Goal: Transaction & Acquisition: Obtain resource

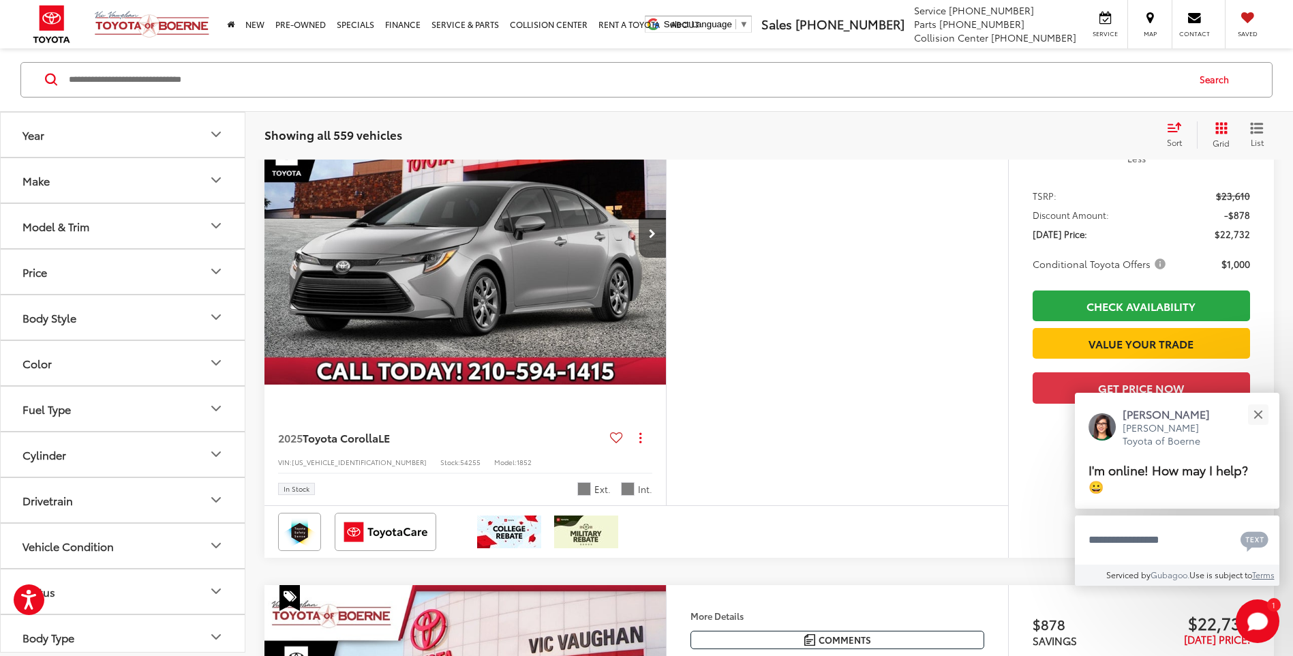
scroll to position [170, 0]
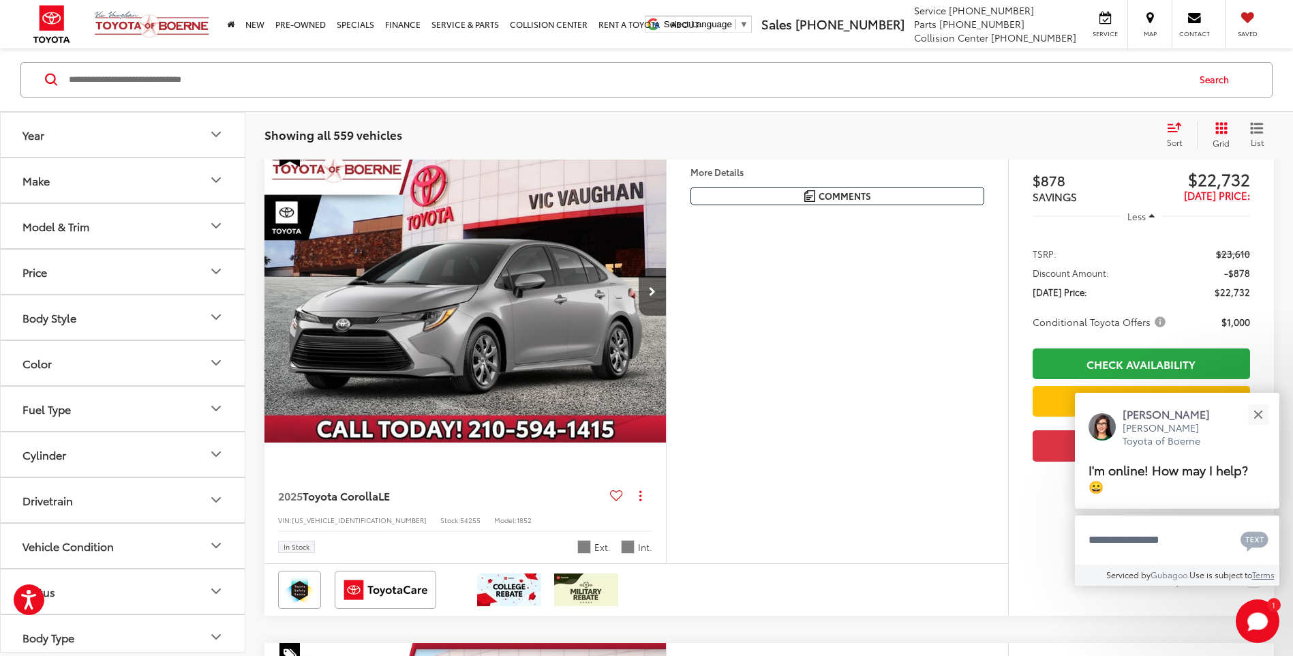
click at [217, 134] on icon "Year" at bounding box center [216, 135] width 16 height 16
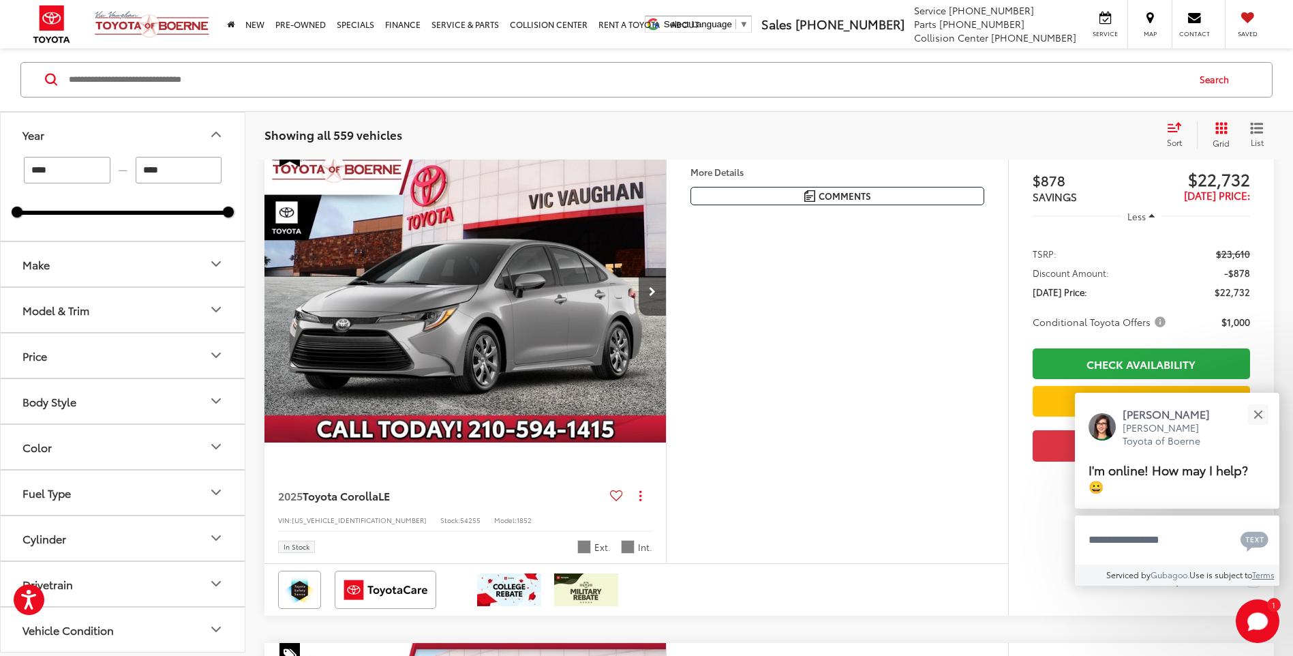
click at [217, 262] on icon "Make" at bounding box center [216, 264] width 16 height 16
click at [220, 399] on icon "Model & Trim" at bounding box center [216, 397] width 16 height 16
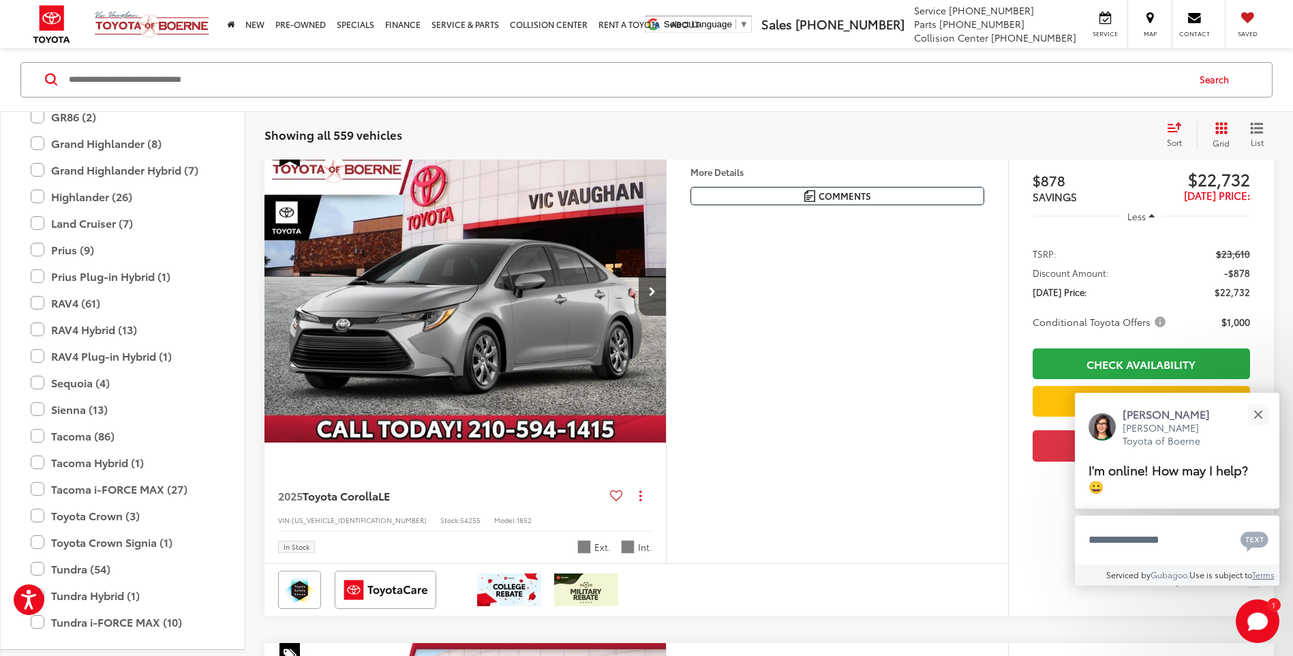
scroll to position [588, 0]
click at [66, 305] on label "RAV4 (61)" at bounding box center [123, 307] width 184 height 24
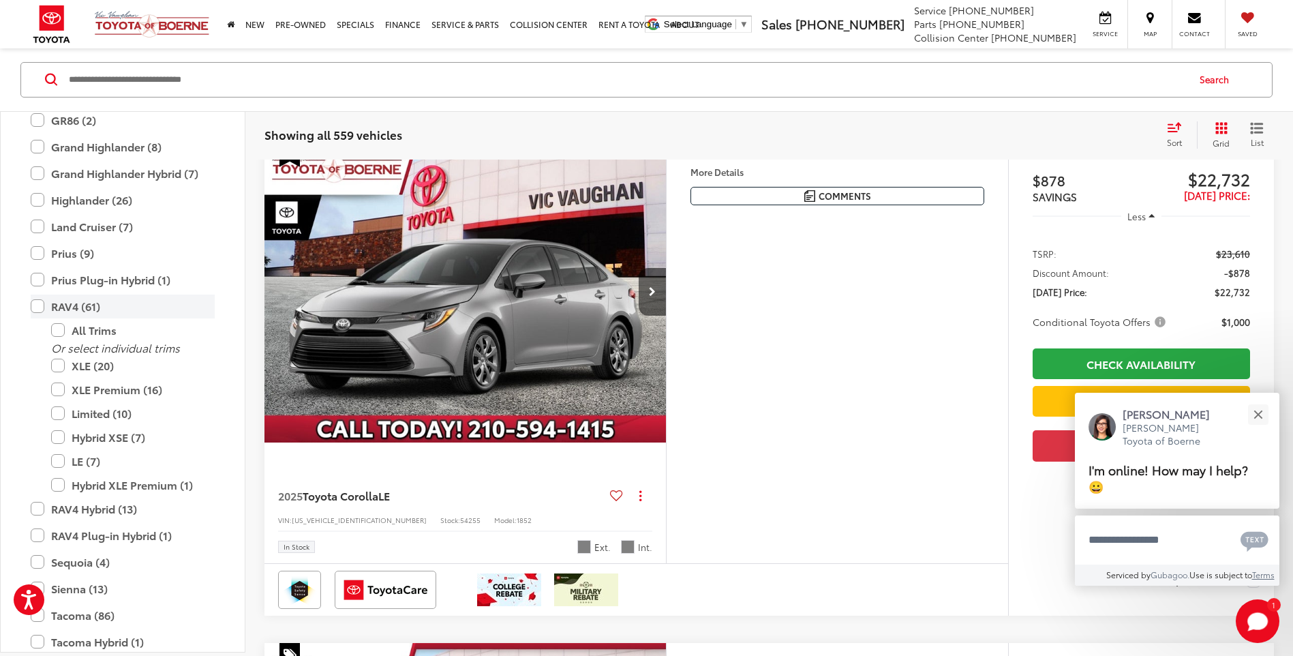
type input "****"
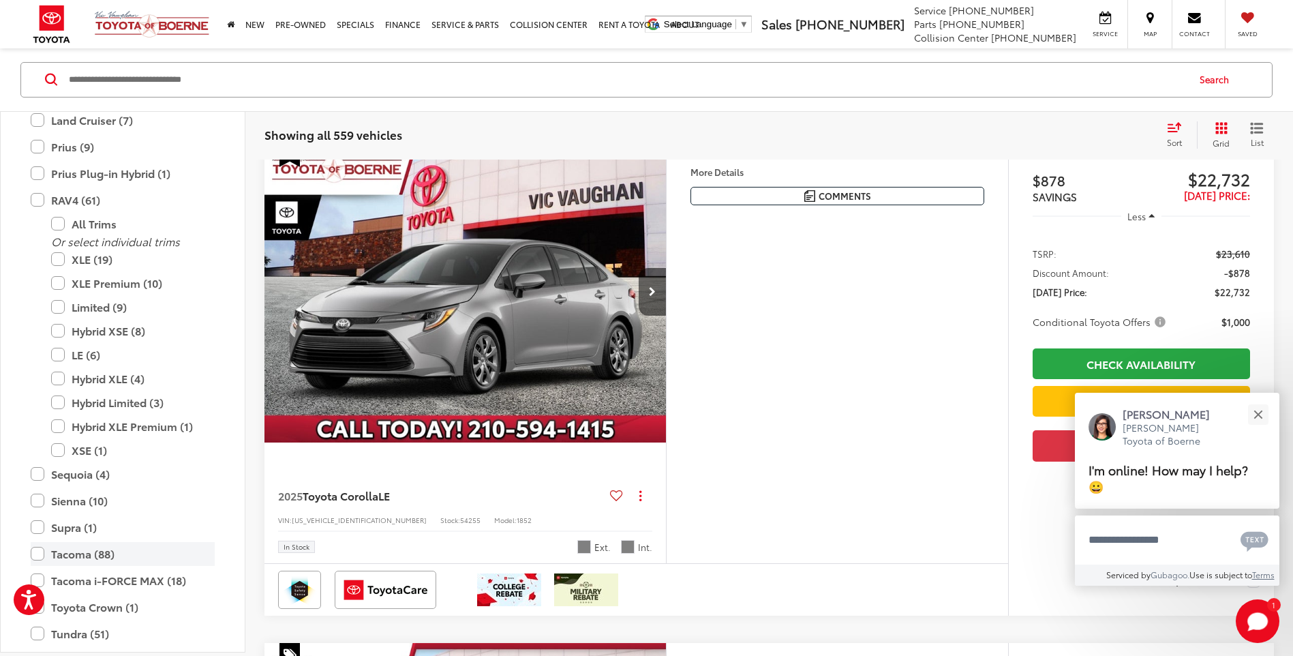
scroll to position [150, 0]
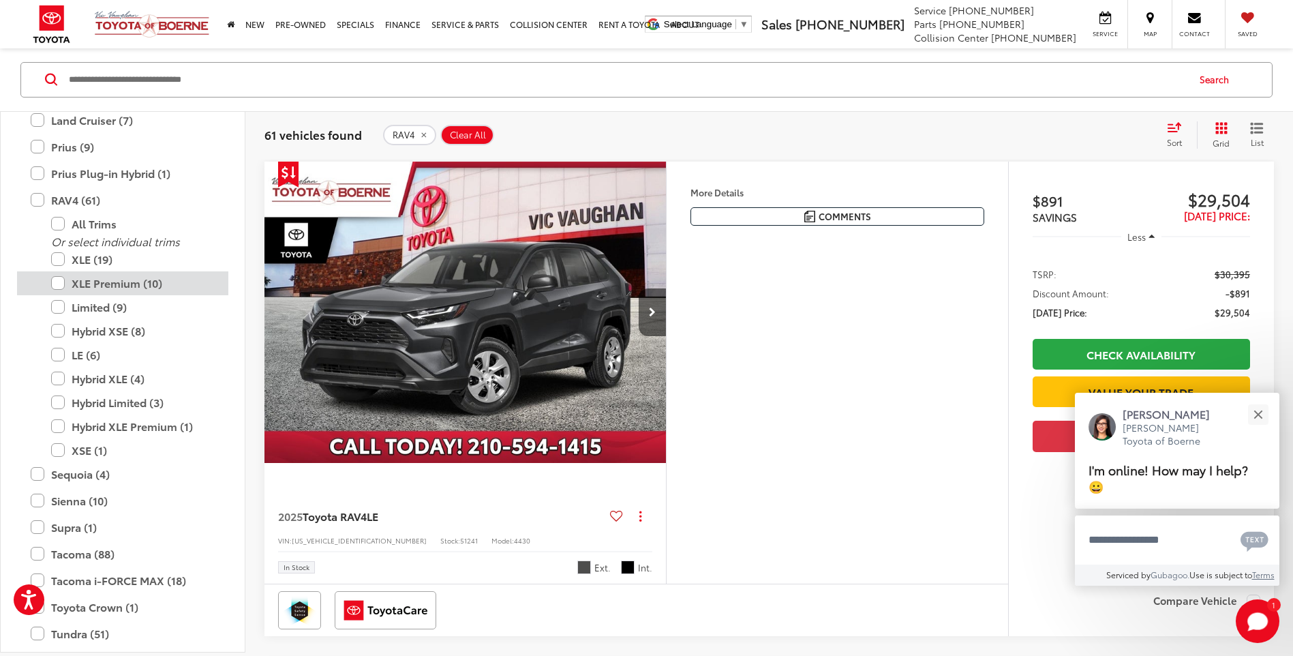
click at [108, 280] on label "XLE Premium (10)" at bounding box center [133, 283] width 164 height 24
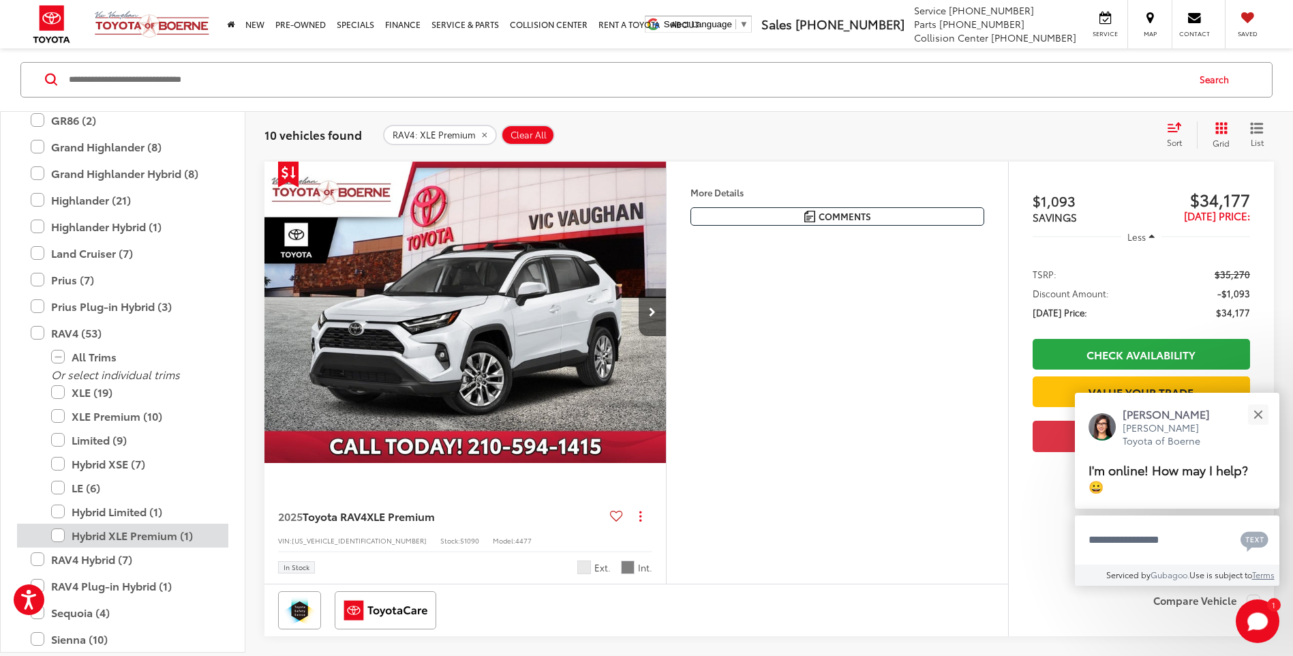
click at [149, 533] on label "Hybrid XLE Premium (1)" at bounding box center [133, 536] width 164 height 24
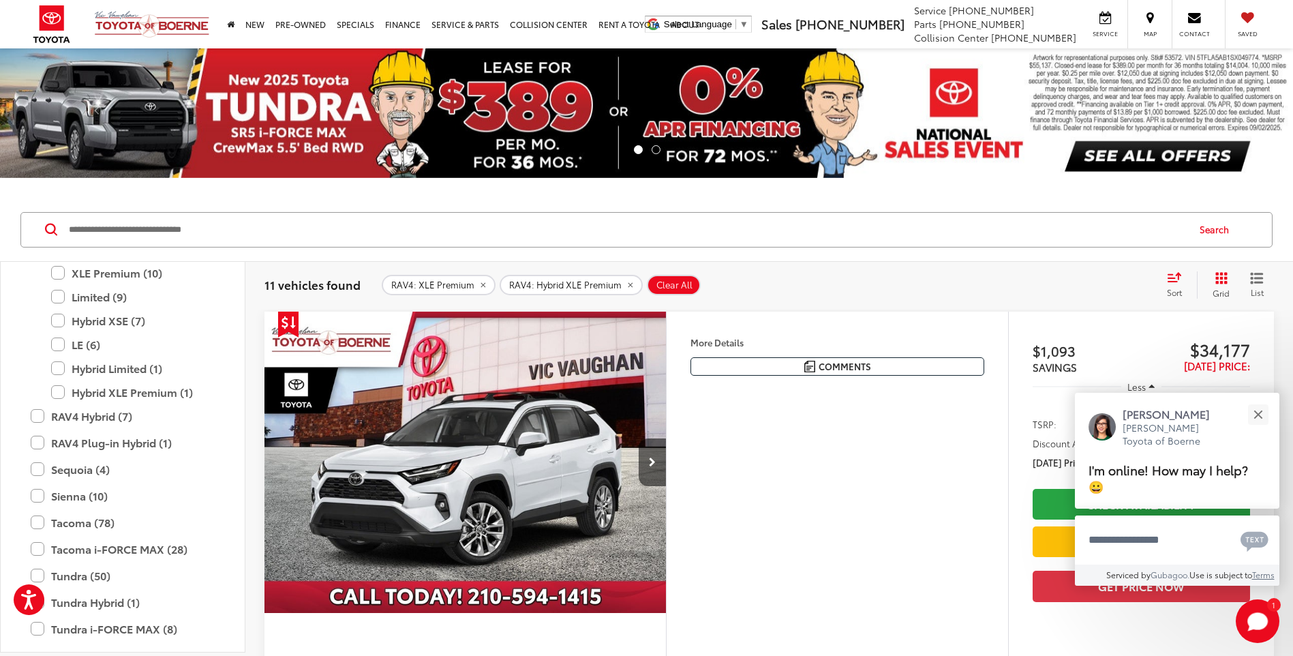
scroll to position [895, 0]
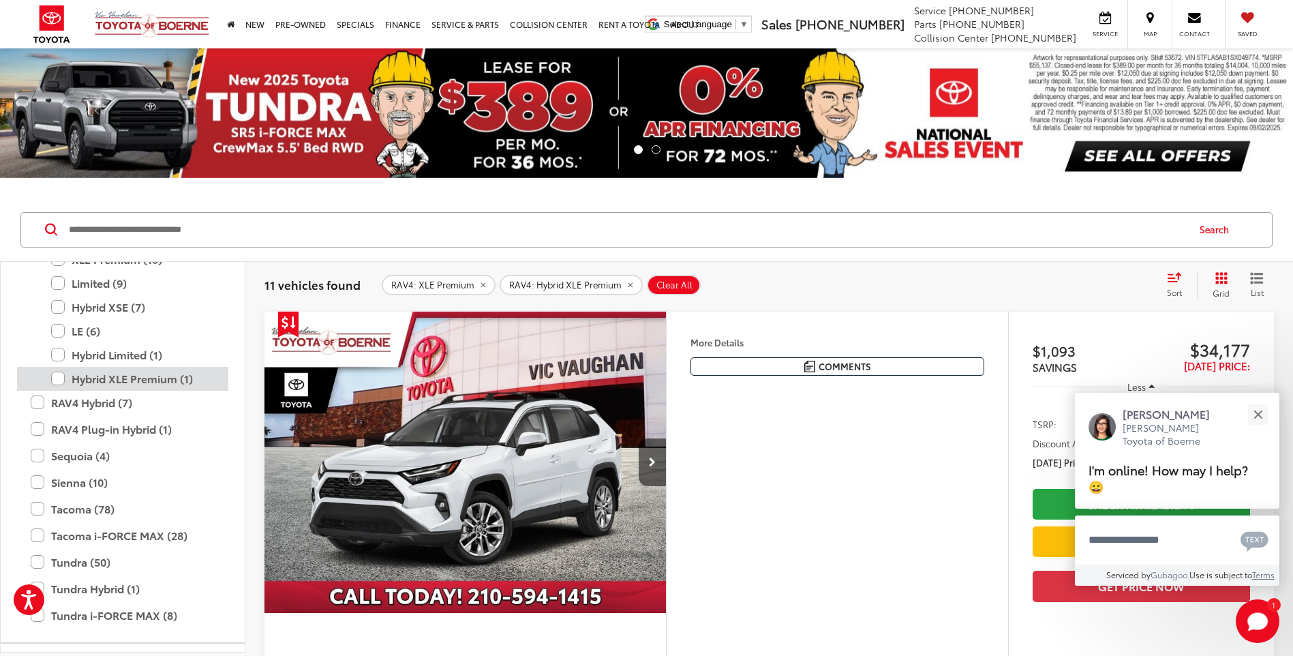
click at [147, 377] on label "Hybrid XLE Premium (1)" at bounding box center [133, 379] width 164 height 24
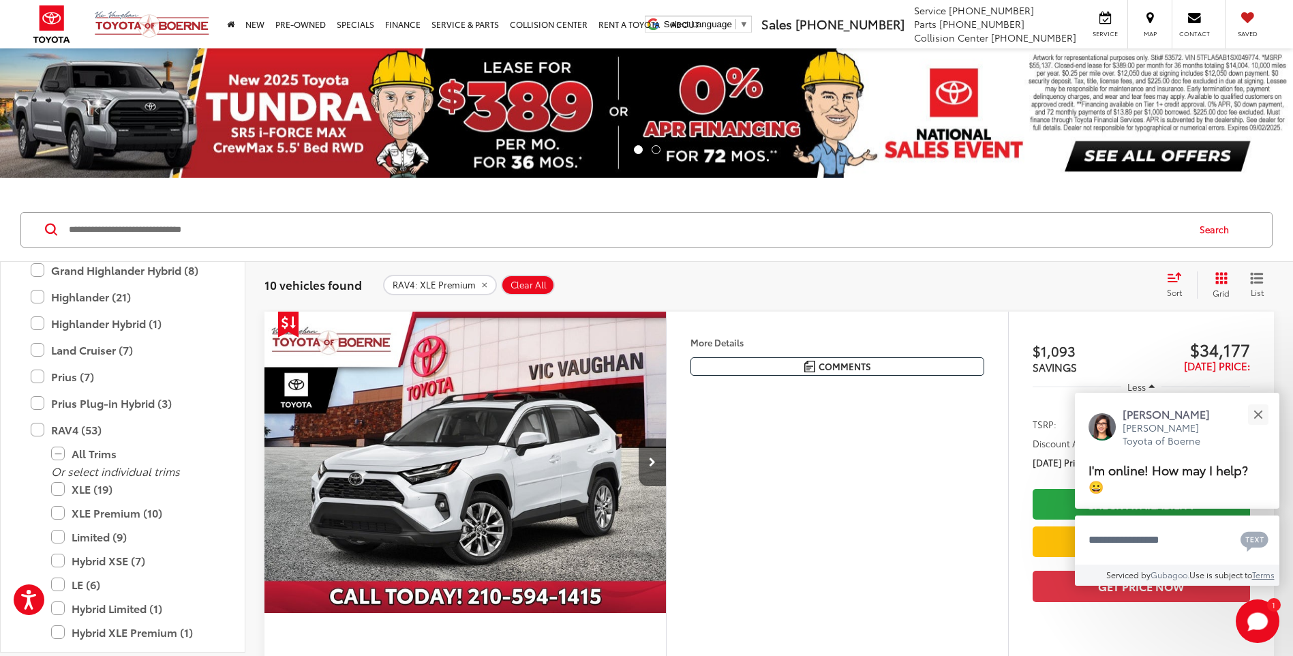
scroll to position [605, 0]
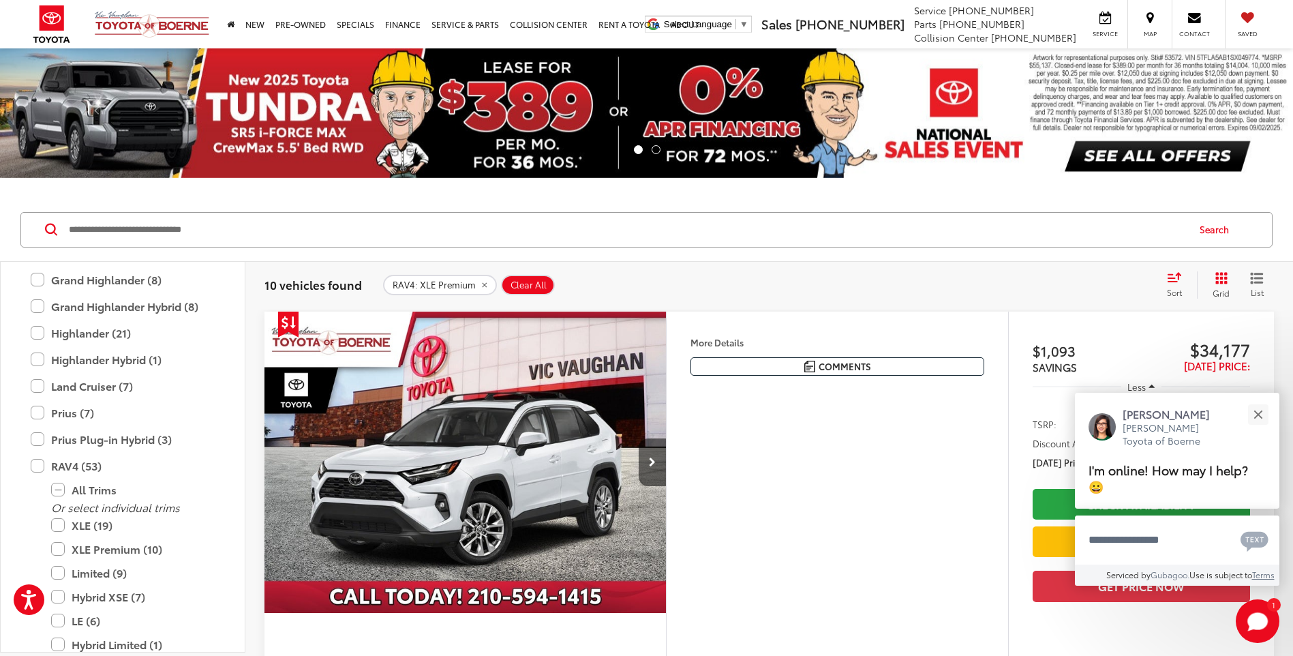
click at [650, 624] on div at bounding box center [466, 626] width 402 height 7
click at [809, 479] on div "More Details Comments Dealer Comments Wind Chill Pearl 2025 Toyota RAV4 XLE Pre…" at bounding box center [837, 523] width 342 height 423
click at [655, 461] on icon "Next image" at bounding box center [652, 462] width 7 height 10
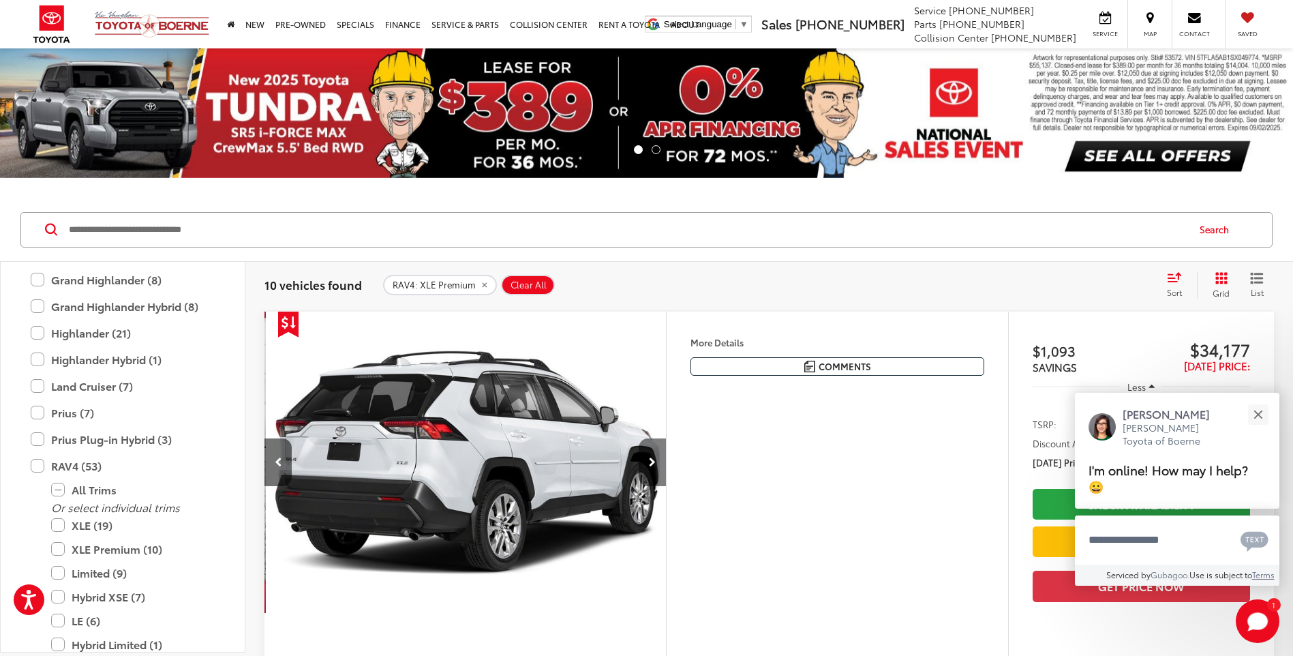
scroll to position [0, 404]
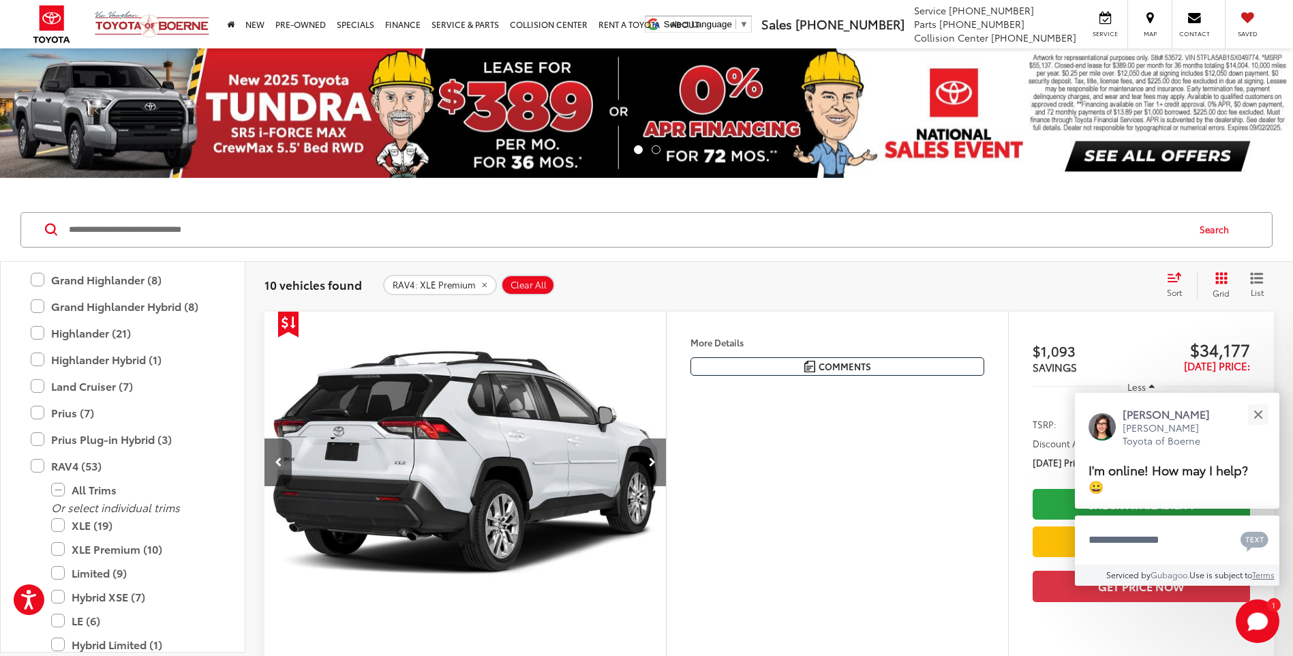
click at [656, 461] on button "Next image" at bounding box center [652, 462] width 27 height 48
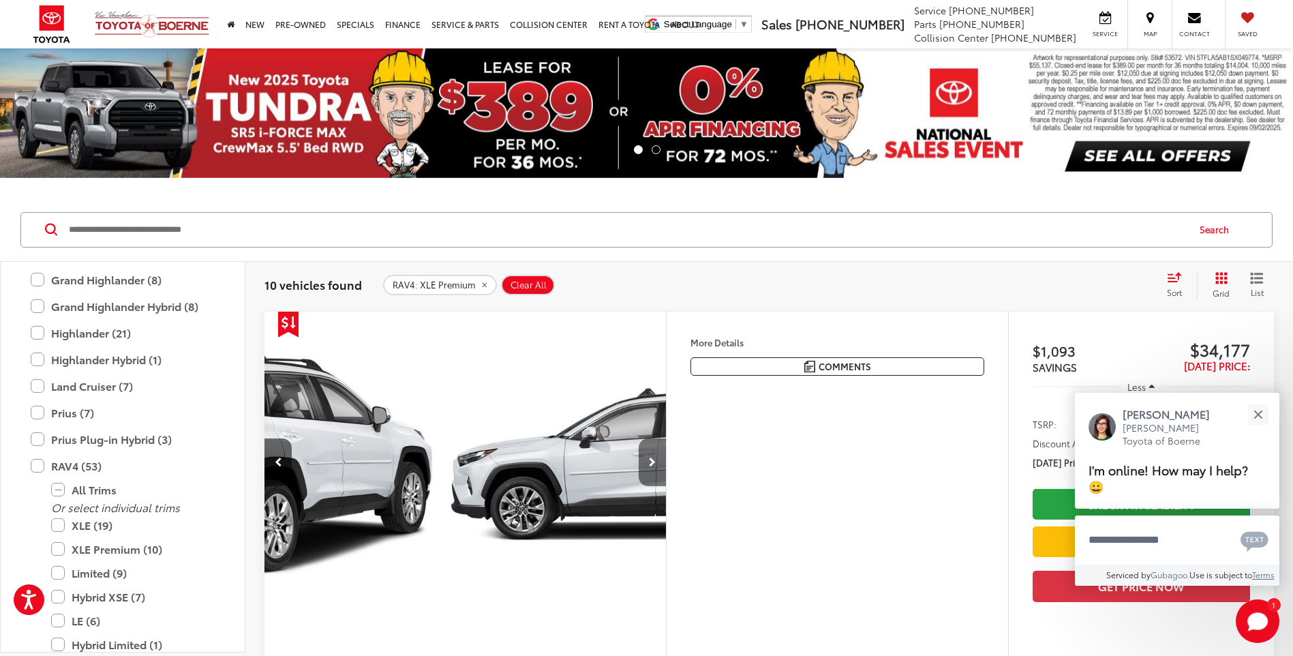
scroll to position [0, 807]
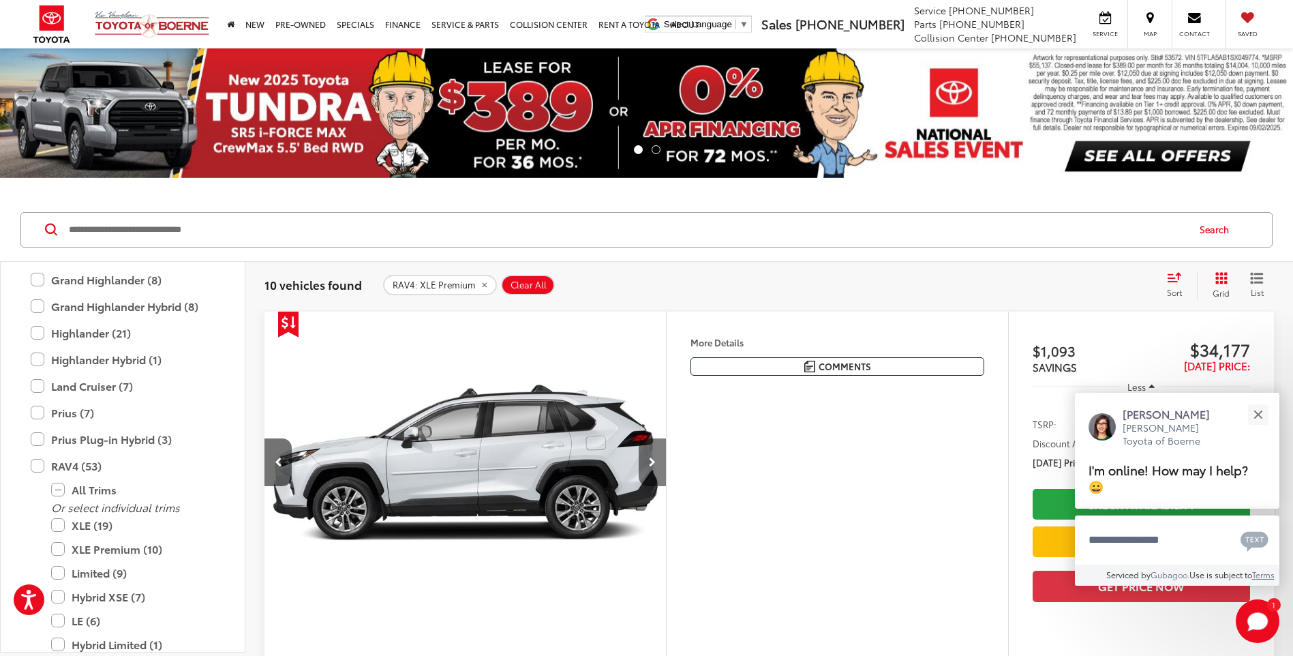
click at [656, 461] on button "Next image" at bounding box center [652, 462] width 27 height 48
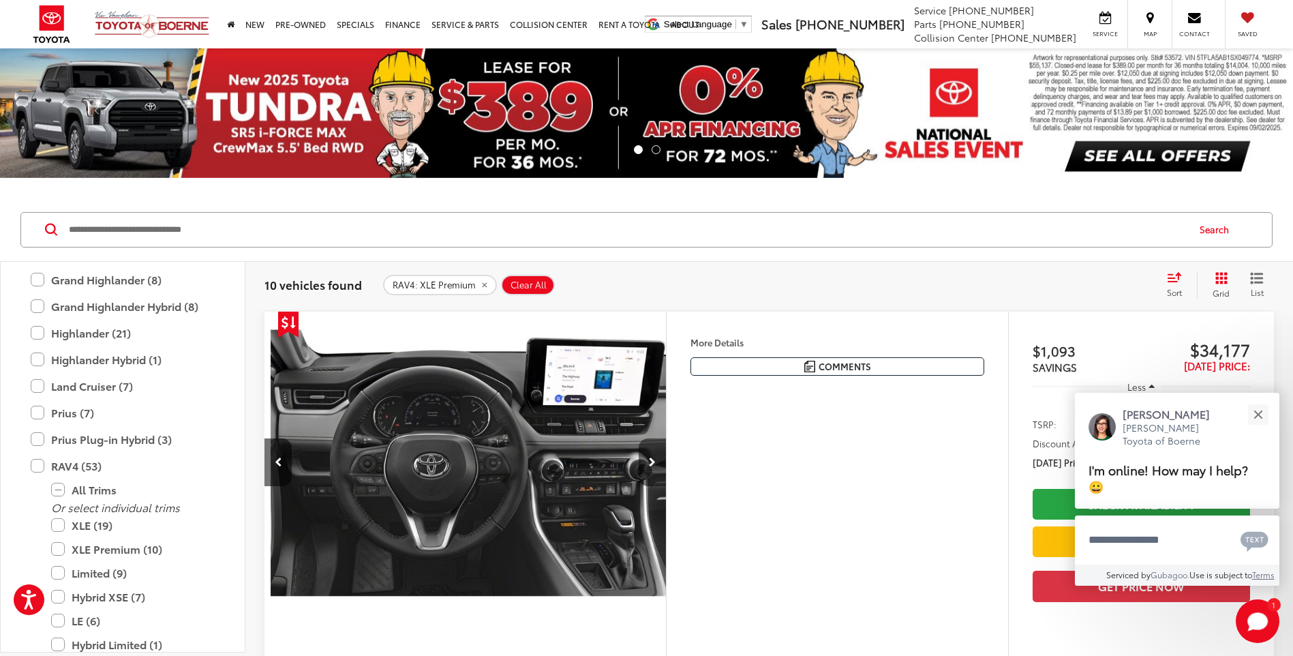
scroll to position [0, 1211]
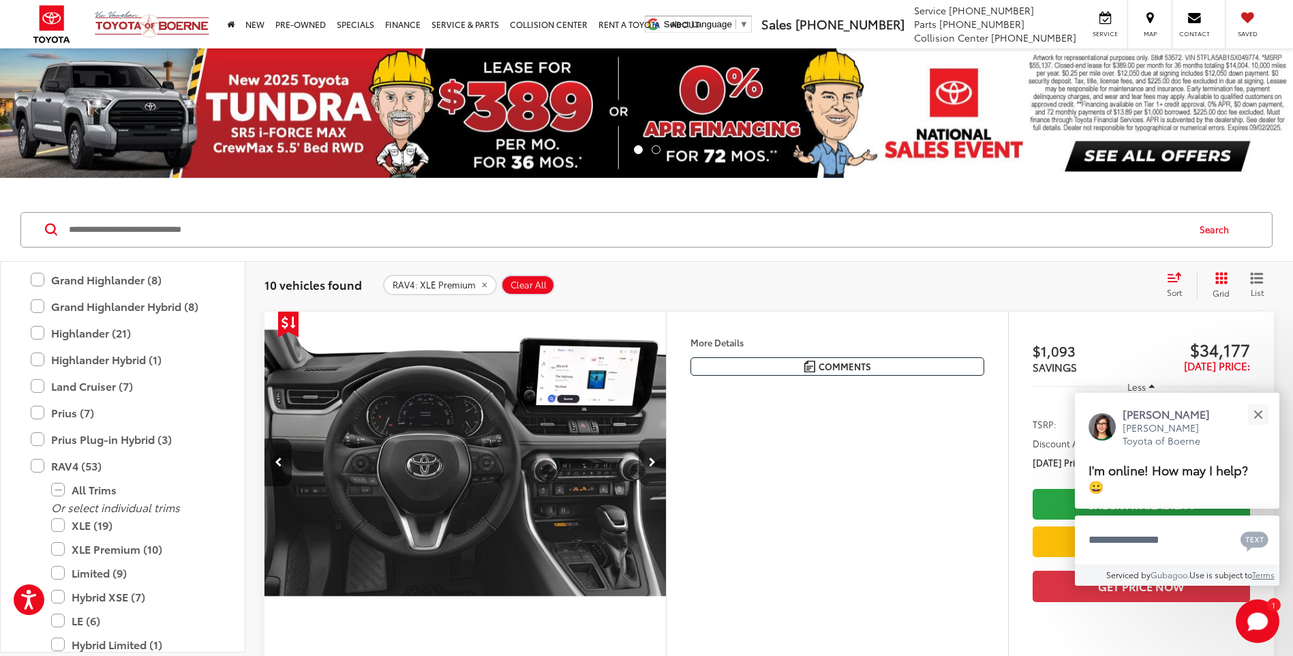
click at [656, 461] on button "Next image" at bounding box center [652, 462] width 27 height 48
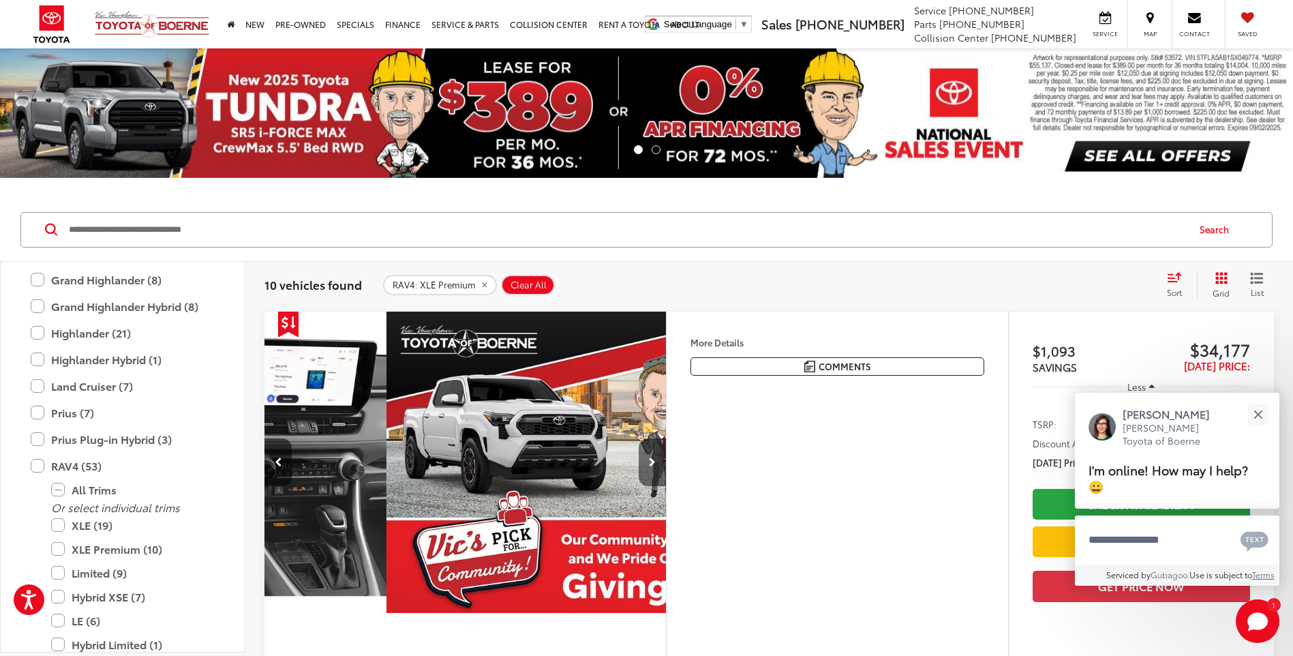
scroll to position [0, 1615]
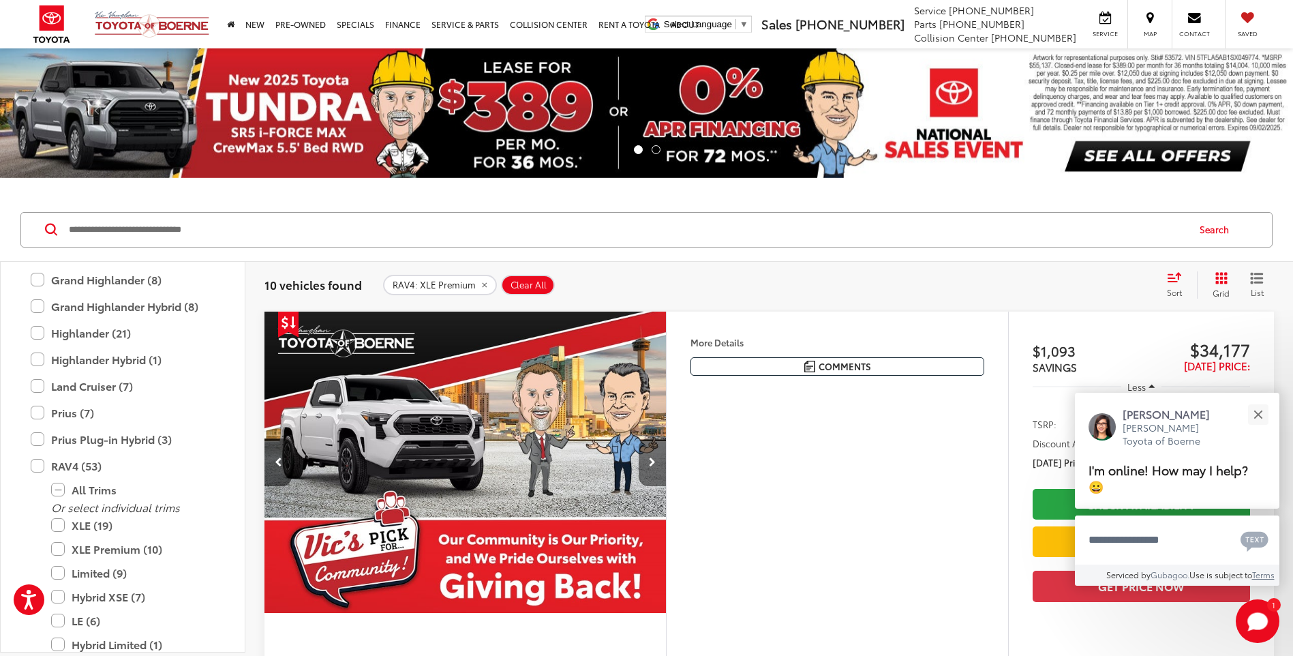
click at [656, 461] on button "Next image" at bounding box center [652, 462] width 27 height 48
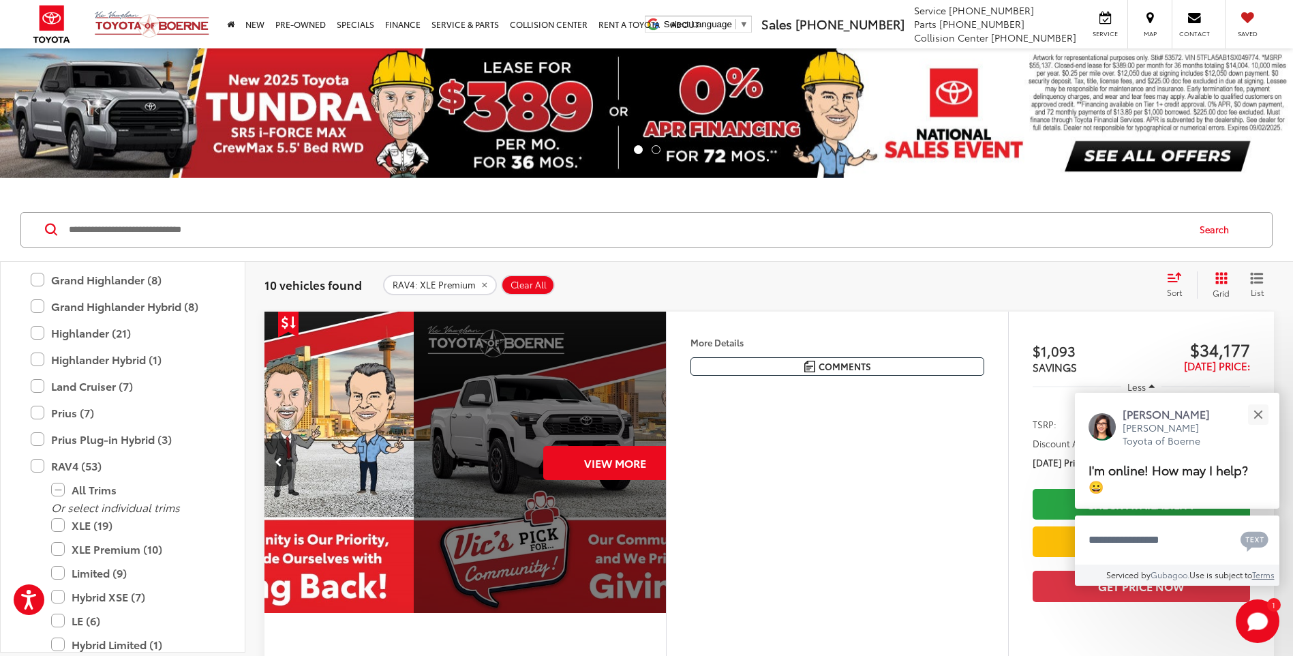
scroll to position [0, 2019]
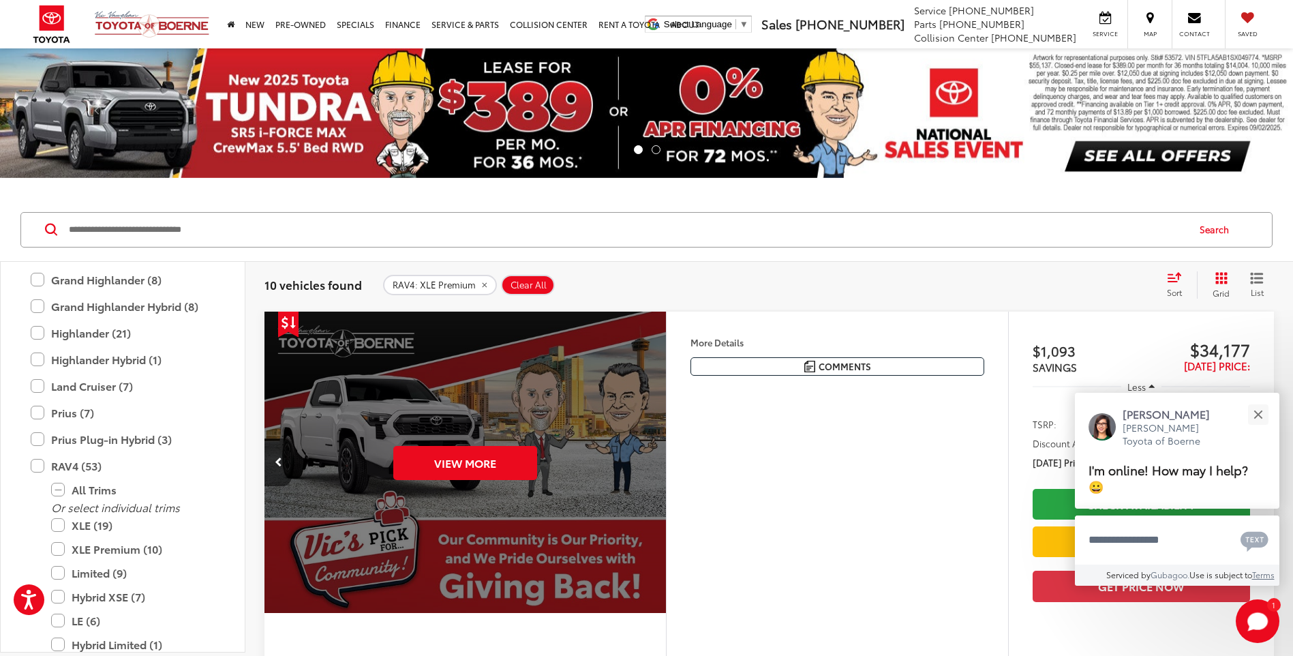
click at [656, 461] on div "View More" at bounding box center [466, 463] width 404 height 303
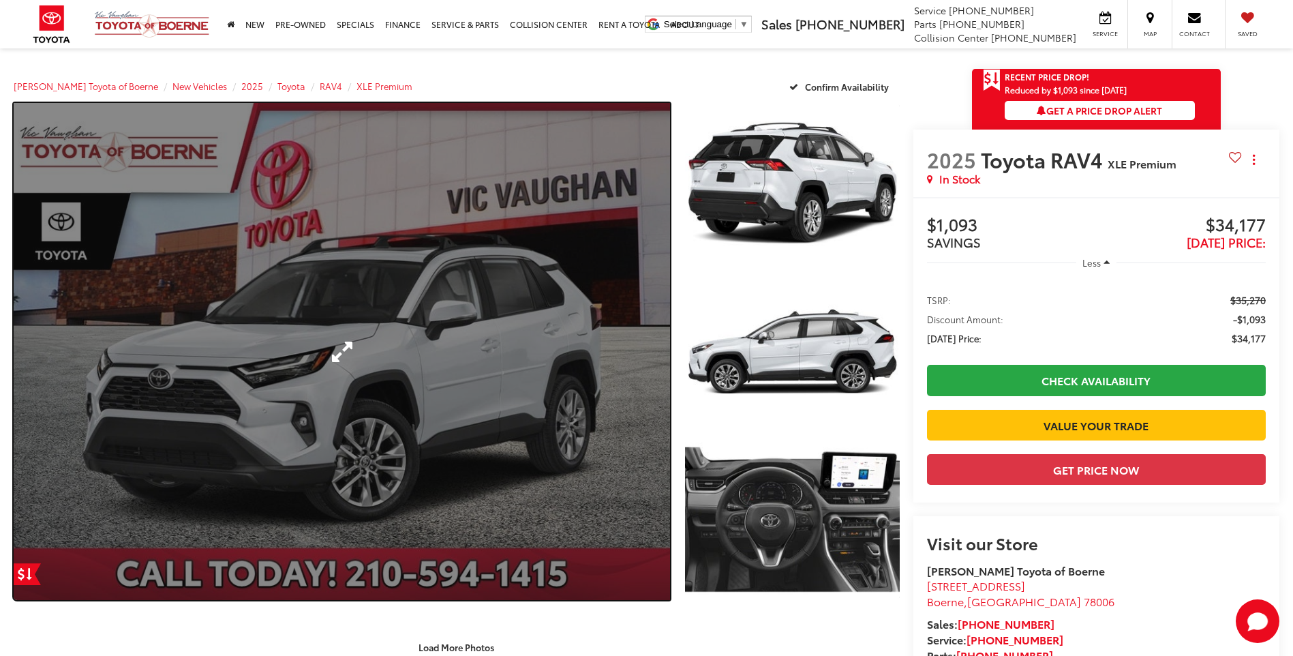
click at [659, 427] on link "Expand Photo 0" at bounding box center [342, 351] width 657 height 497
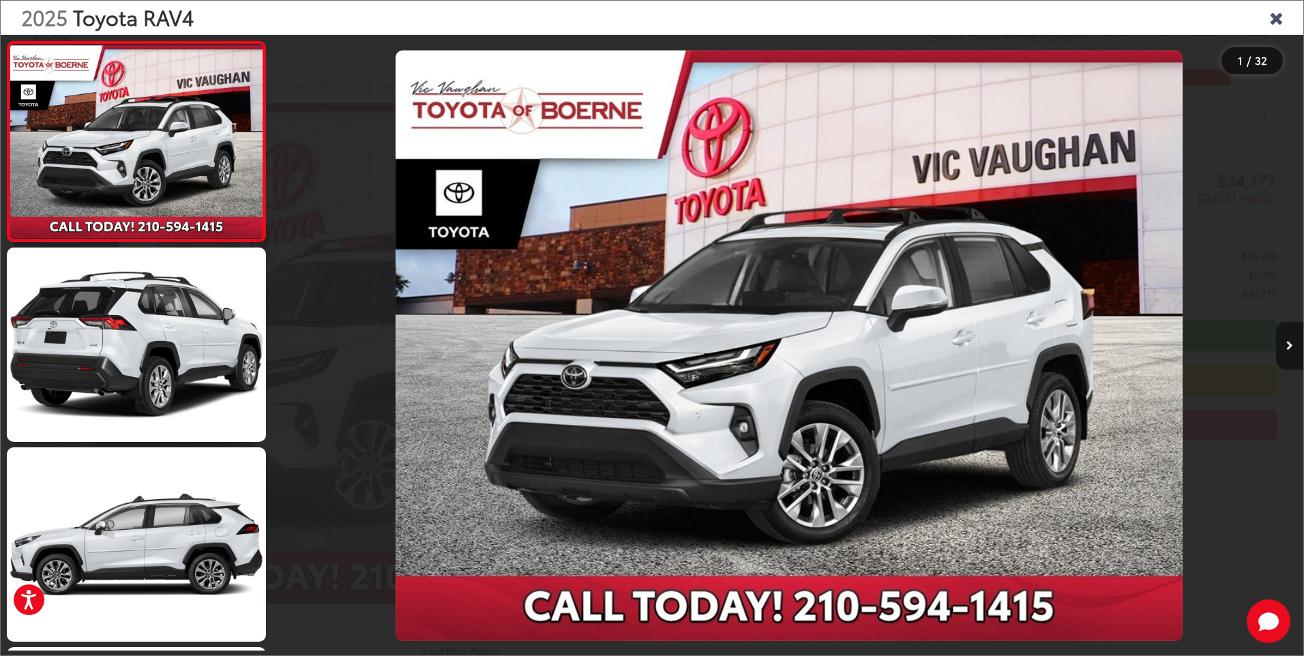
click at [1289, 345] on icon "Next image" at bounding box center [1289, 346] width 7 height 10
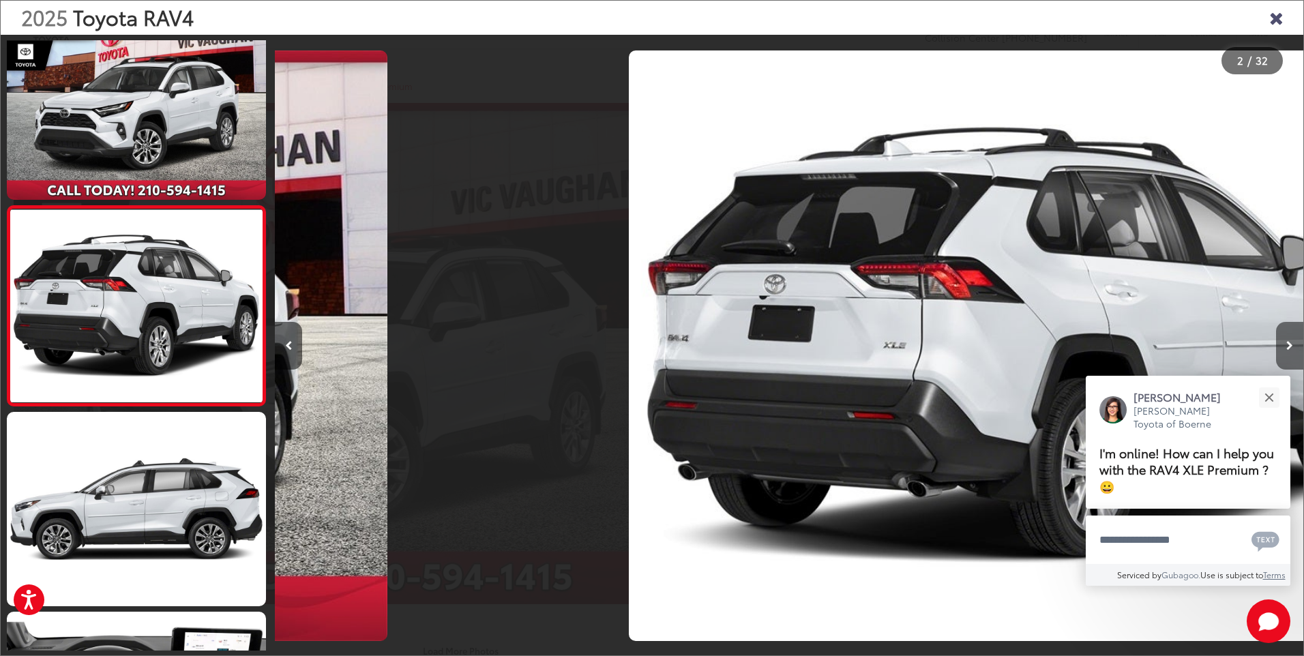
scroll to position [0, 1028]
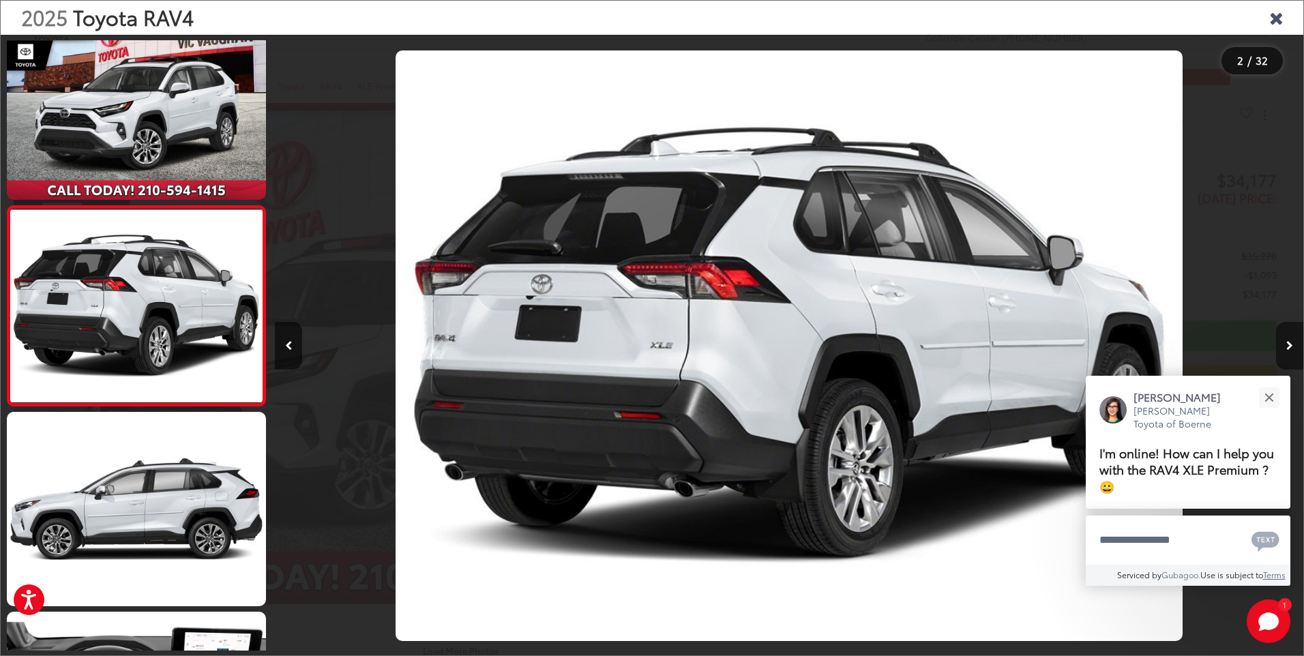
click at [1289, 345] on icon "Next image" at bounding box center [1289, 346] width 7 height 10
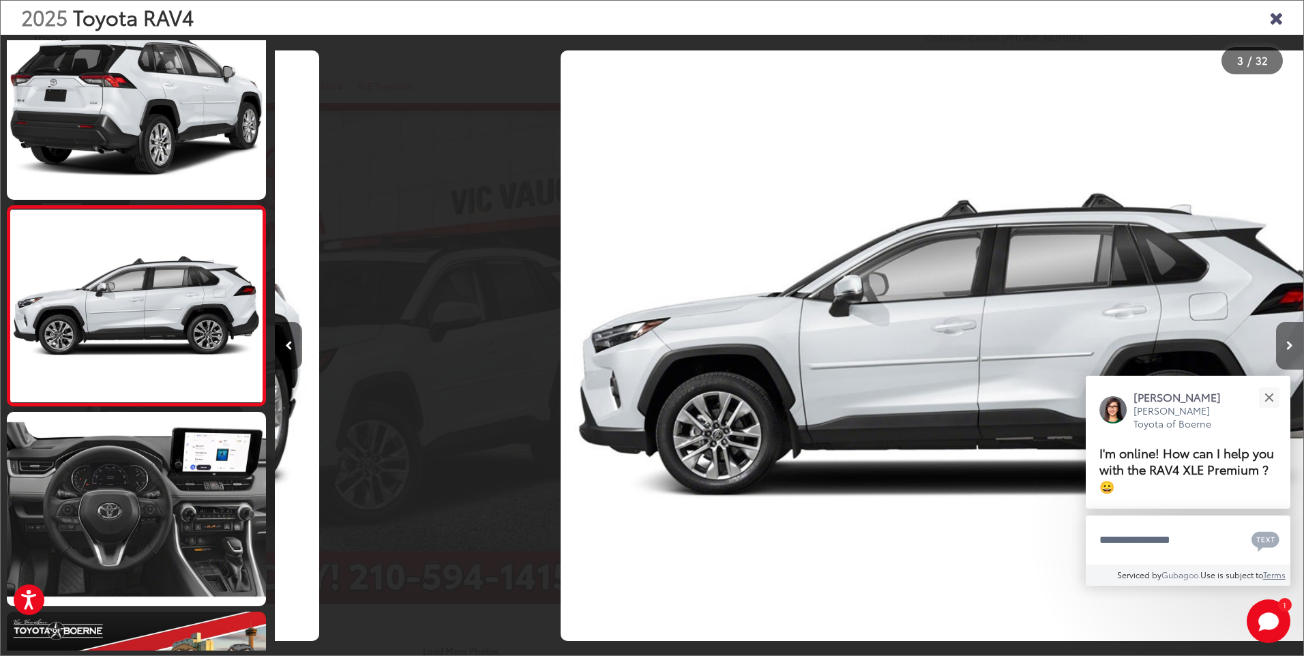
scroll to position [0, 2056]
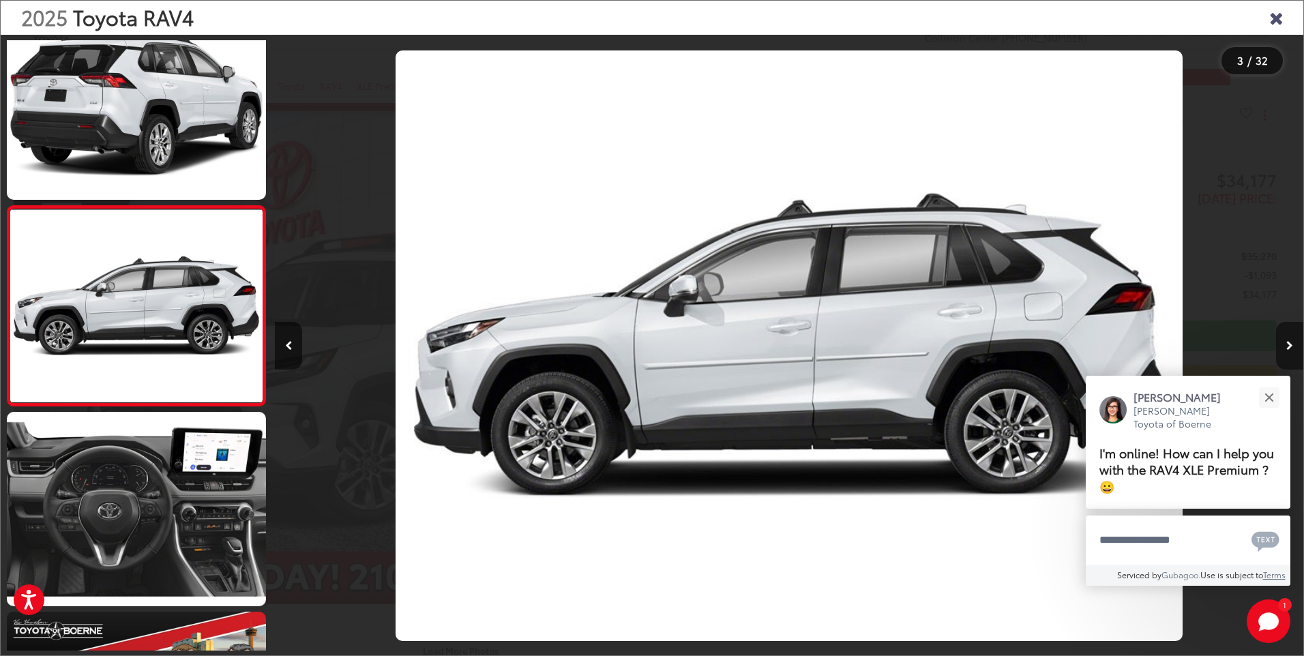
click at [1289, 345] on icon "Next image" at bounding box center [1289, 346] width 7 height 10
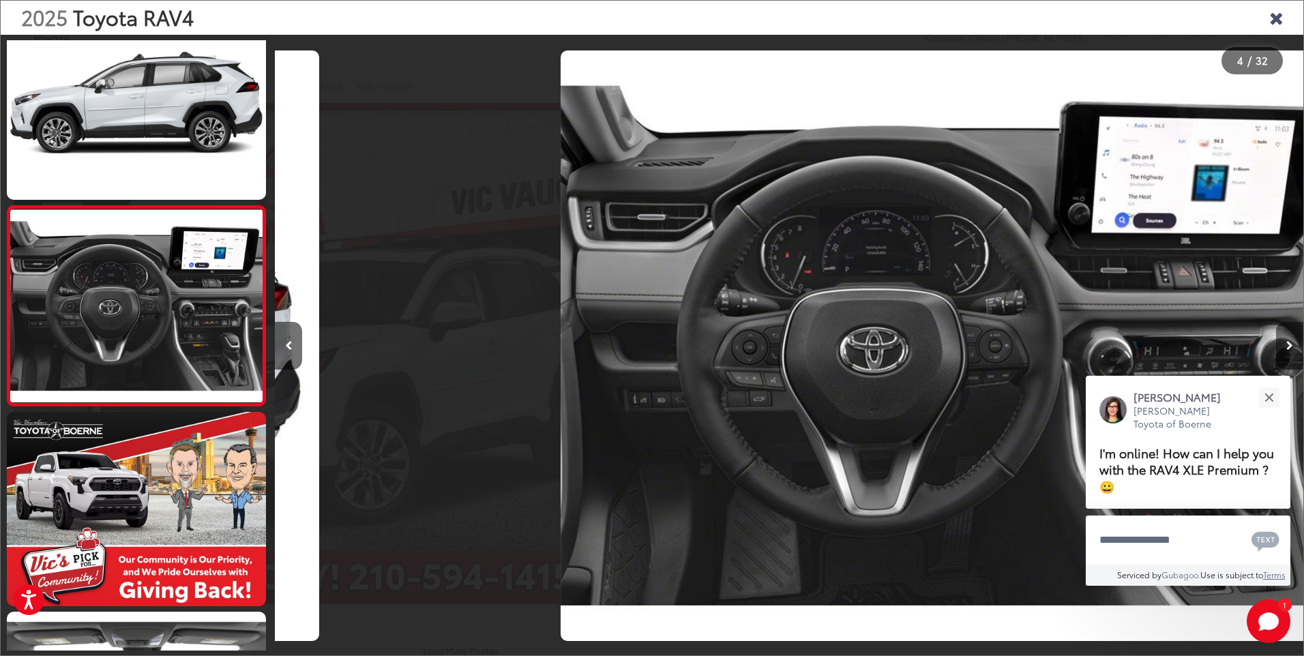
scroll to position [0, 3084]
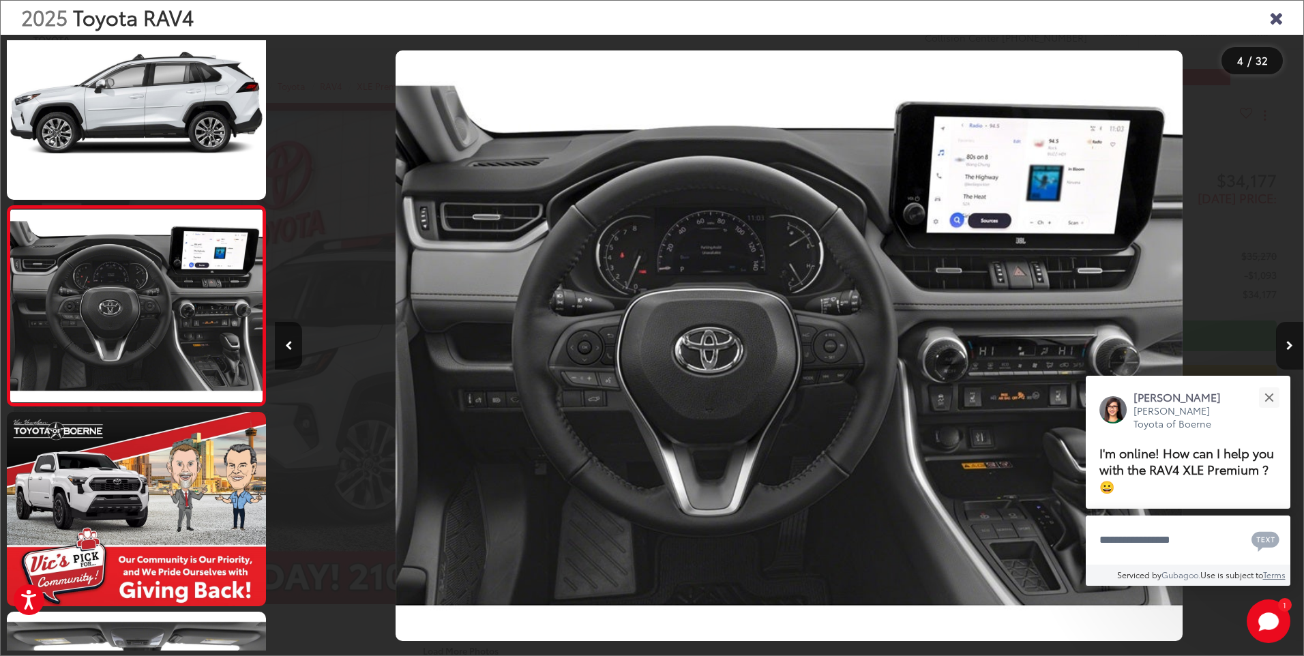
click at [1289, 345] on icon "Next image" at bounding box center [1289, 346] width 7 height 10
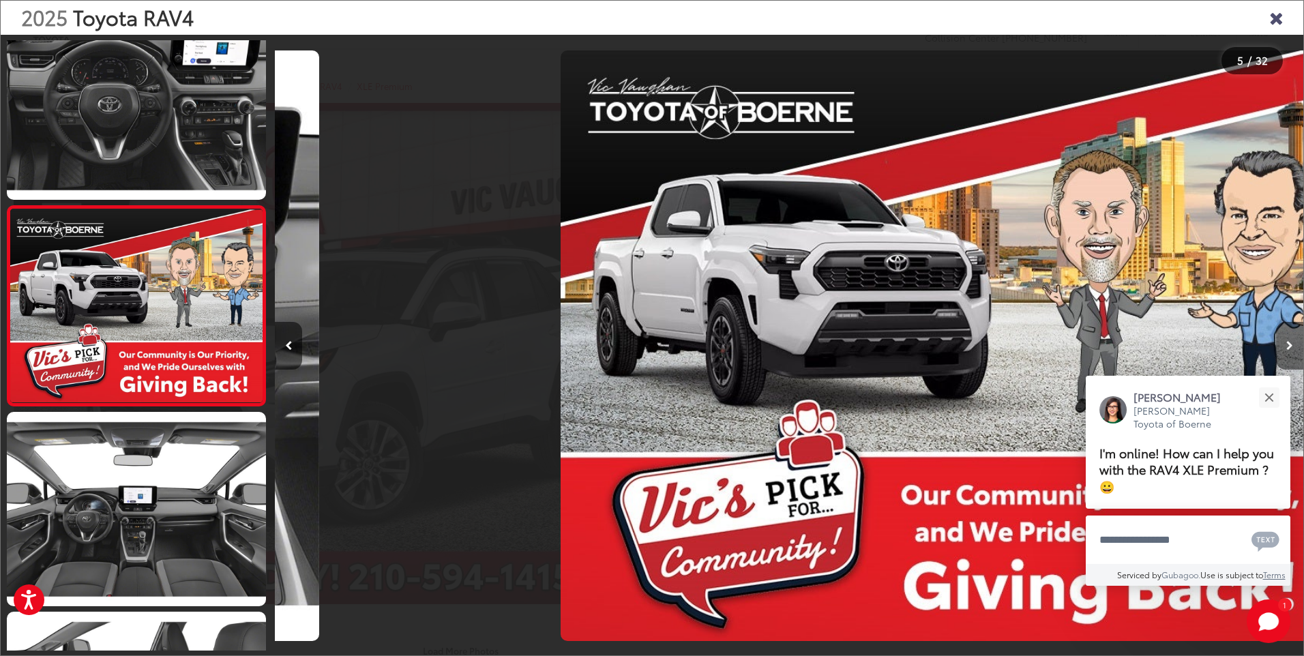
scroll to position [0, 4113]
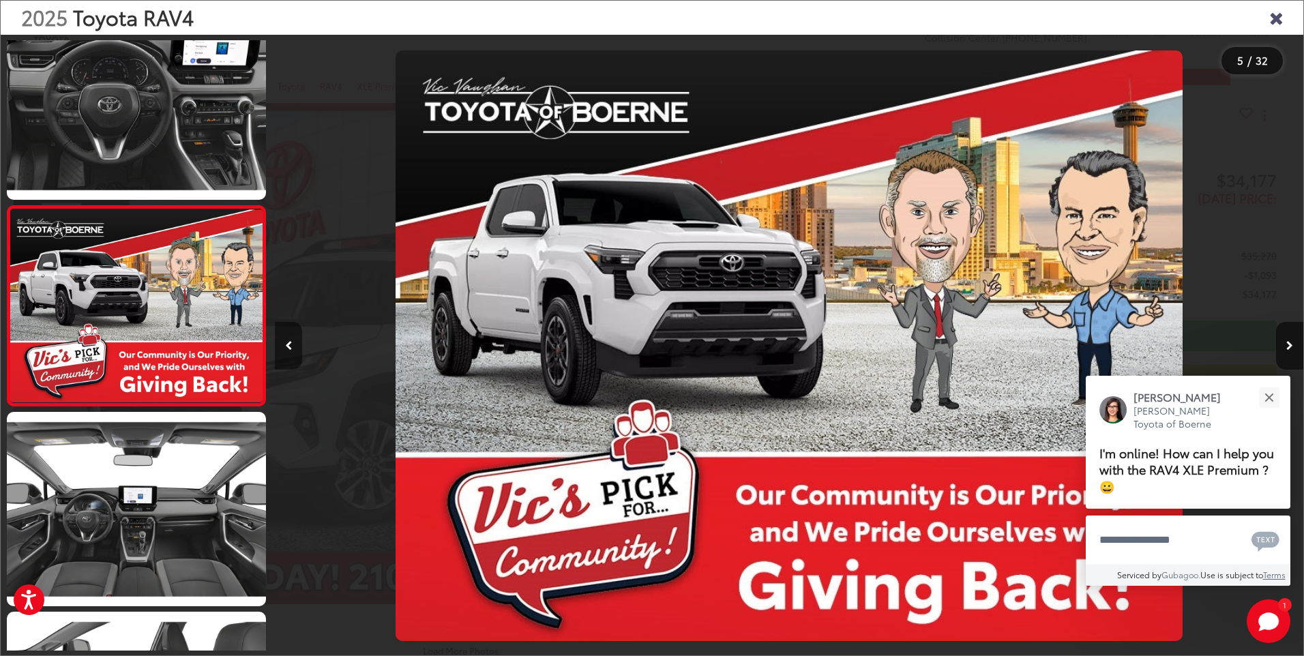
click at [294, 345] on button "Previous image" at bounding box center [288, 346] width 27 height 48
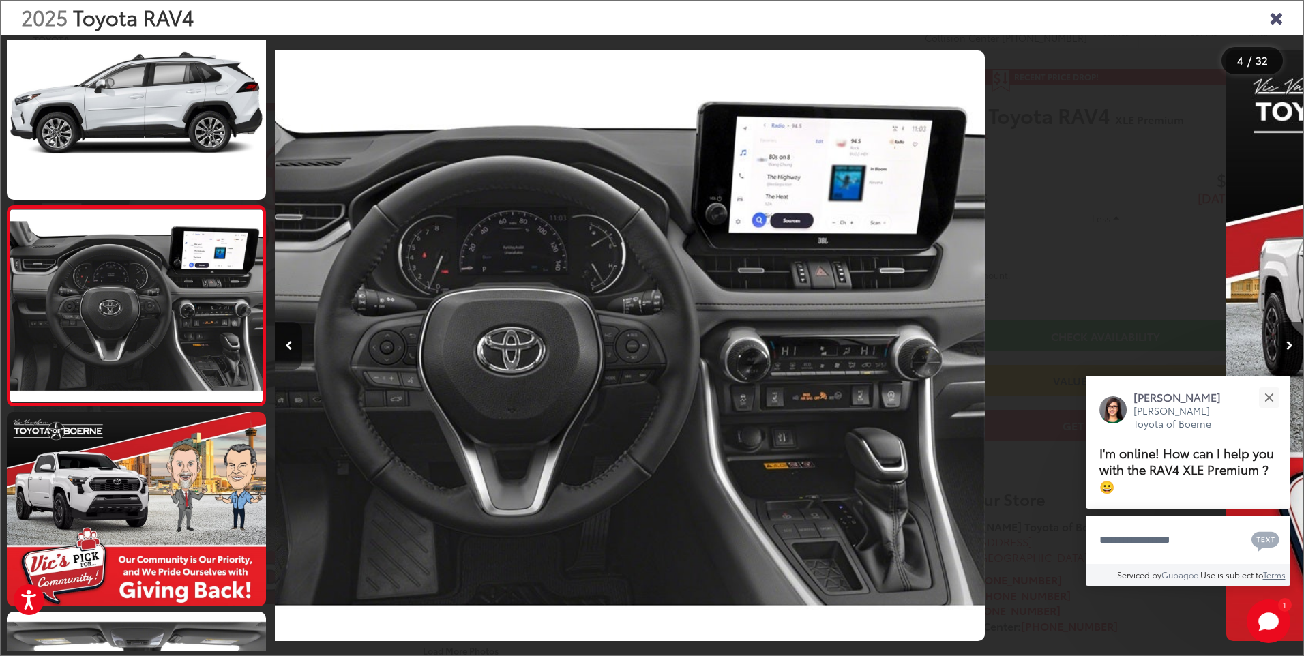
scroll to position [0, 3084]
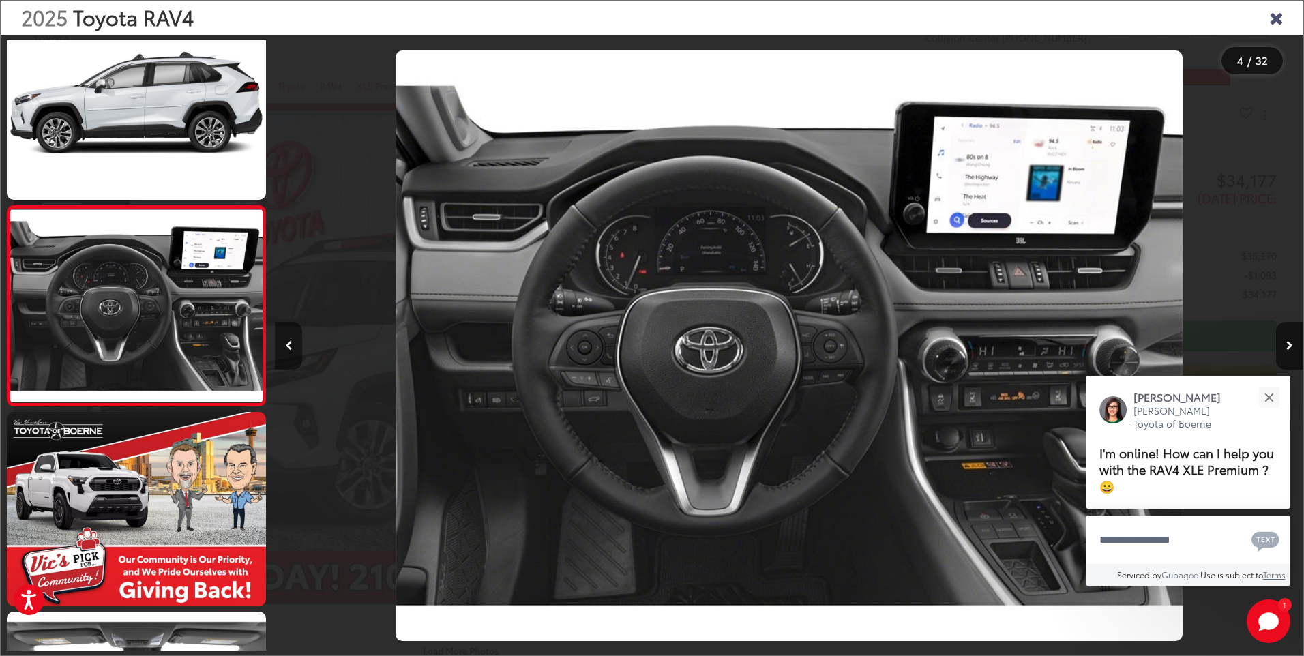
click at [288, 344] on icon "Previous image" at bounding box center [288, 346] width 7 height 10
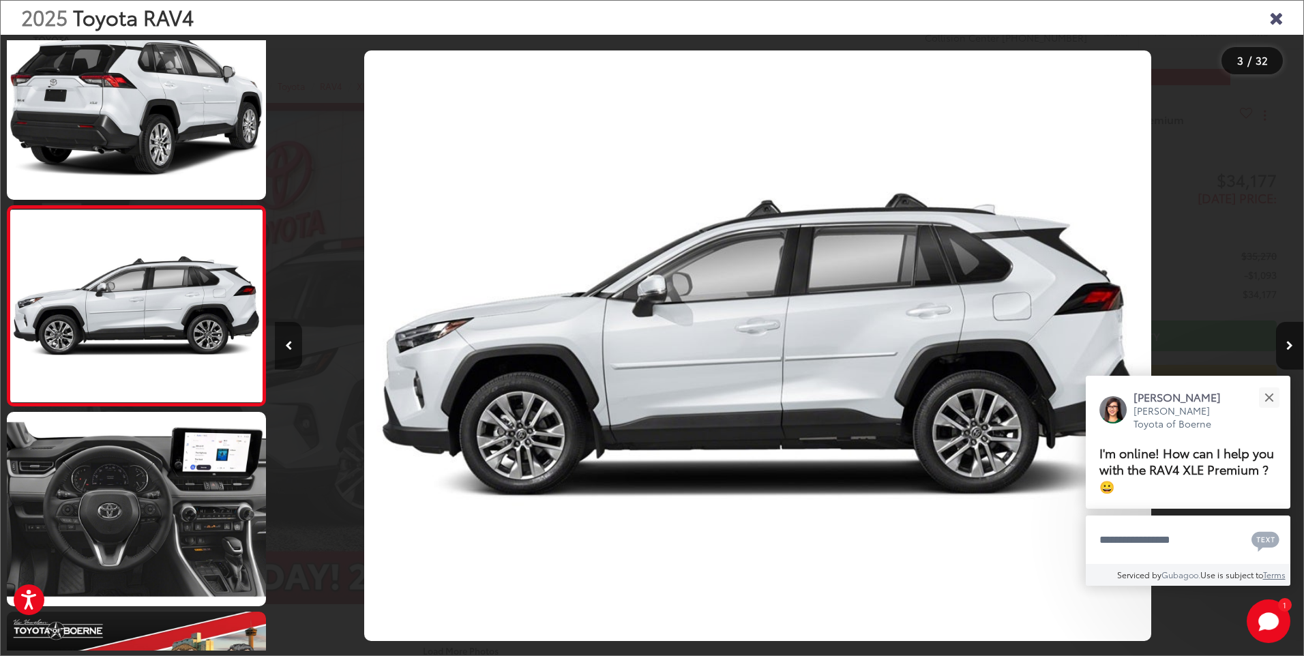
scroll to position [0, 2056]
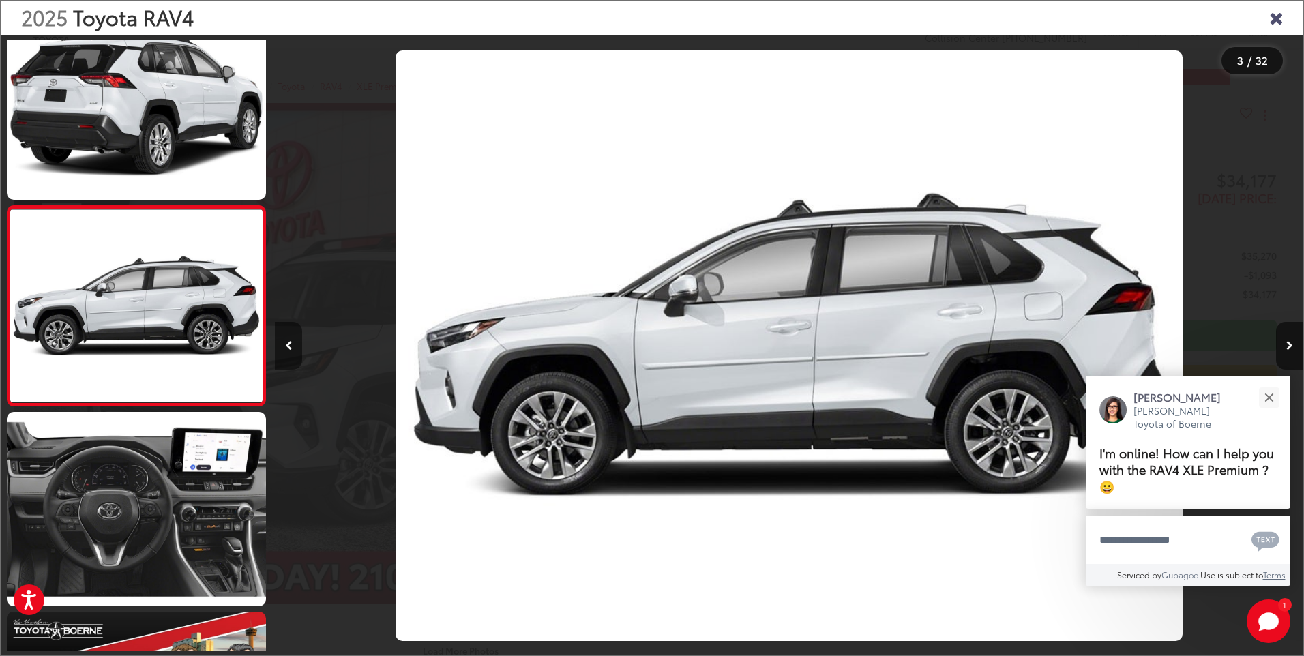
click at [288, 344] on icon "Previous image" at bounding box center [288, 346] width 7 height 10
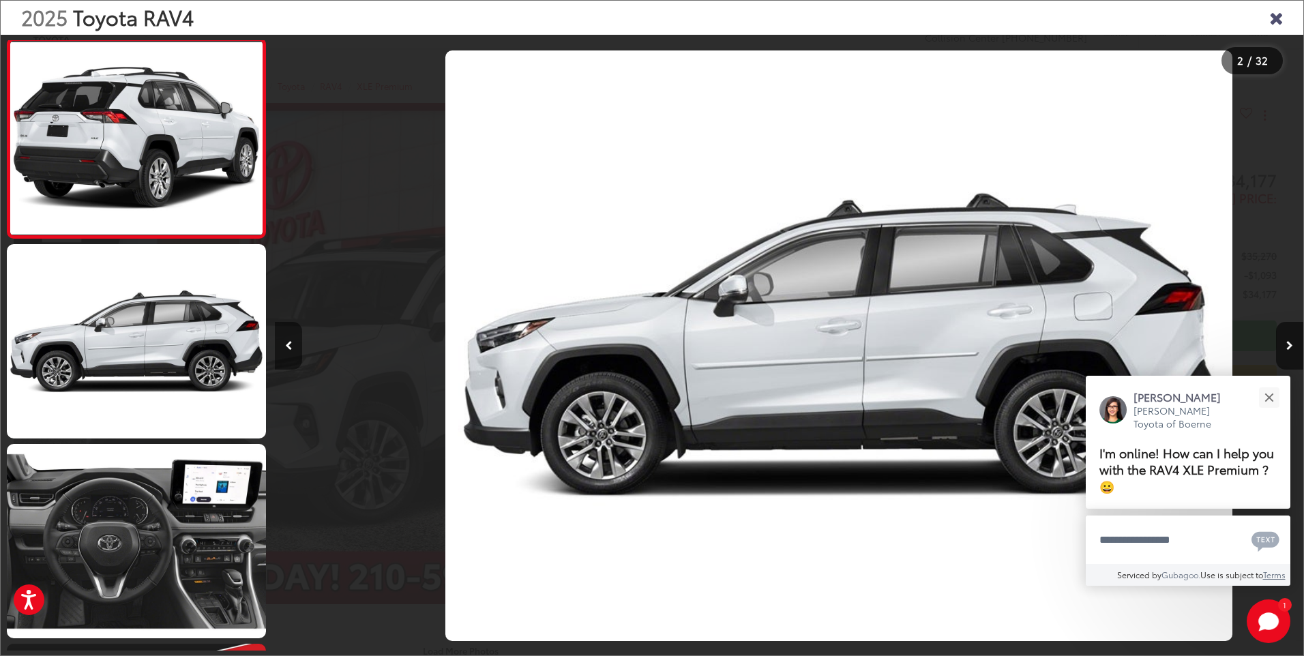
scroll to position [0, 0]
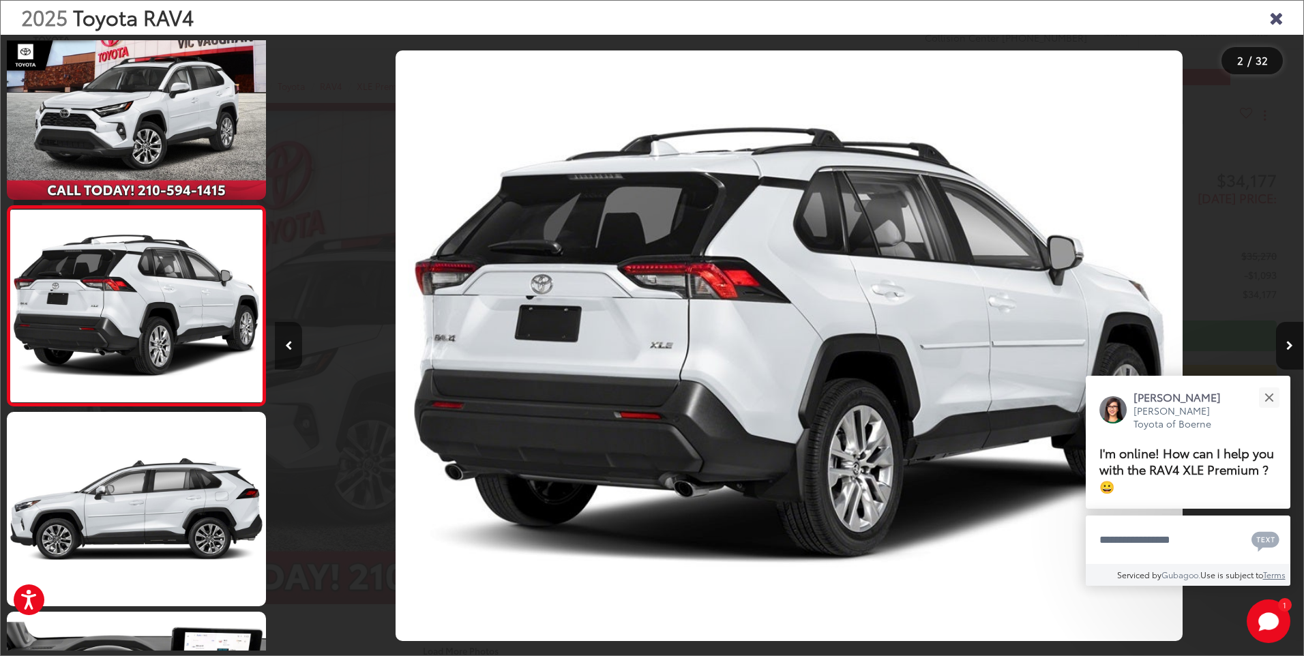
click at [288, 344] on icon "Previous image" at bounding box center [288, 346] width 7 height 10
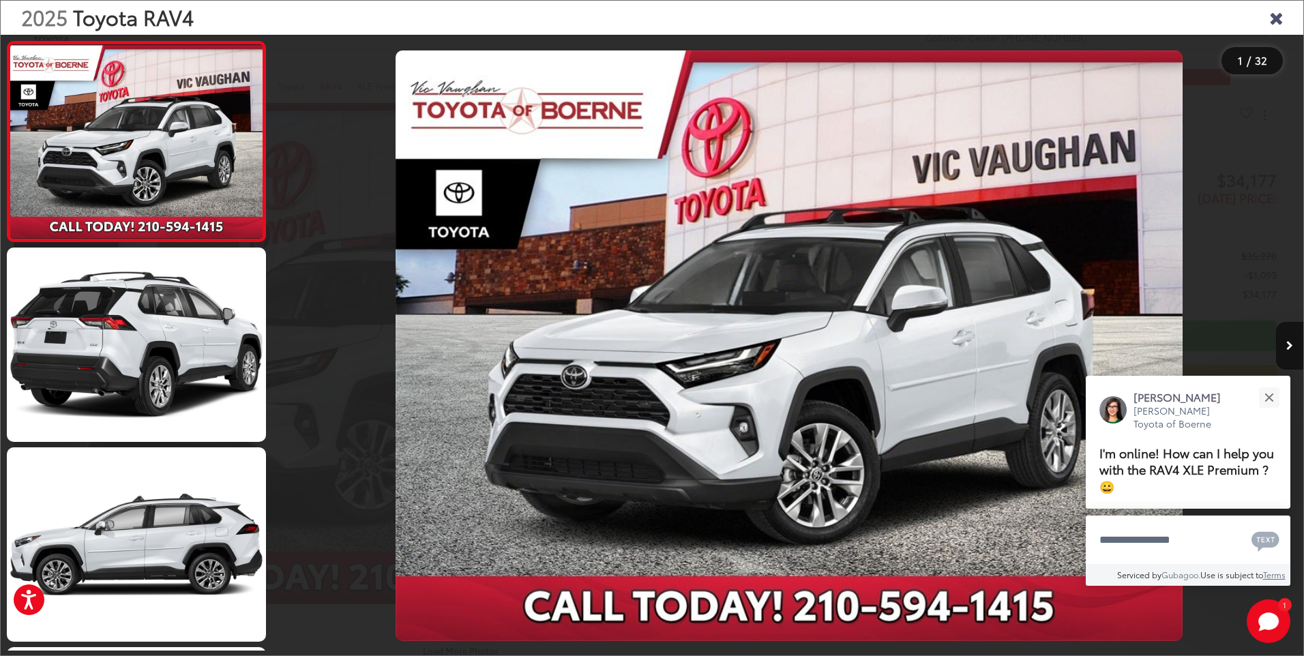
click at [288, 344] on div at bounding box center [403, 346] width 257 height 622
click at [1289, 342] on icon "Next image" at bounding box center [1289, 346] width 7 height 10
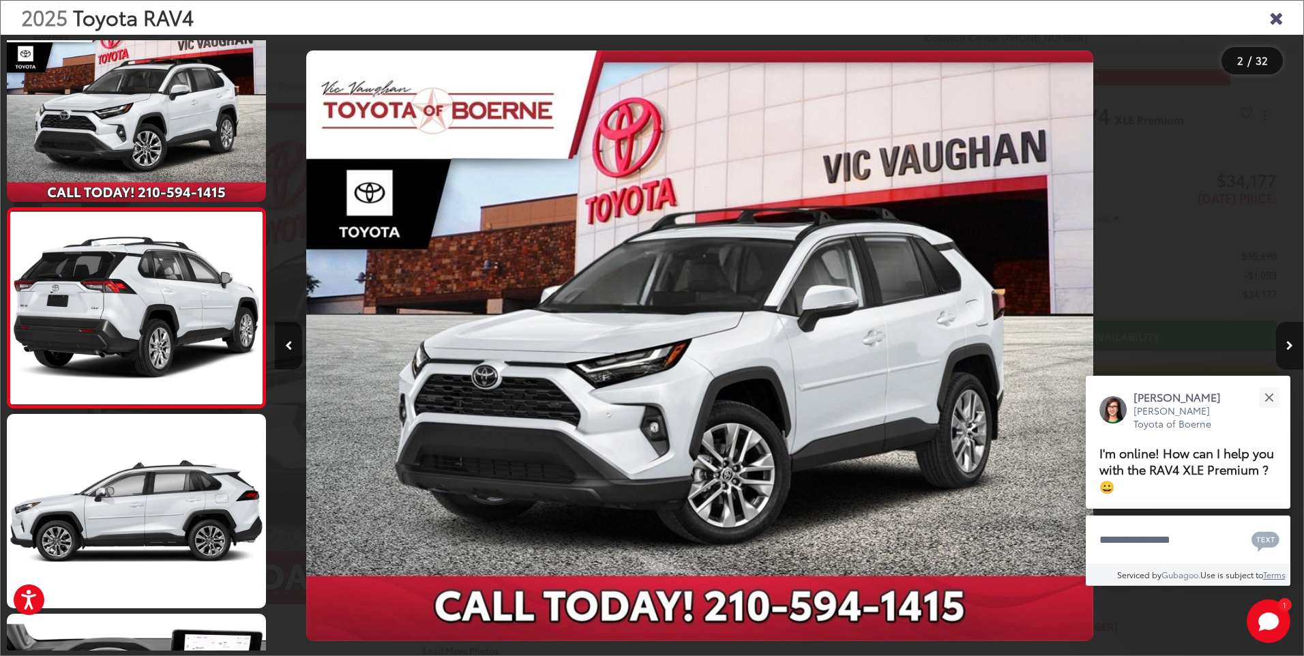
scroll to position [35, 0]
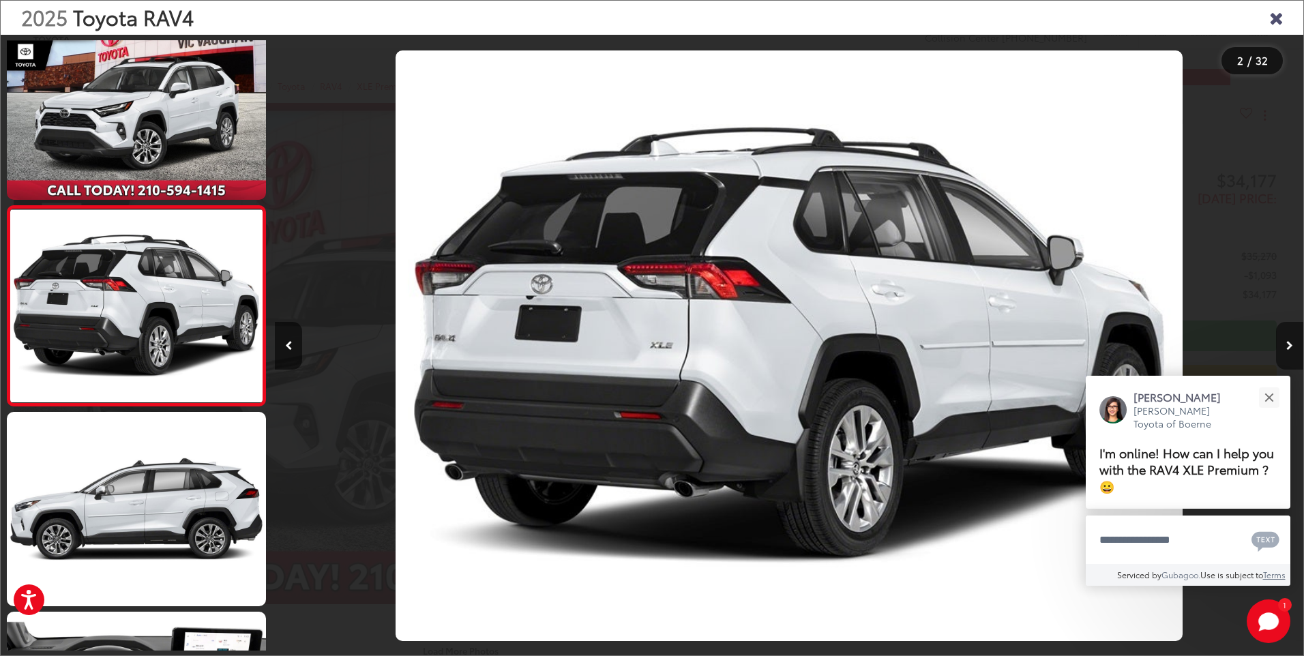
click at [1289, 342] on icon "Next image" at bounding box center [1289, 346] width 7 height 10
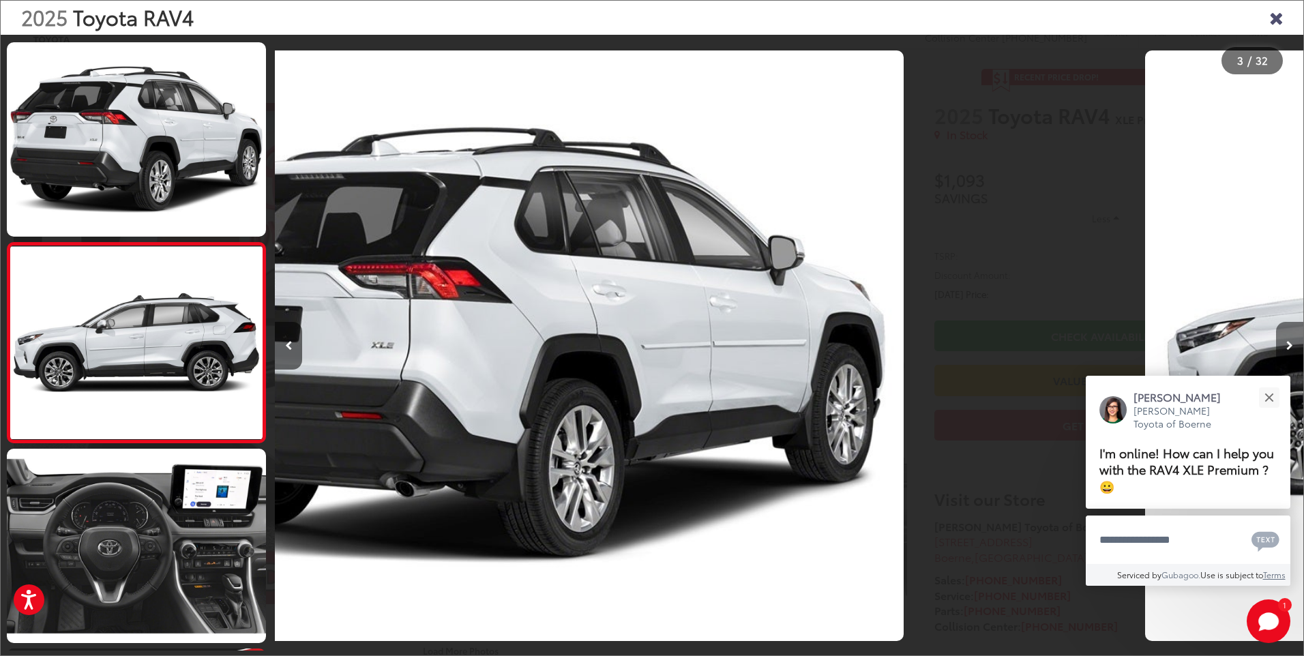
scroll to position [235, 0]
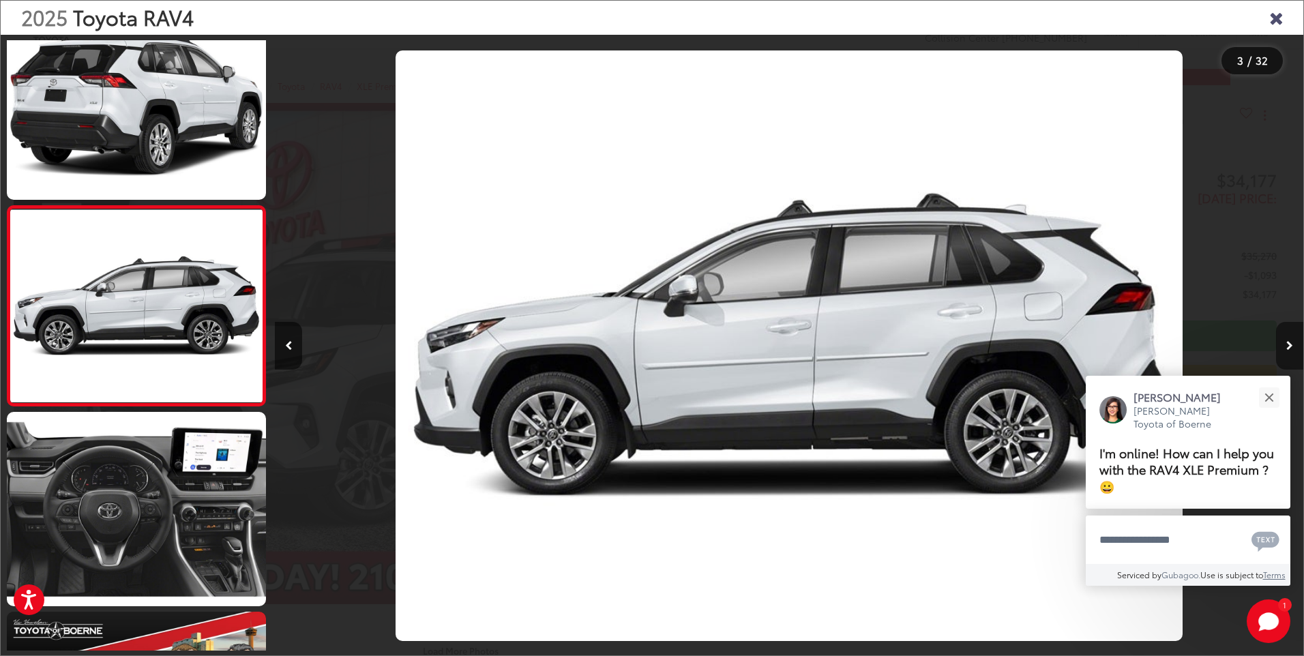
click at [1289, 342] on icon "Next image" at bounding box center [1289, 346] width 7 height 10
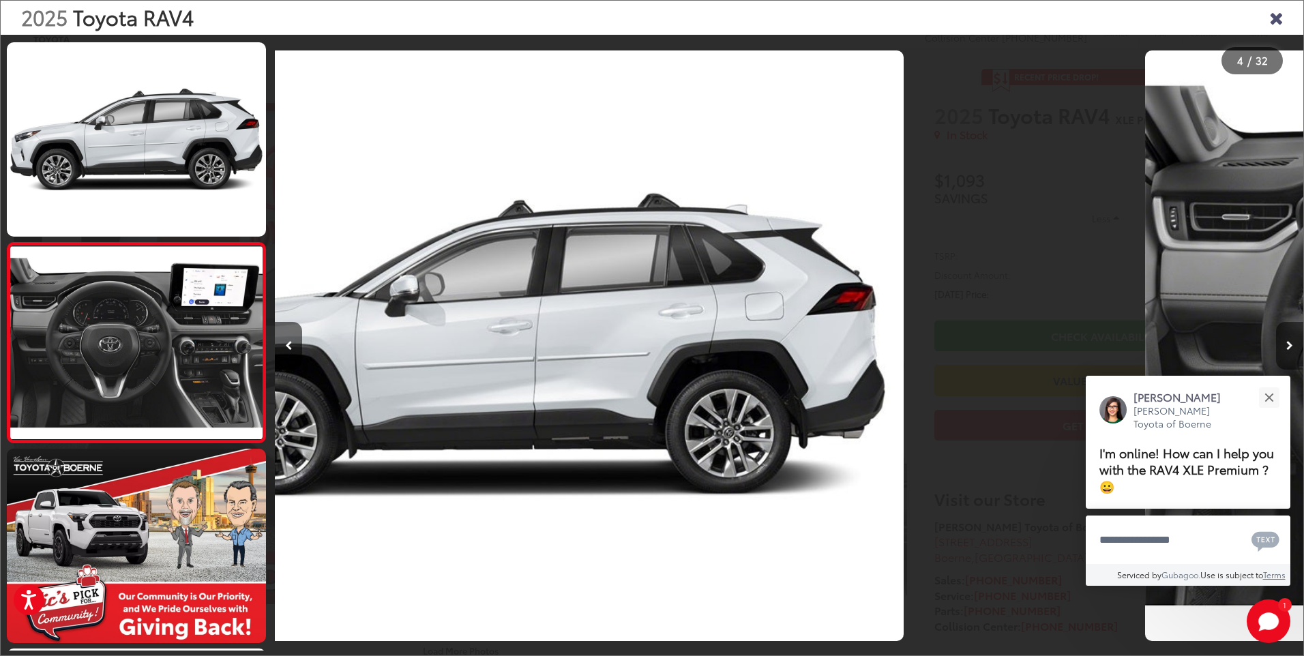
scroll to position [435, 0]
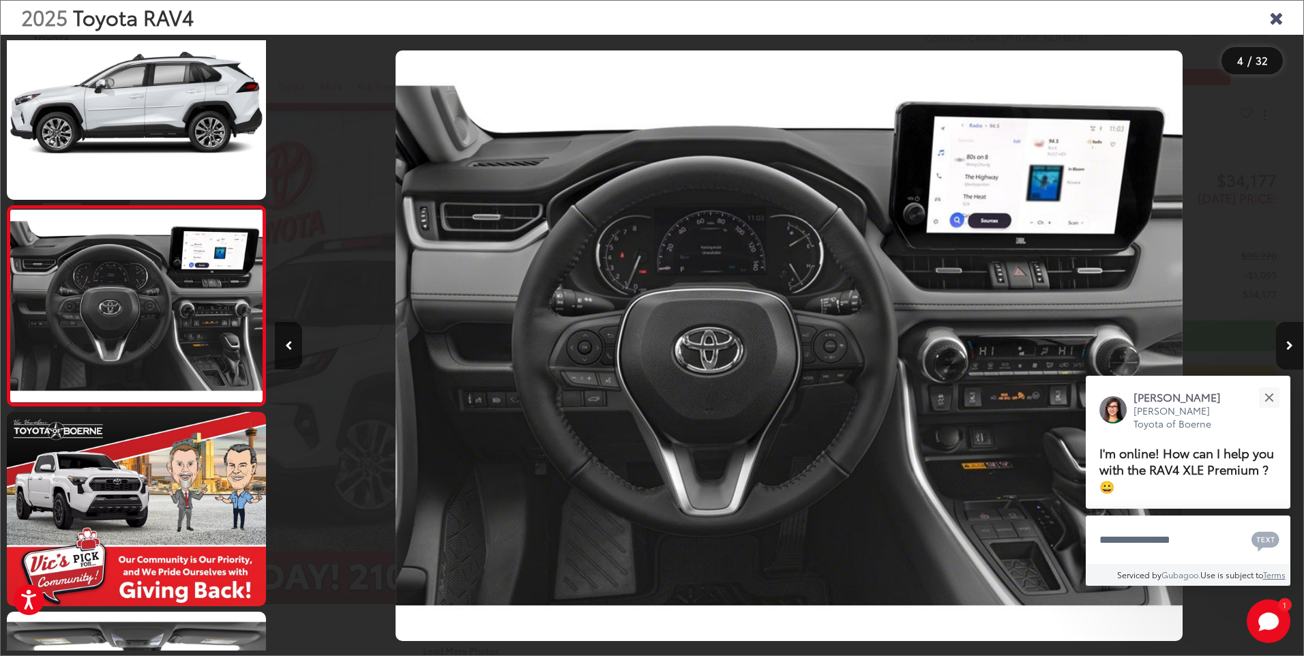
click at [1290, 342] on icon "Next image" at bounding box center [1289, 346] width 7 height 10
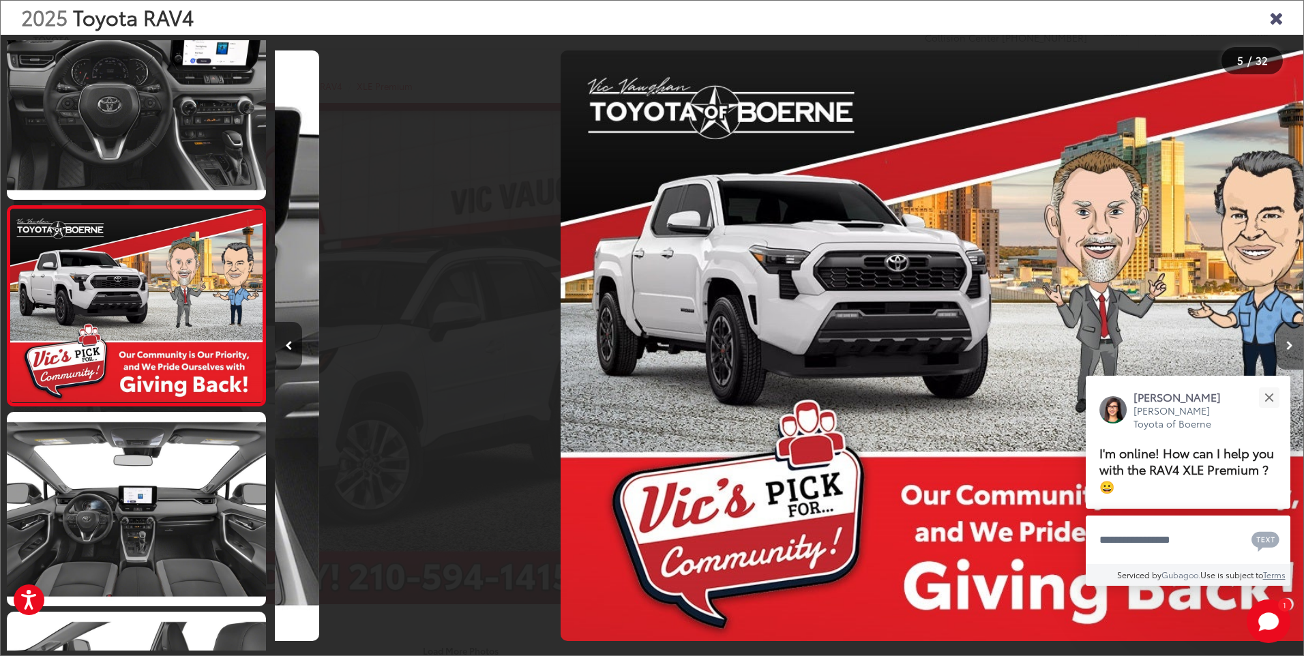
scroll to position [0, 4113]
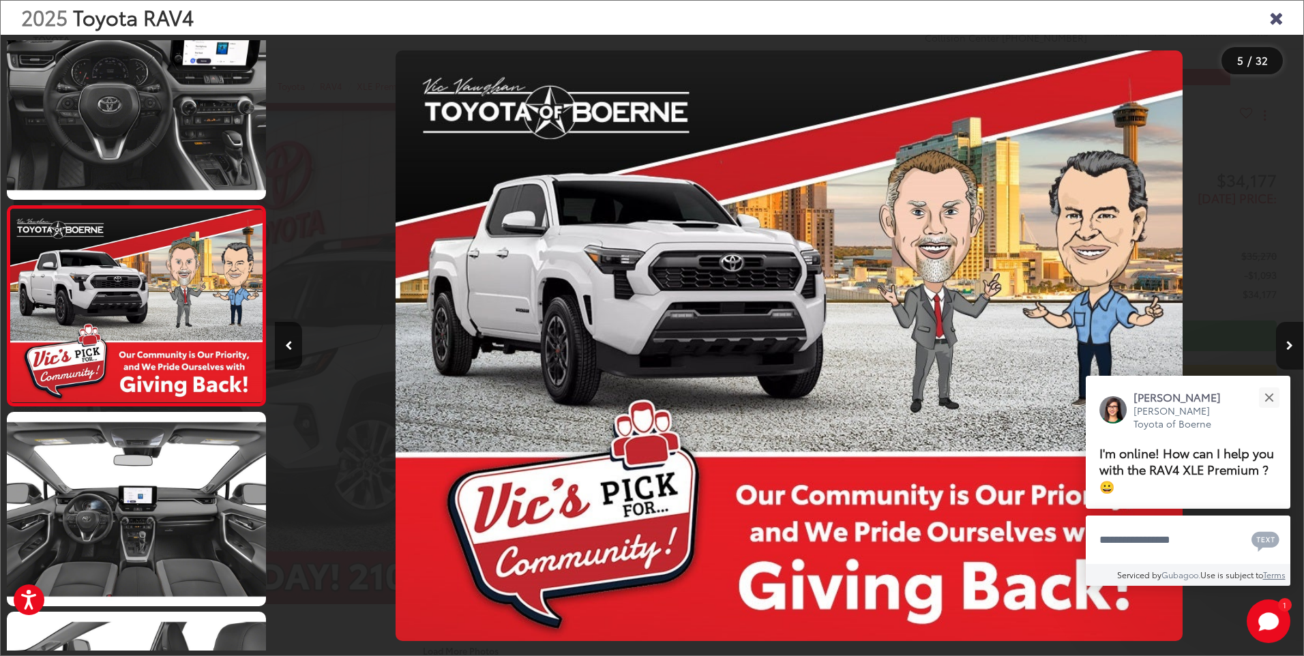
click at [1290, 342] on icon "Next image" at bounding box center [1289, 346] width 7 height 10
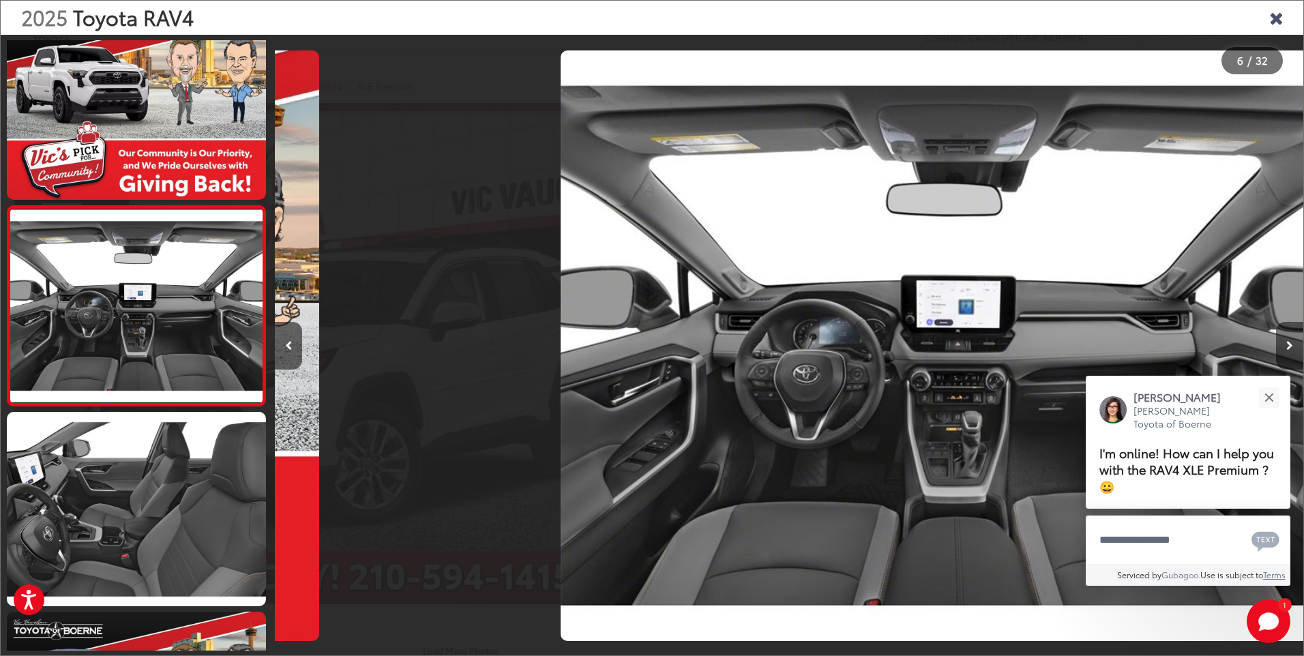
scroll to position [0, 5141]
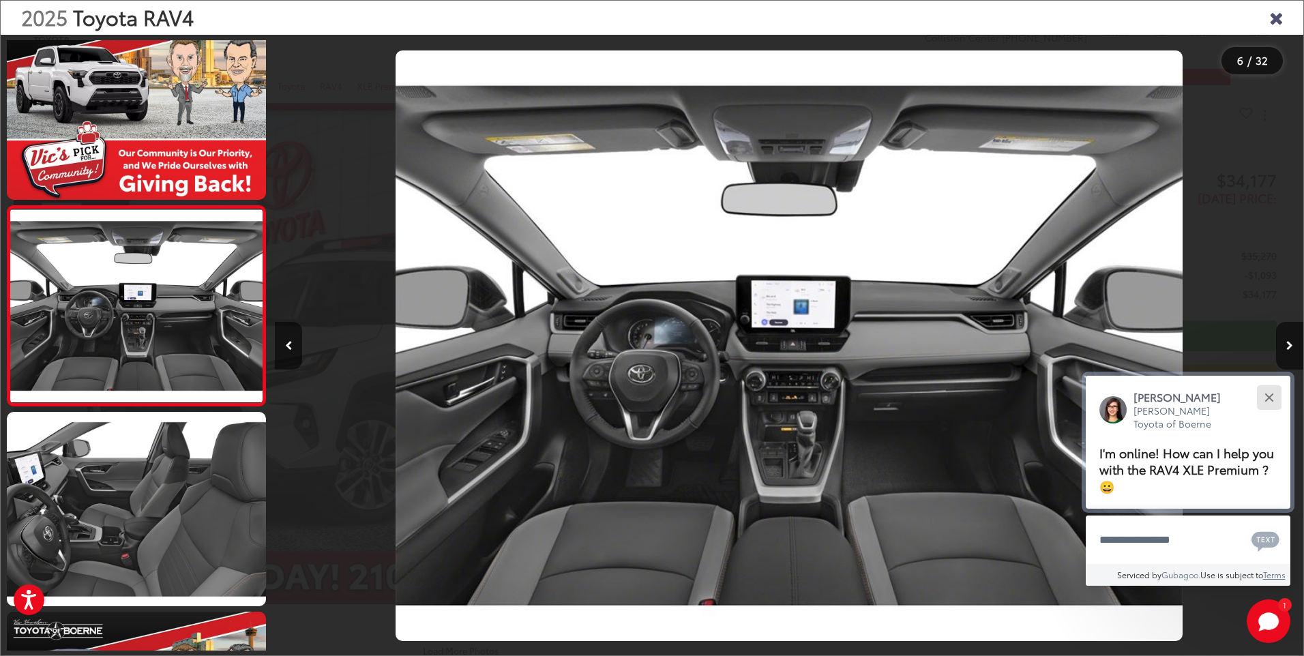
click at [1269, 395] on button "Close" at bounding box center [1268, 396] width 29 height 29
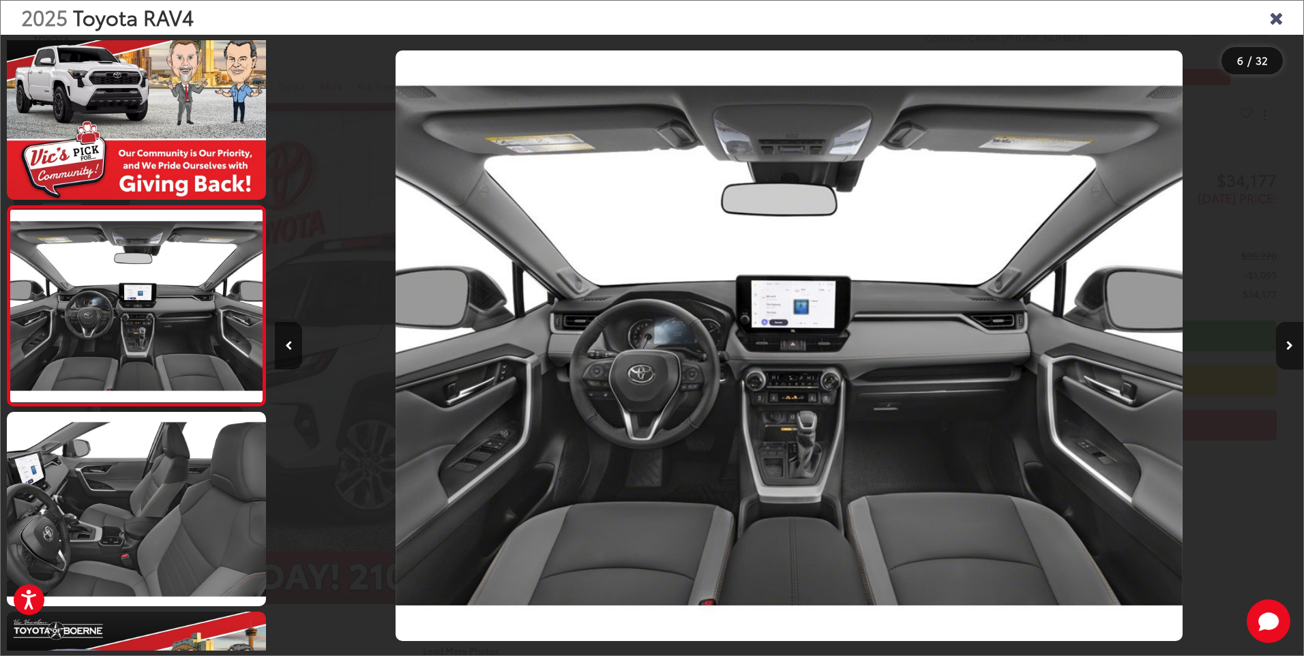
click at [1292, 343] on icon "Next image" at bounding box center [1289, 346] width 7 height 10
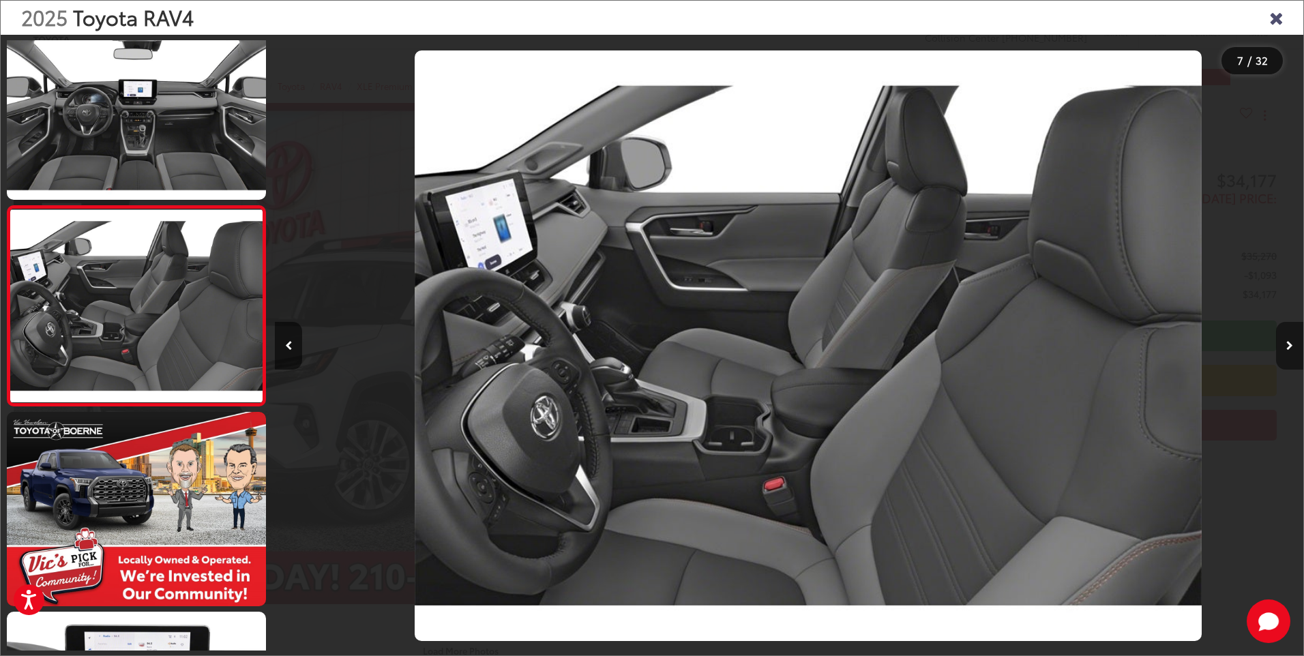
scroll to position [0, 6169]
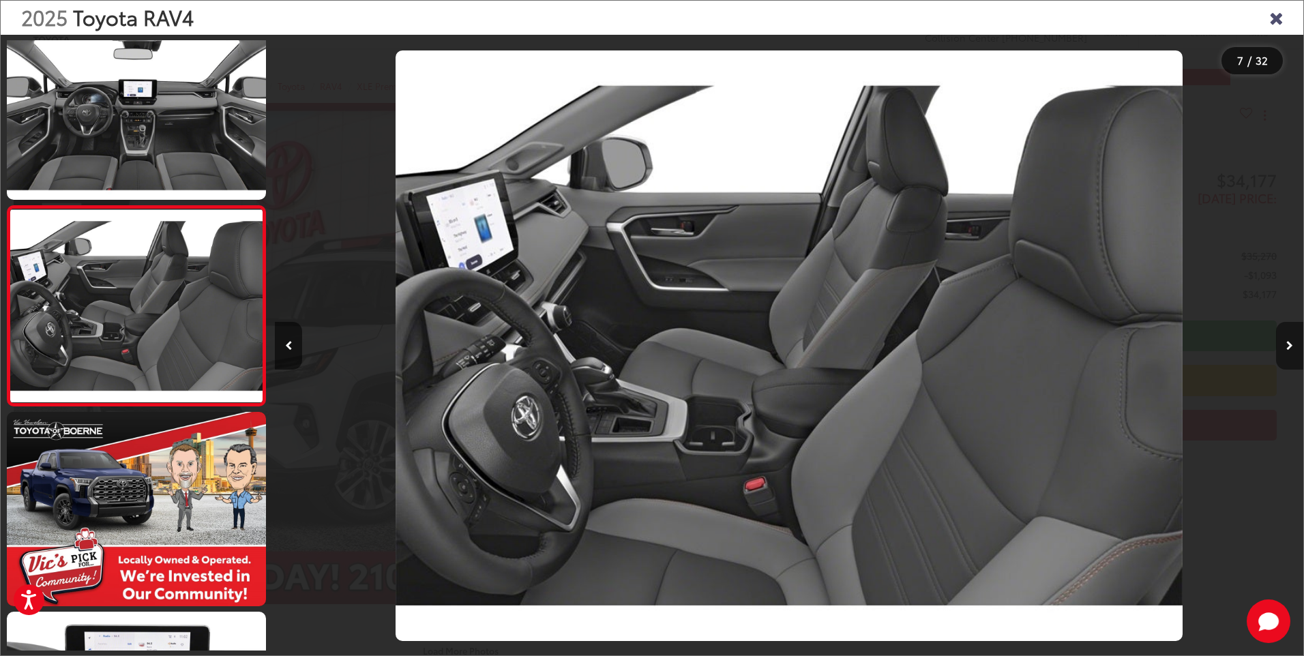
click at [1287, 348] on icon "Next image" at bounding box center [1289, 346] width 7 height 10
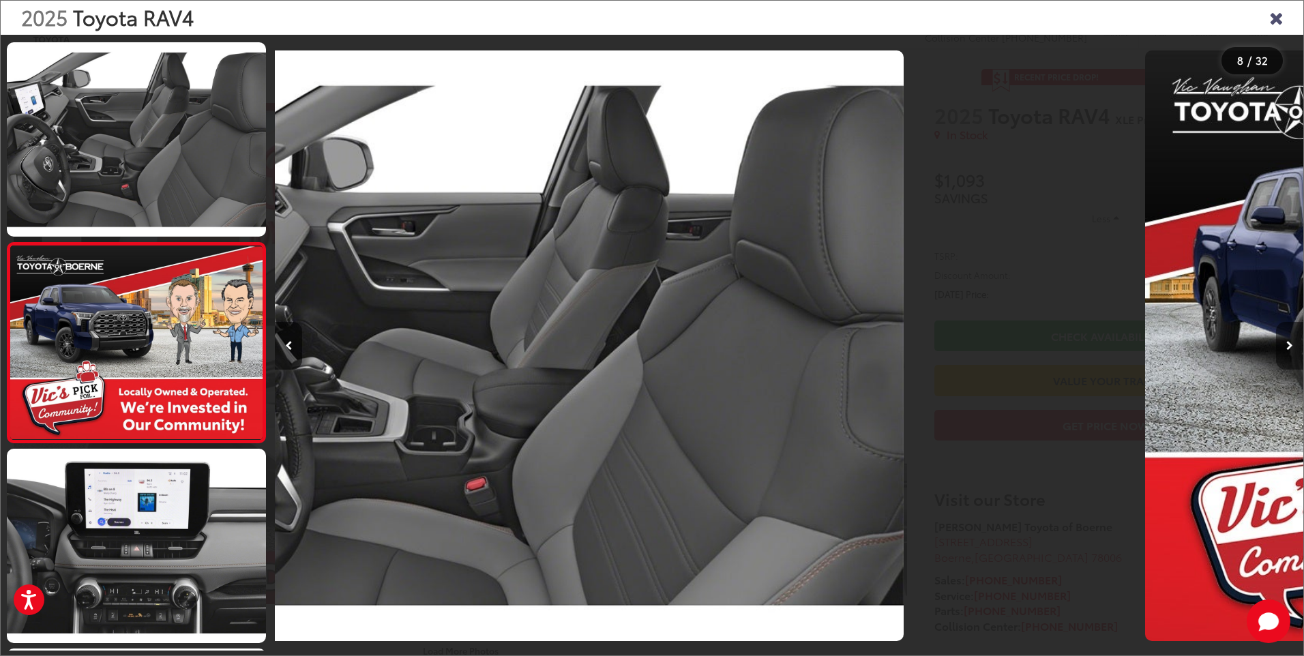
scroll to position [1234, 0]
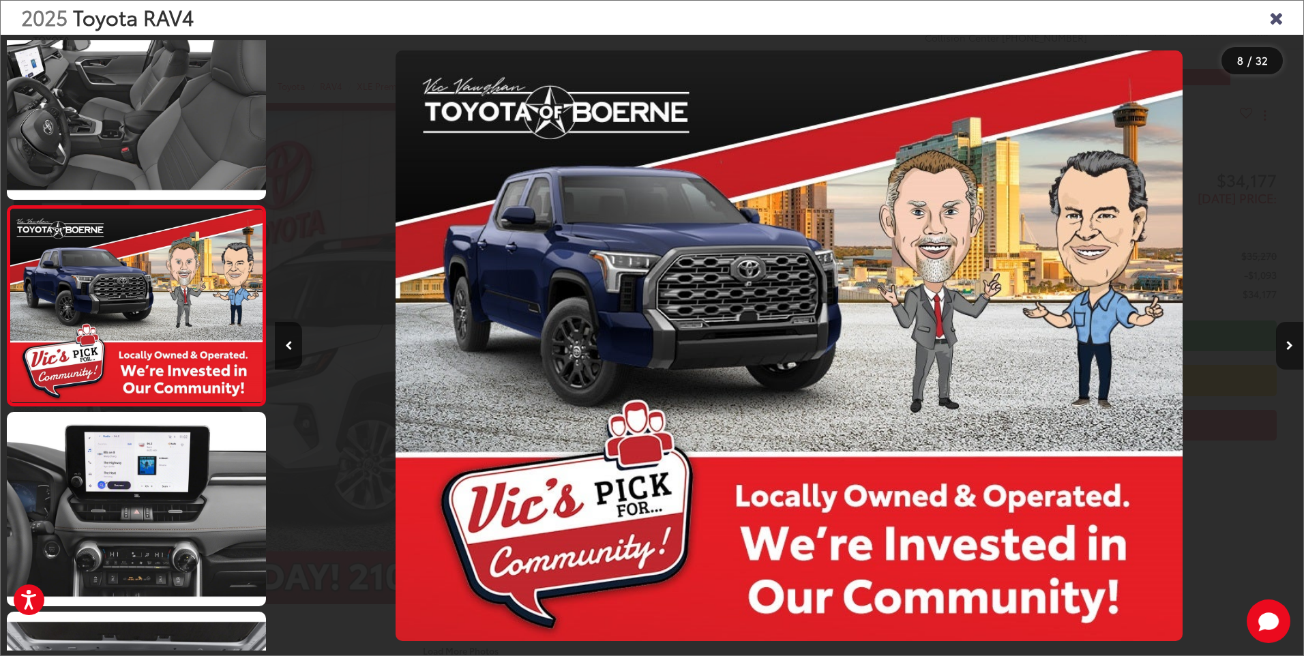
click at [1287, 348] on icon "Next image" at bounding box center [1289, 346] width 7 height 10
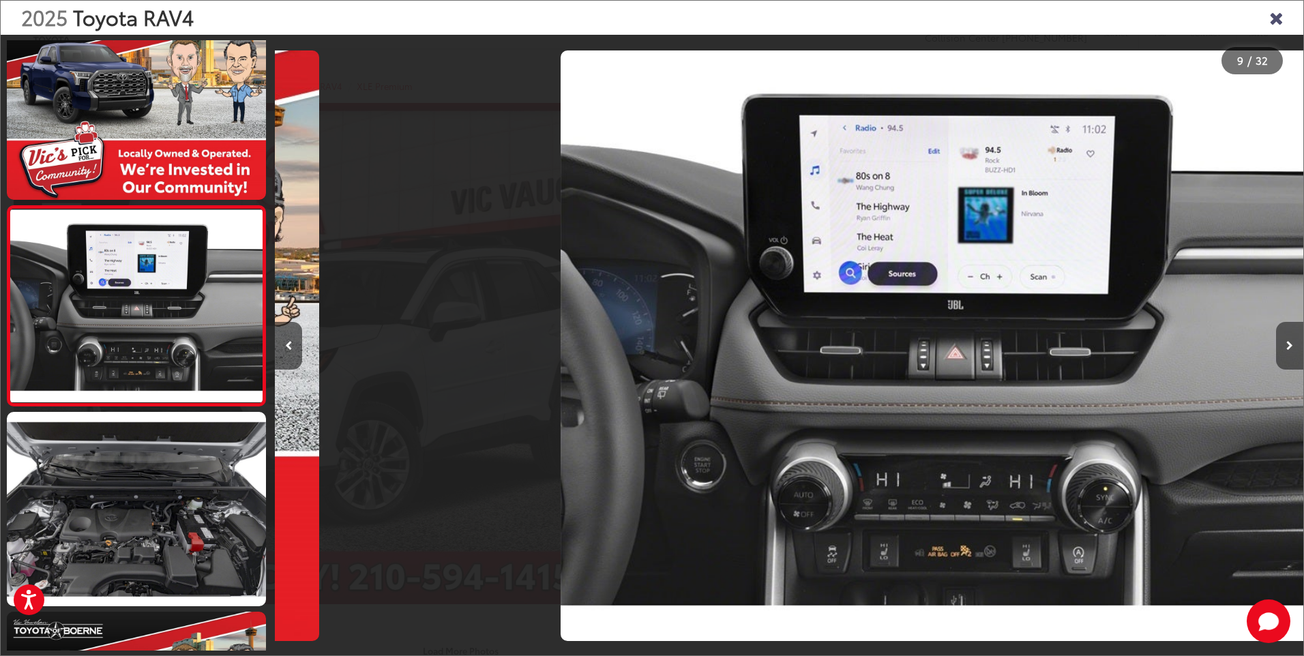
scroll to position [0, 8225]
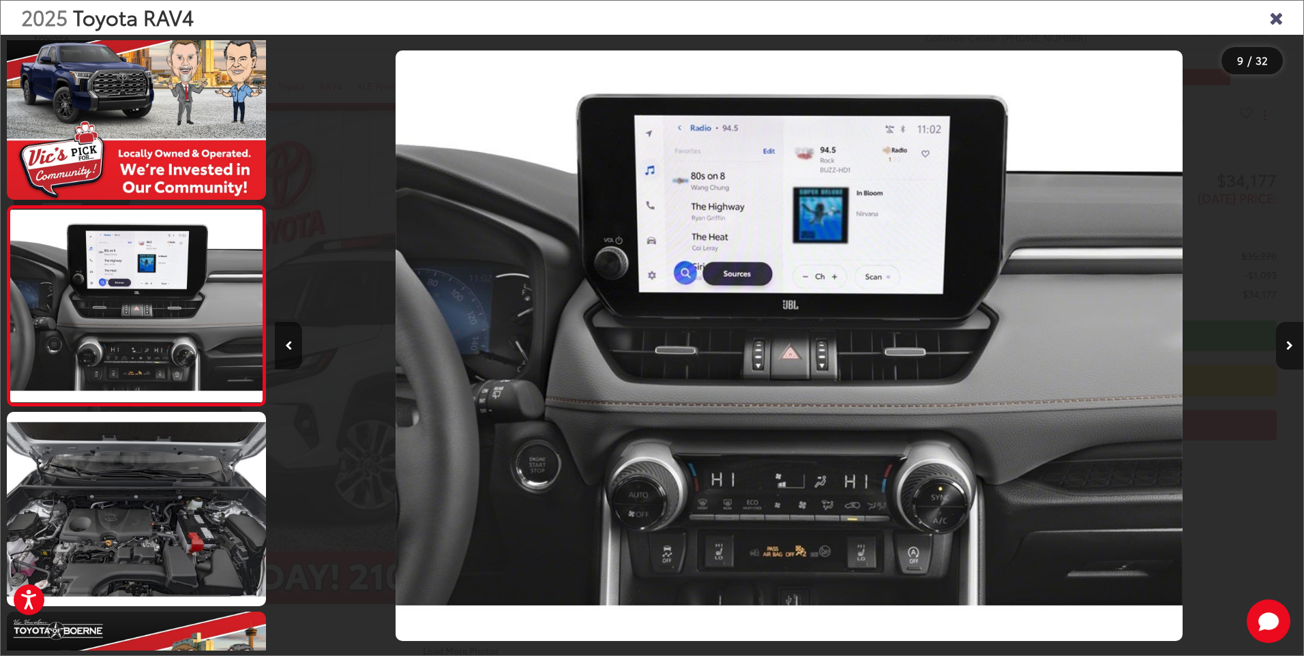
click at [1287, 348] on icon "Next image" at bounding box center [1289, 346] width 7 height 10
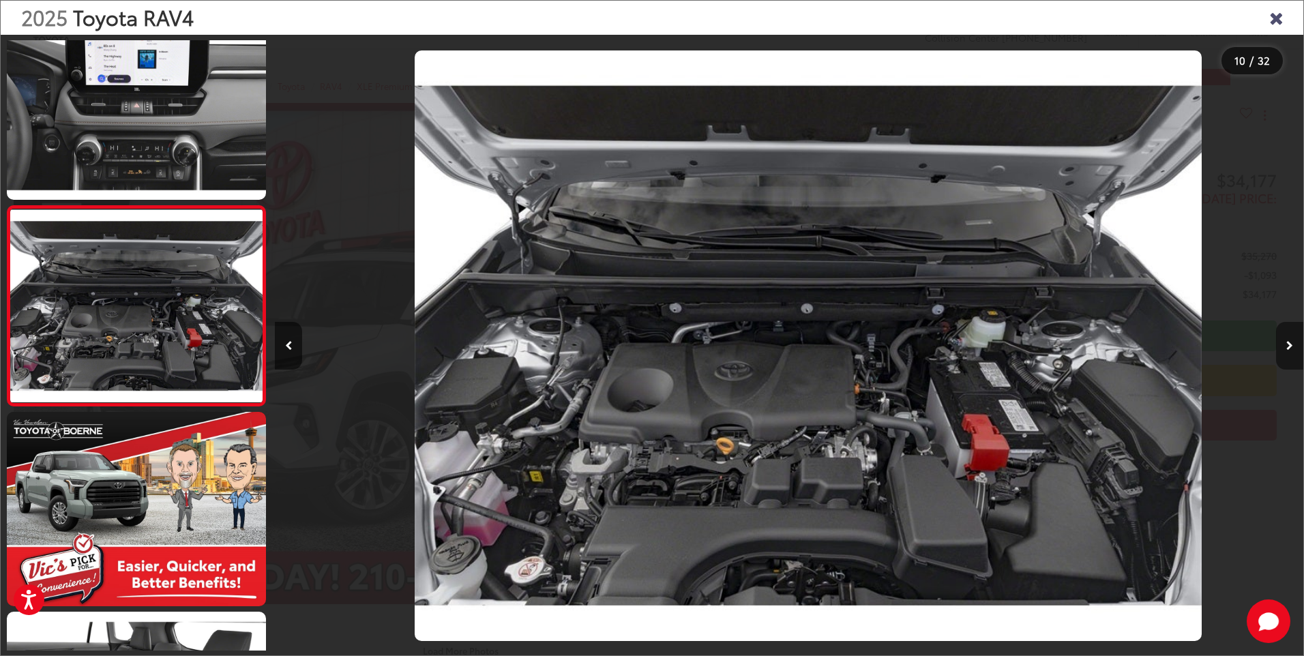
scroll to position [0, 9253]
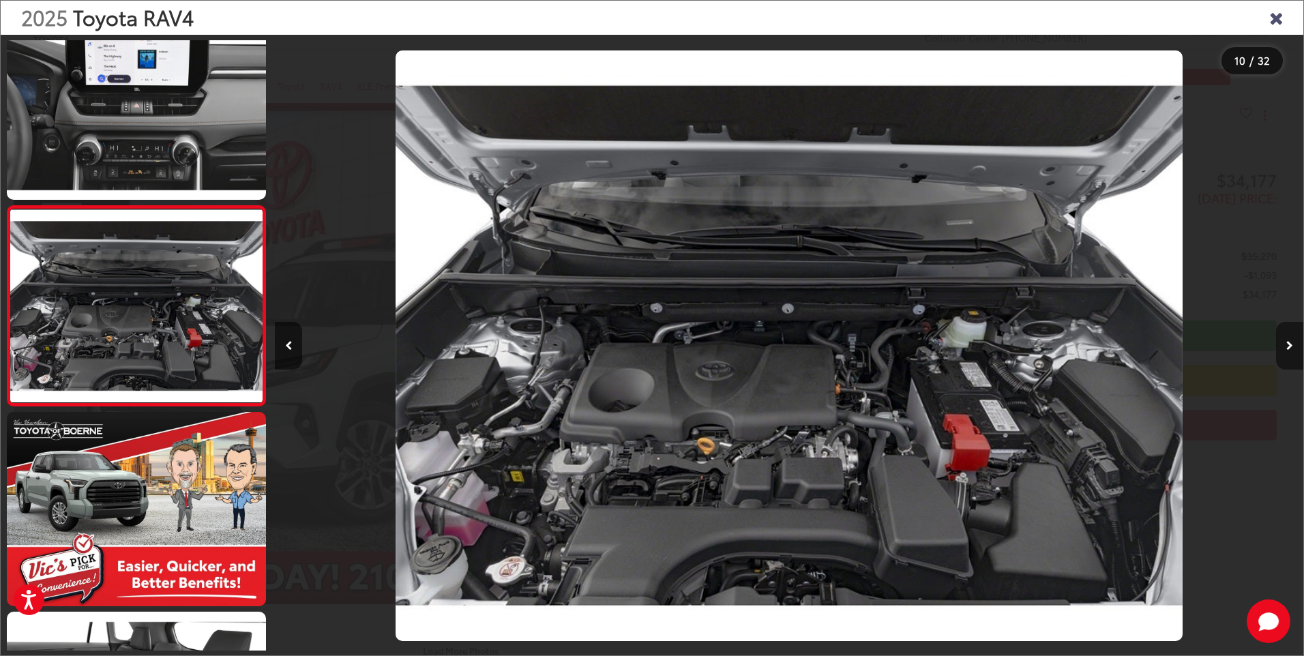
click at [1287, 348] on icon "Next image" at bounding box center [1289, 346] width 7 height 10
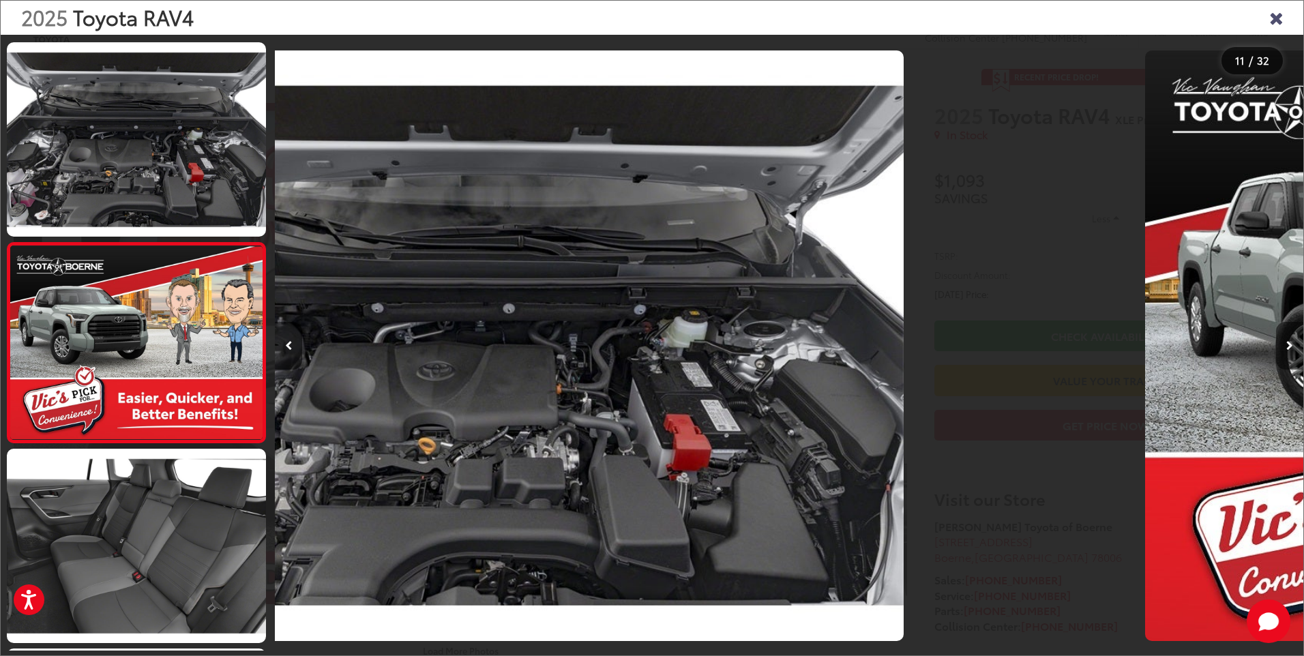
scroll to position [1833, 0]
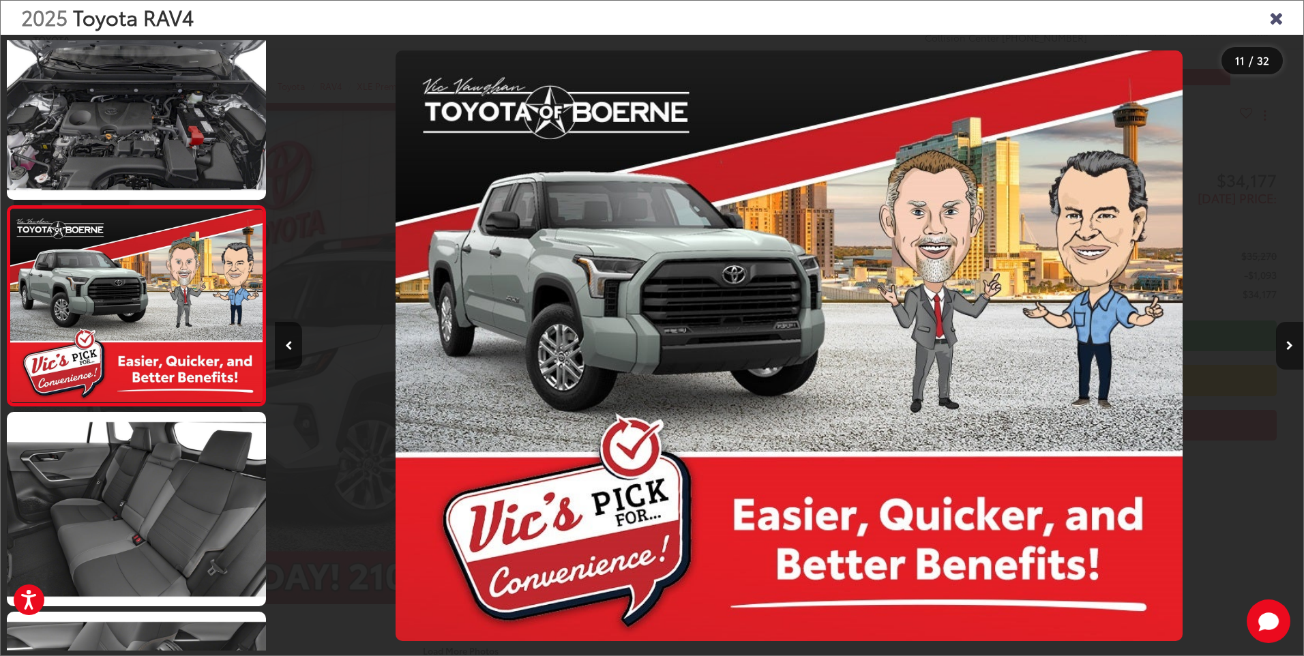
click at [1287, 348] on icon "Next image" at bounding box center [1289, 346] width 7 height 10
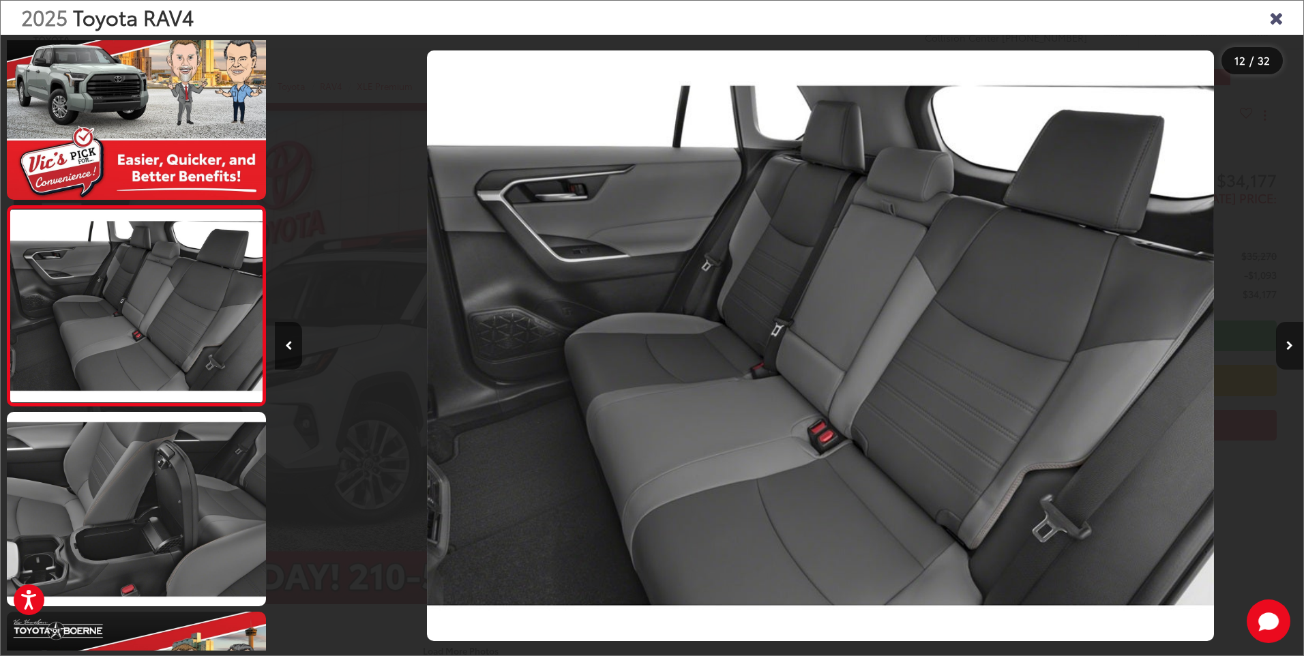
scroll to position [0, 11310]
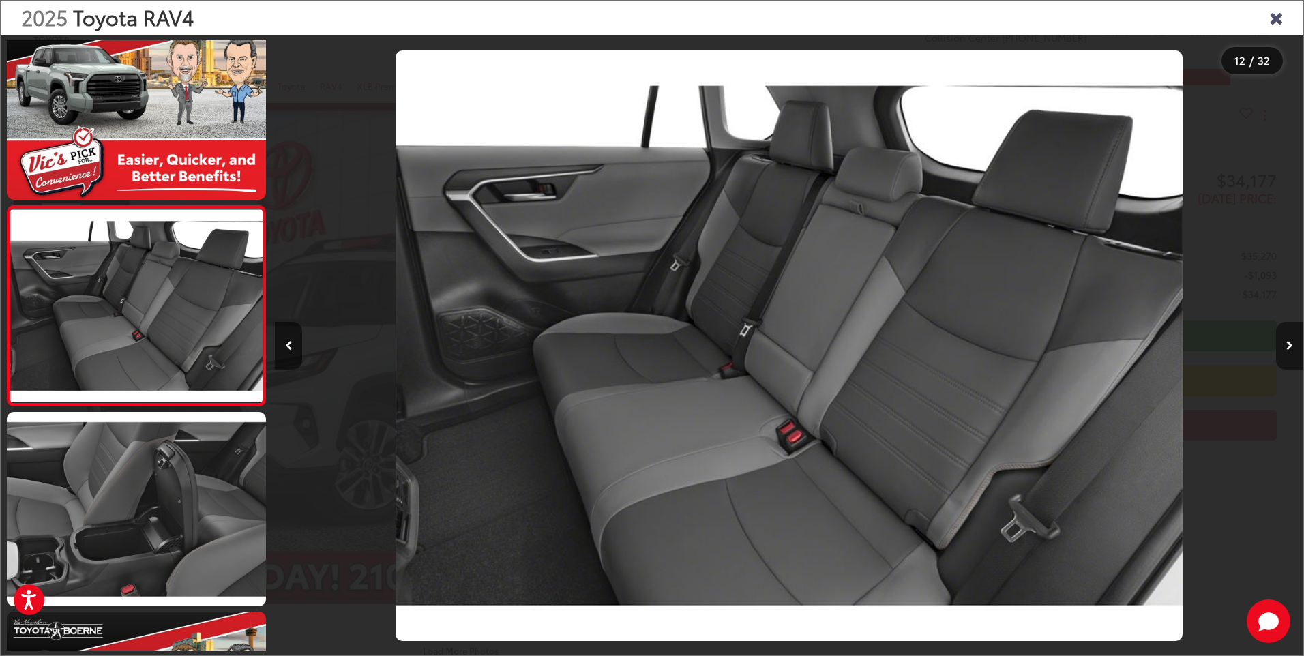
click at [1287, 348] on icon "Next image" at bounding box center [1289, 346] width 7 height 10
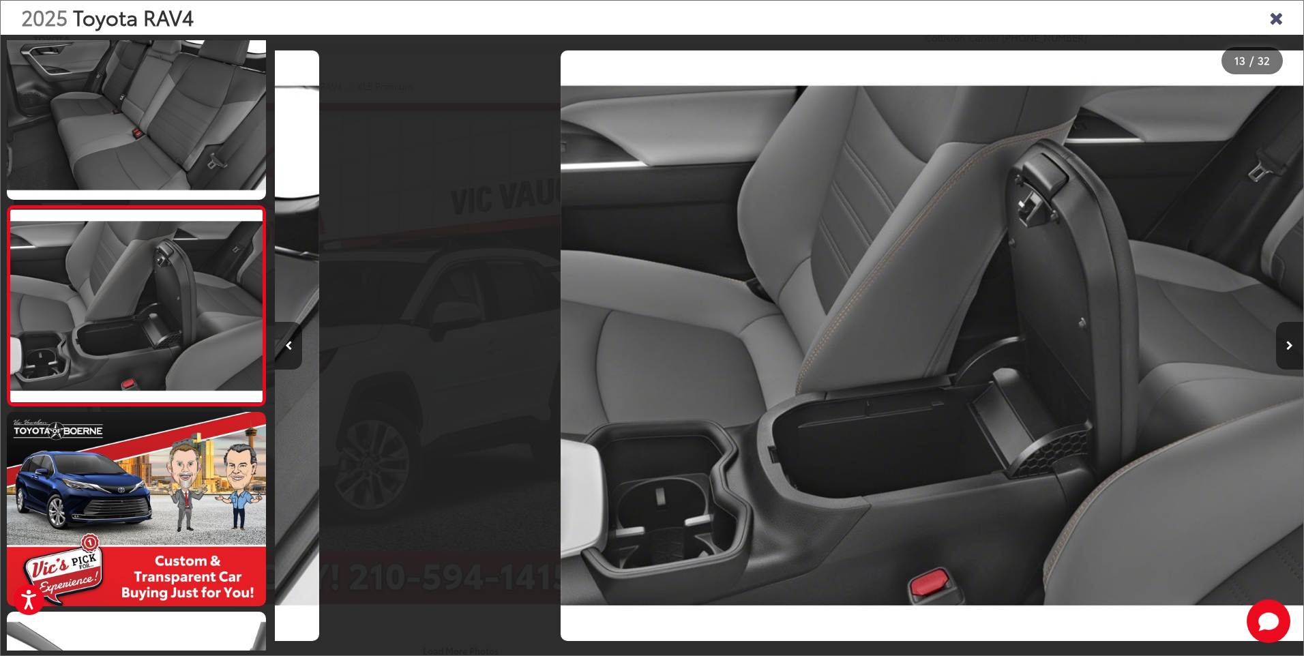
scroll to position [0, 12338]
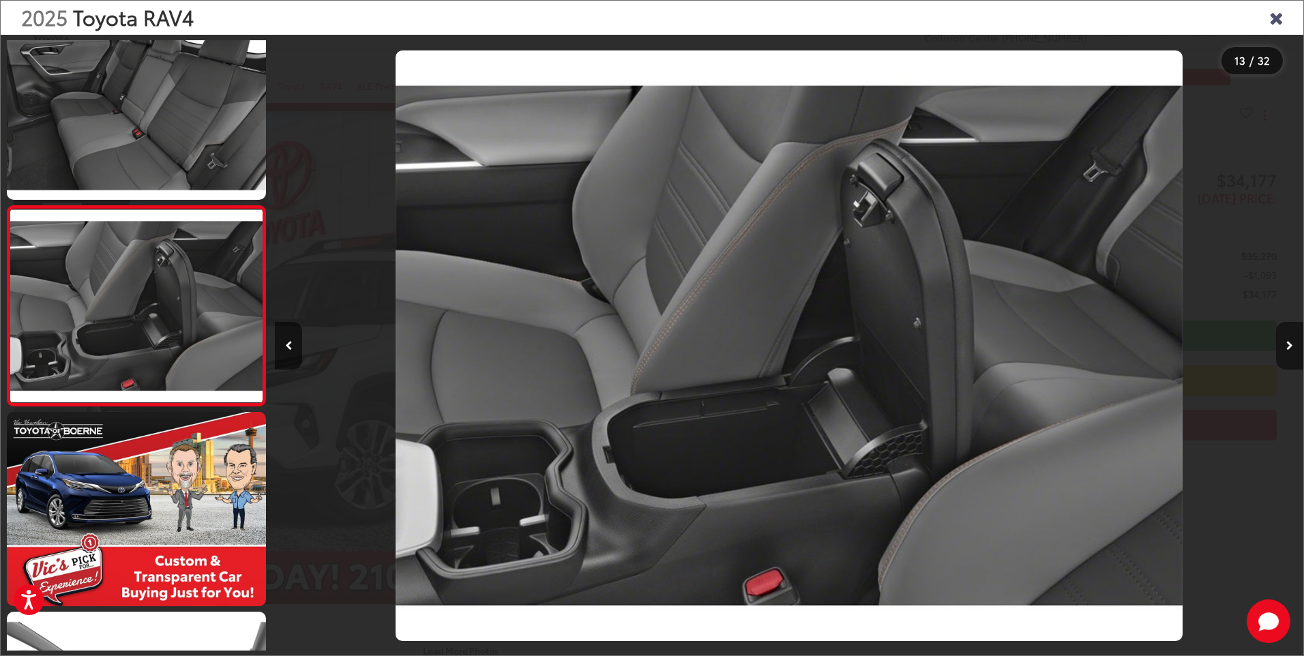
click at [1287, 348] on icon "Next image" at bounding box center [1289, 346] width 7 height 10
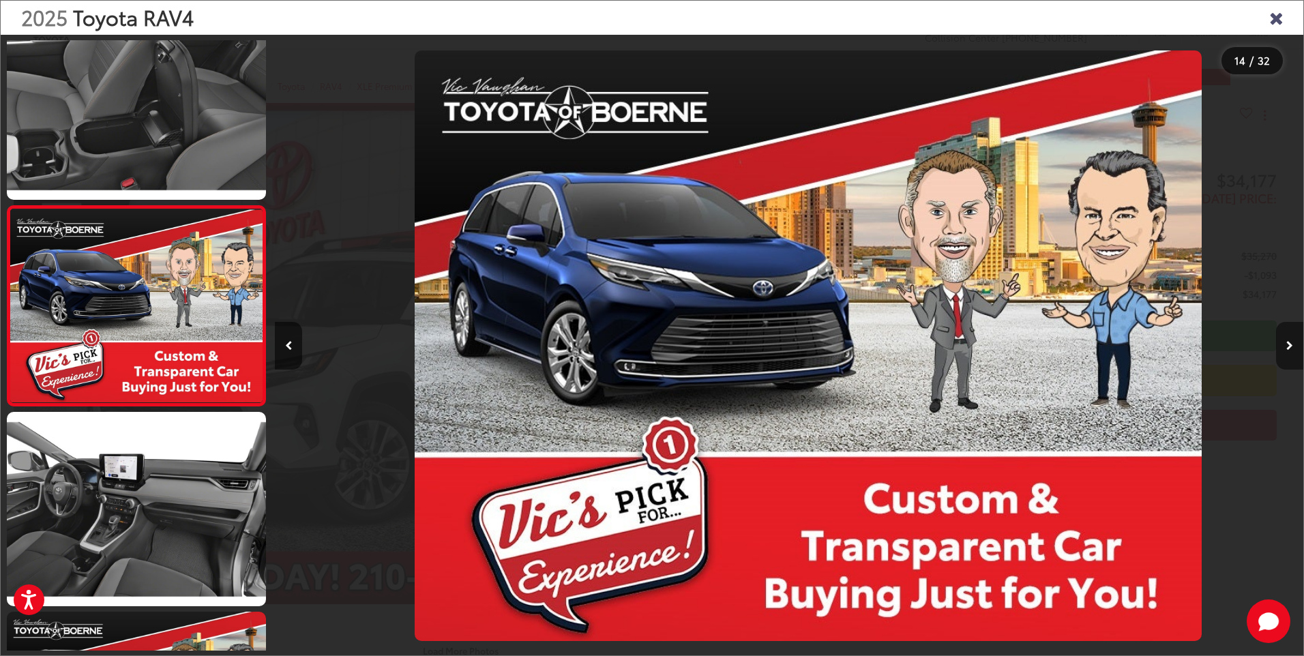
scroll to position [0, 13366]
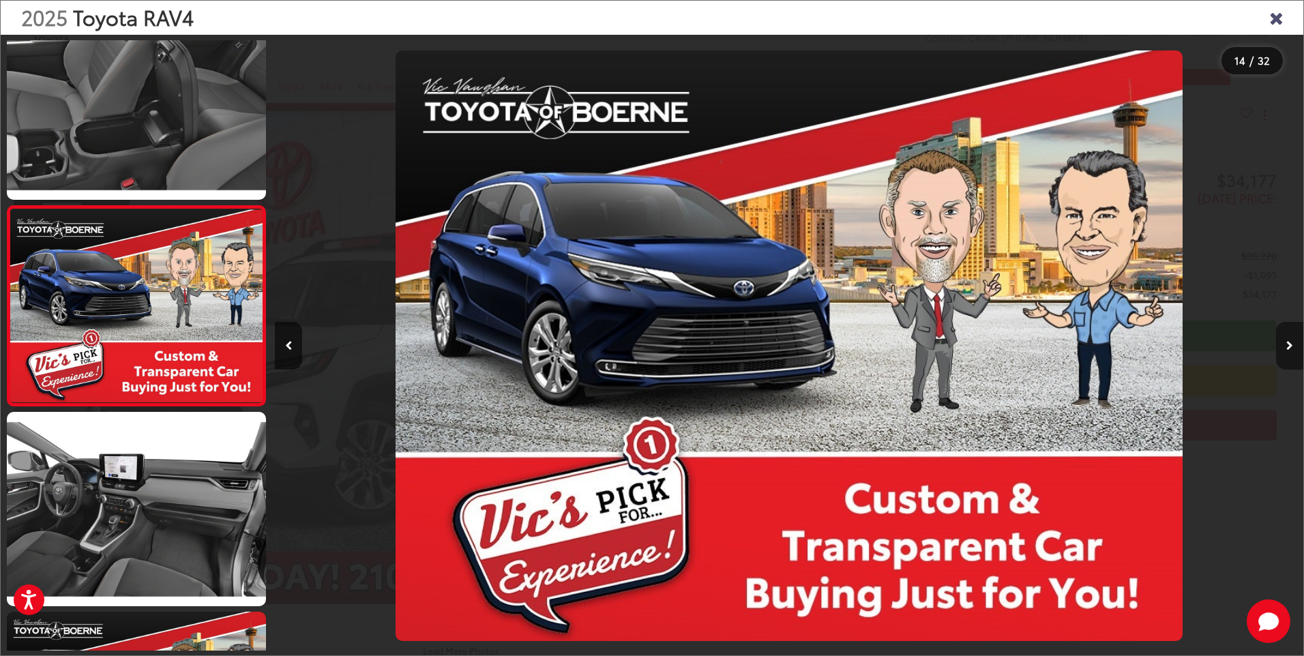
click at [1287, 348] on icon "Next image" at bounding box center [1289, 346] width 7 height 10
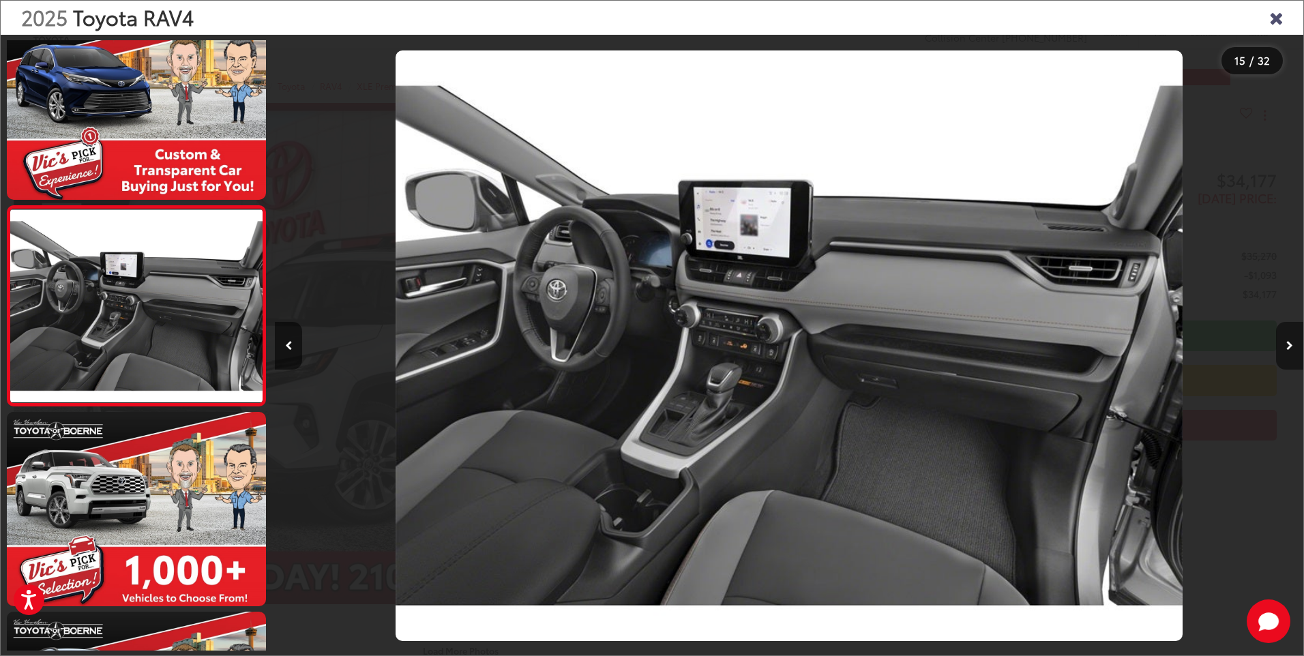
click at [1287, 348] on icon "Next image" at bounding box center [1289, 346] width 7 height 10
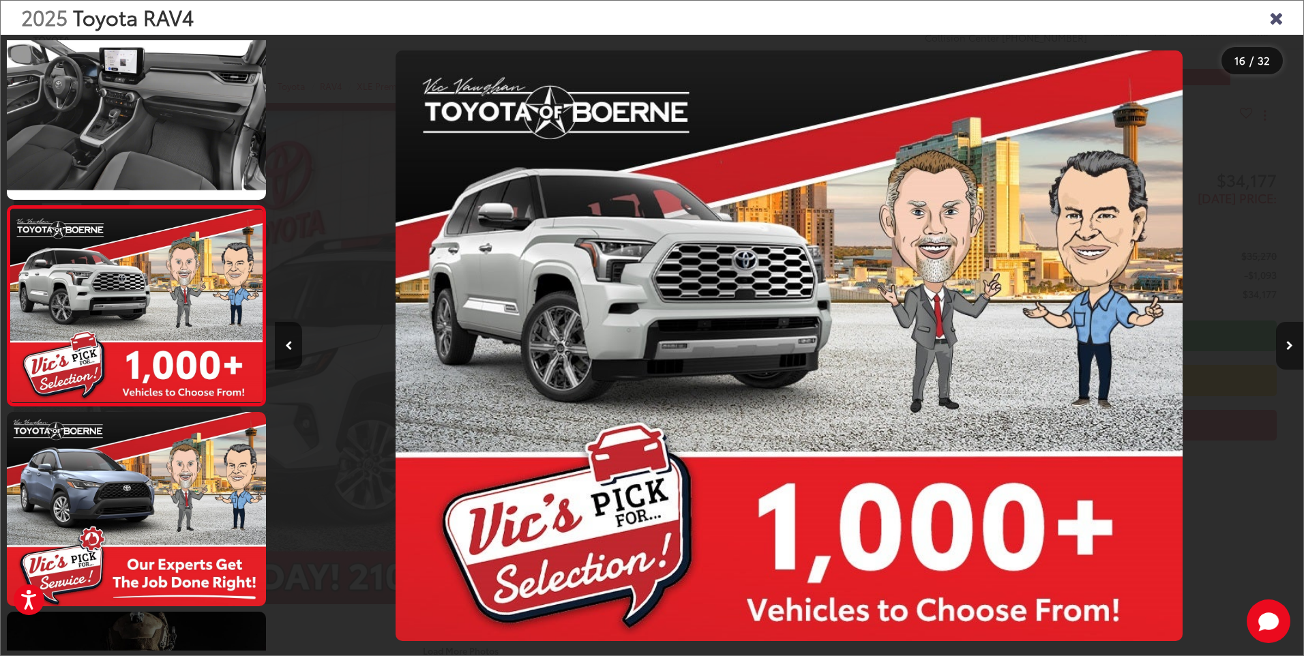
click at [1287, 348] on icon "Next image" at bounding box center [1289, 346] width 7 height 10
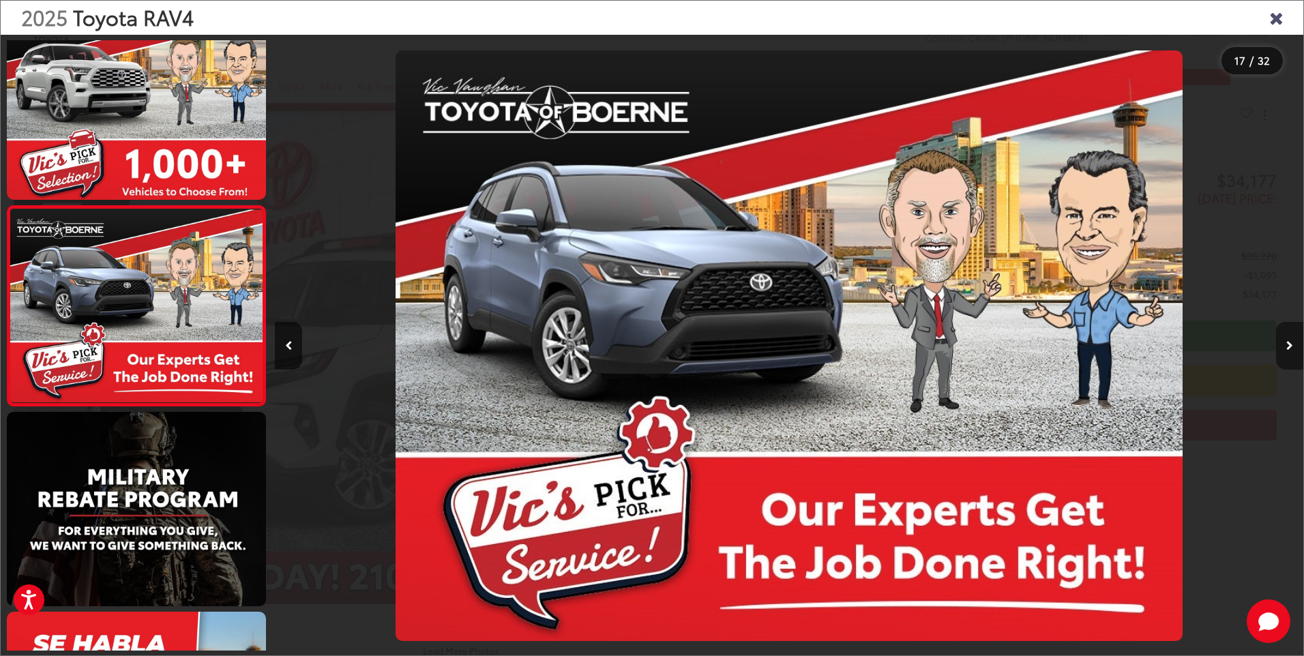
click at [1287, 348] on icon "Next image" at bounding box center [1289, 346] width 7 height 10
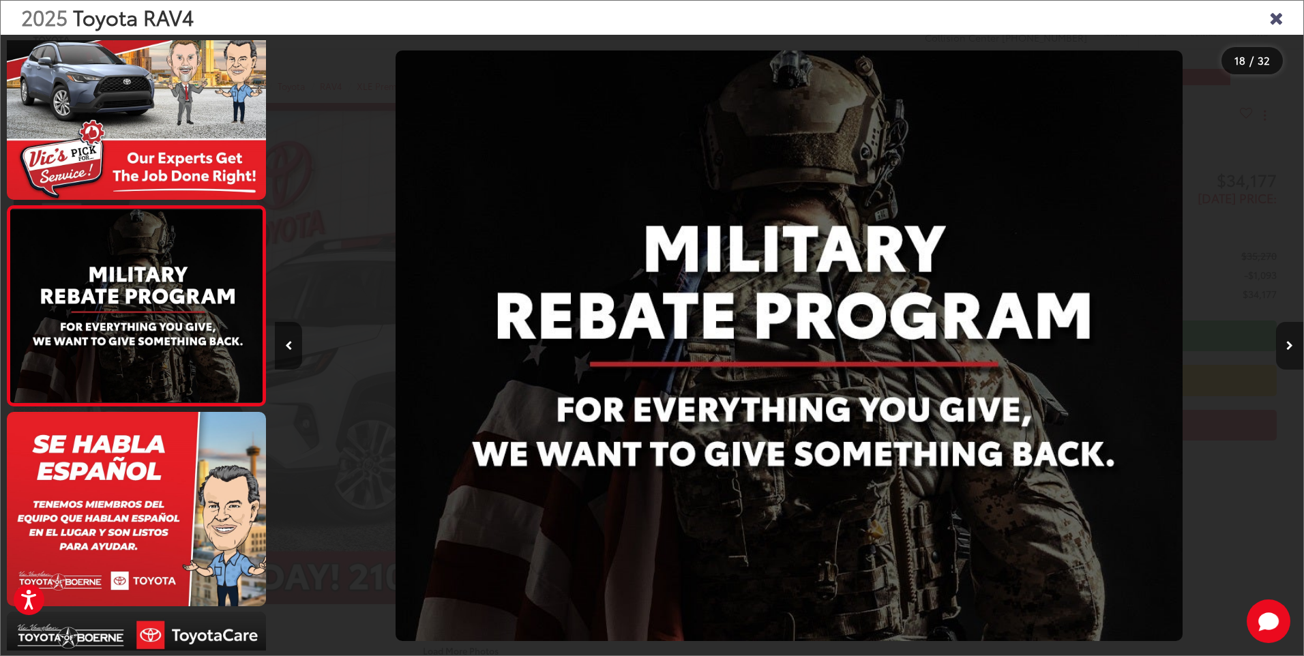
click at [1287, 348] on icon "Next image" at bounding box center [1289, 346] width 7 height 10
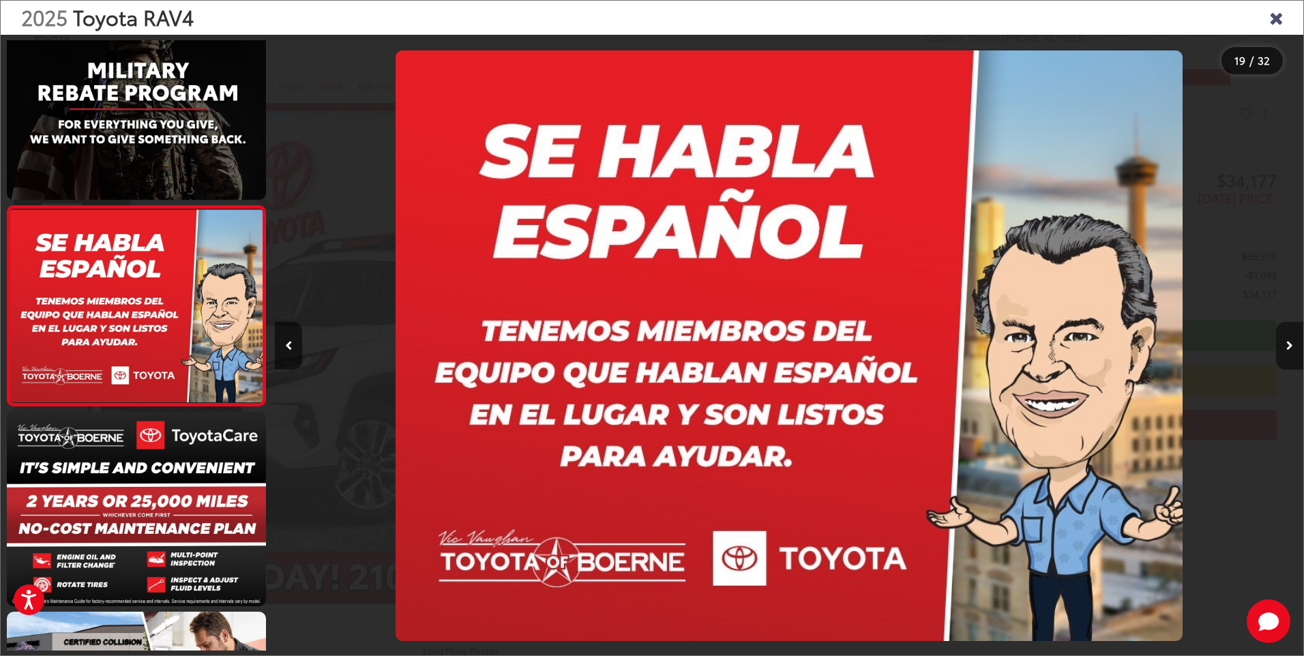
click at [1287, 348] on icon "Next image" at bounding box center [1289, 346] width 7 height 10
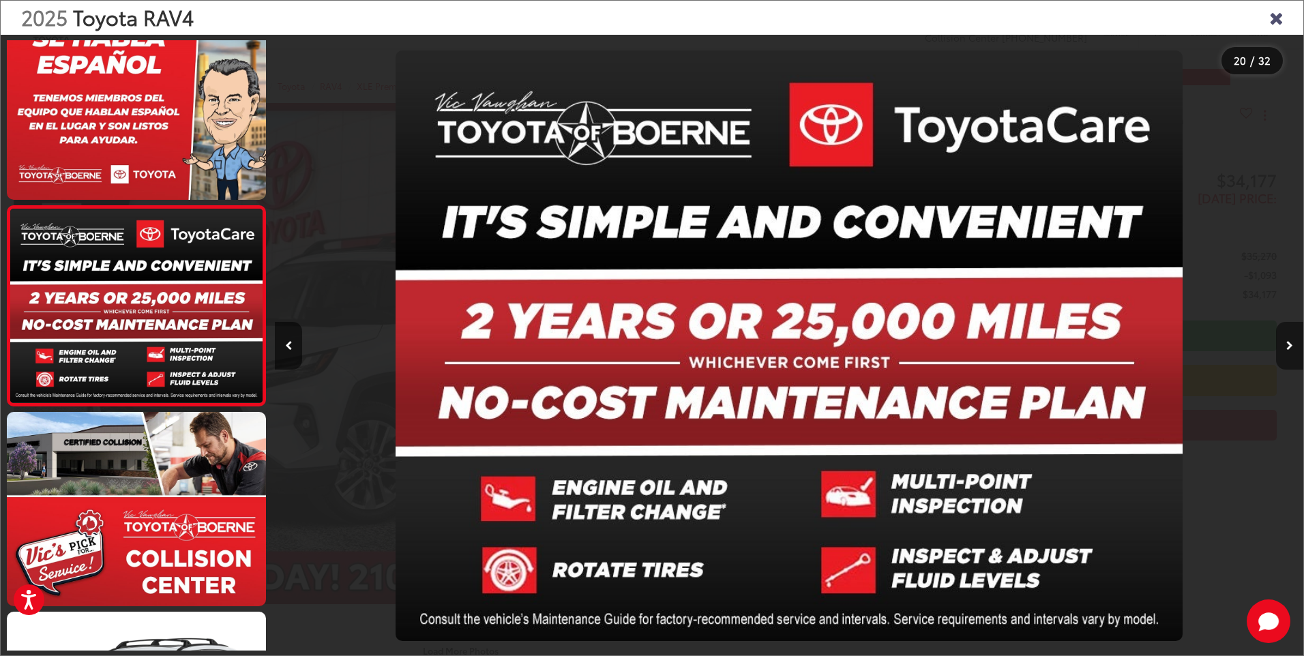
click at [1287, 348] on icon "Next image" at bounding box center [1289, 346] width 7 height 10
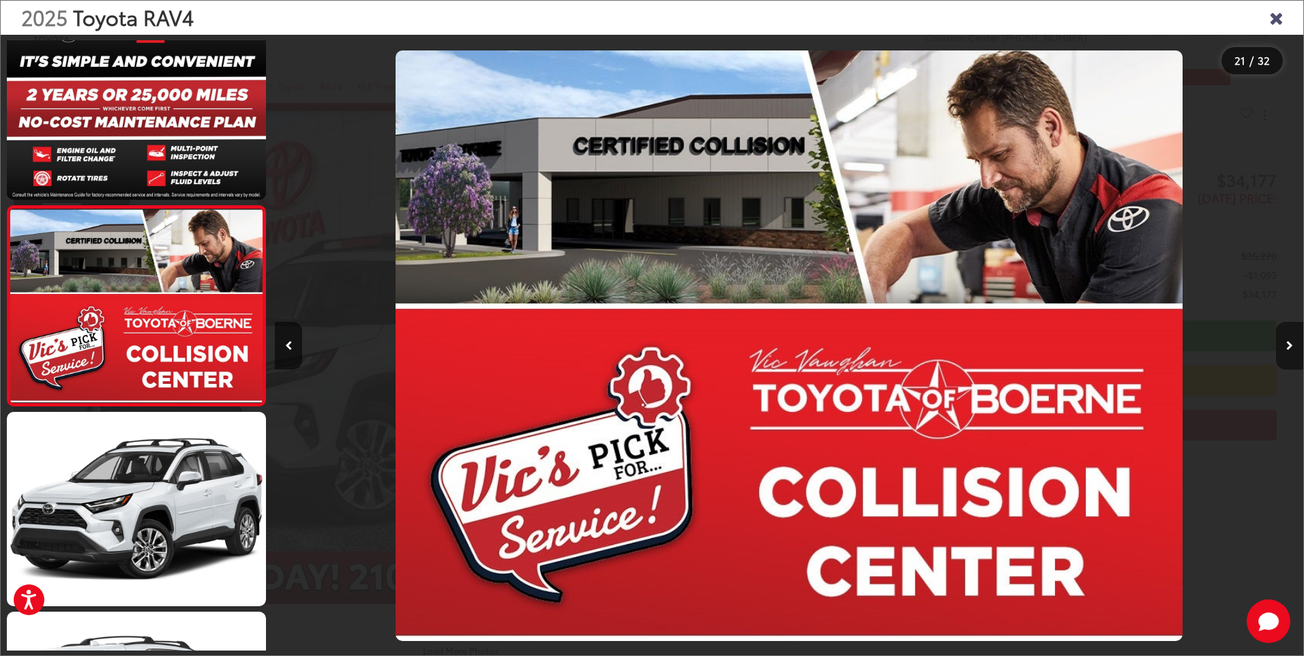
click at [1287, 348] on icon "Next image" at bounding box center [1289, 346] width 7 height 10
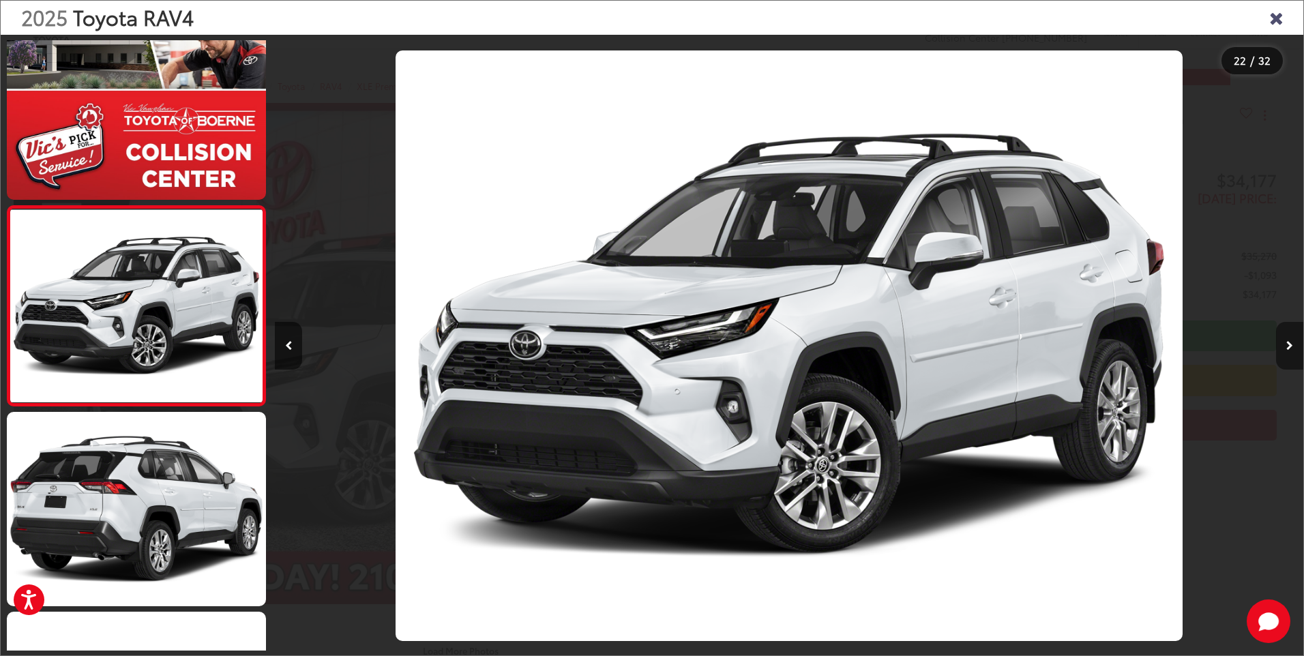
click at [1287, 348] on icon "Next image" at bounding box center [1289, 346] width 7 height 10
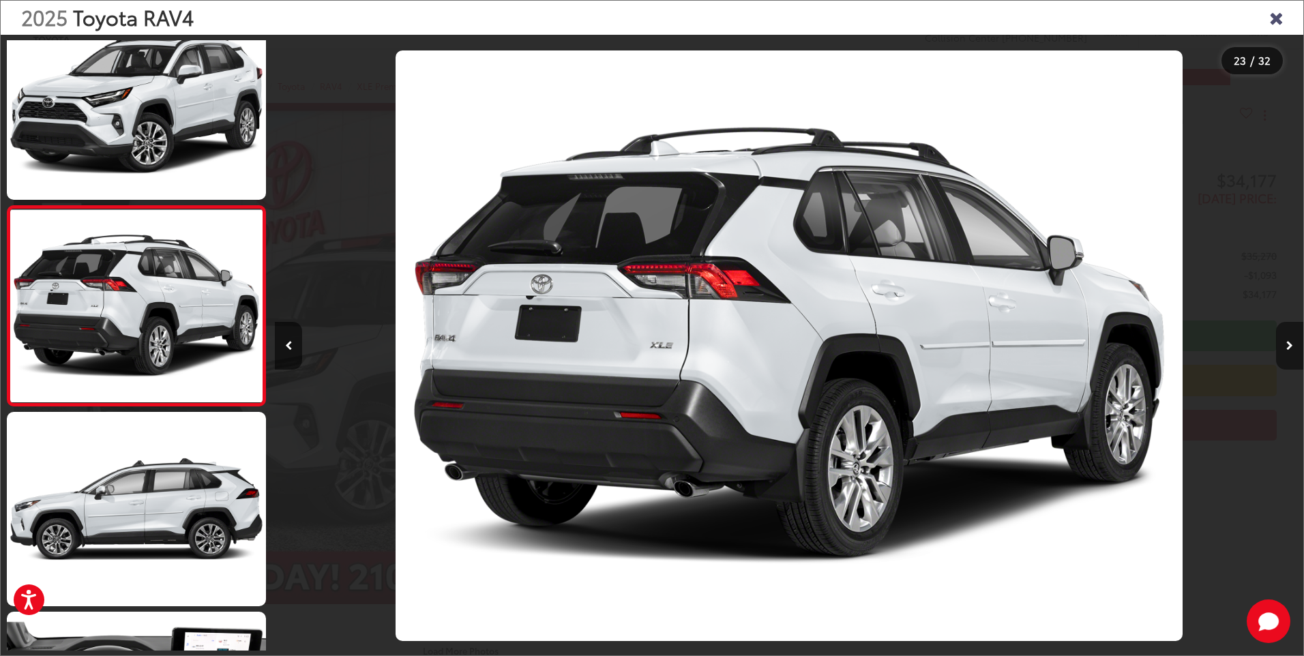
click at [1287, 348] on icon "Next image" at bounding box center [1289, 346] width 7 height 10
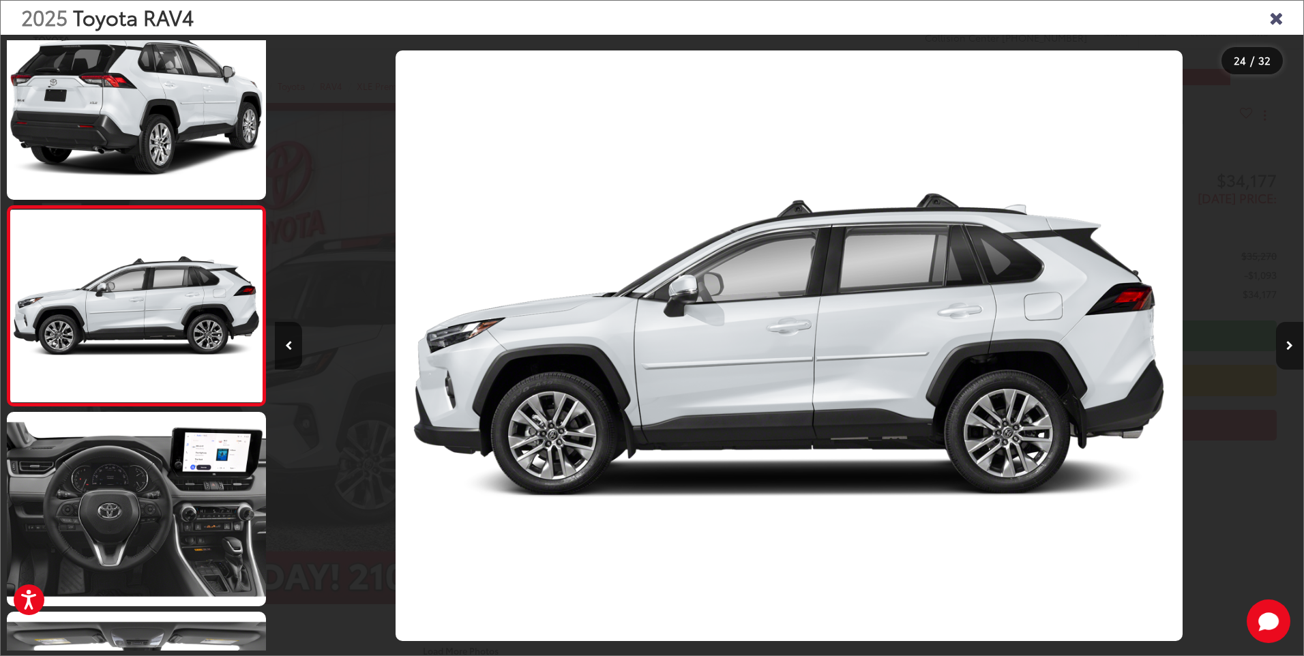
click at [1287, 348] on icon "Next image" at bounding box center [1289, 346] width 7 height 10
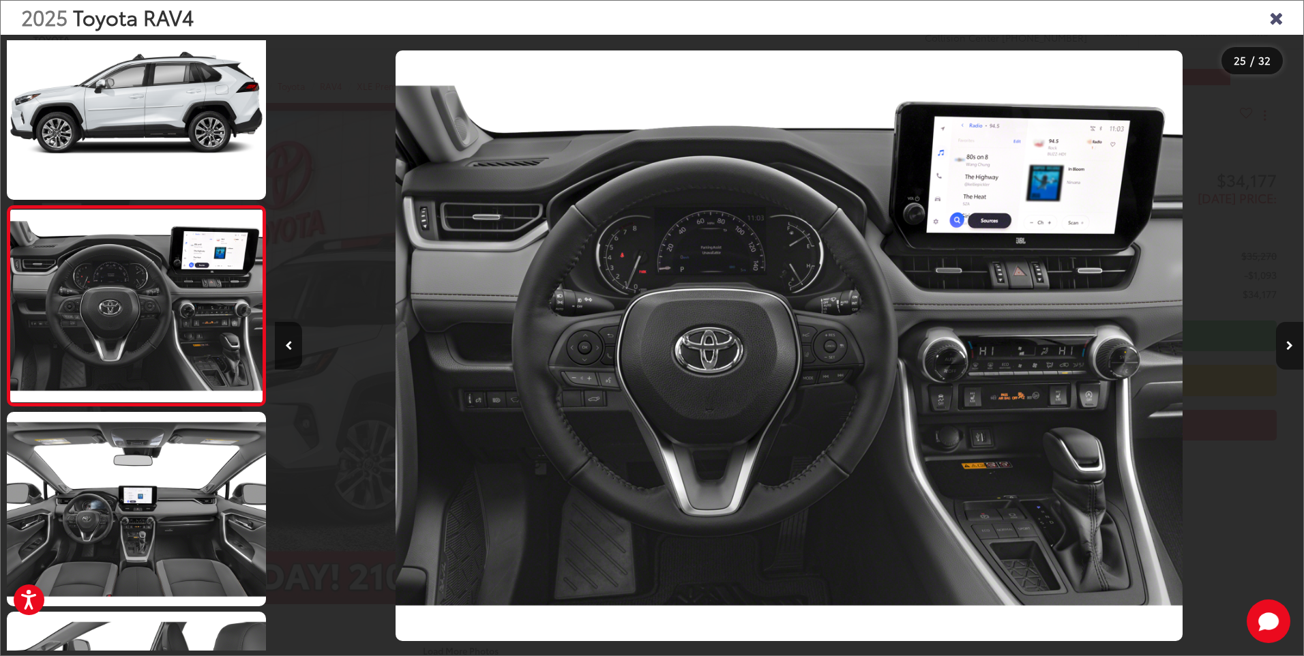
click at [1287, 348] on icon "Next image" at bounding box center [1289, 346] width 7 height 10
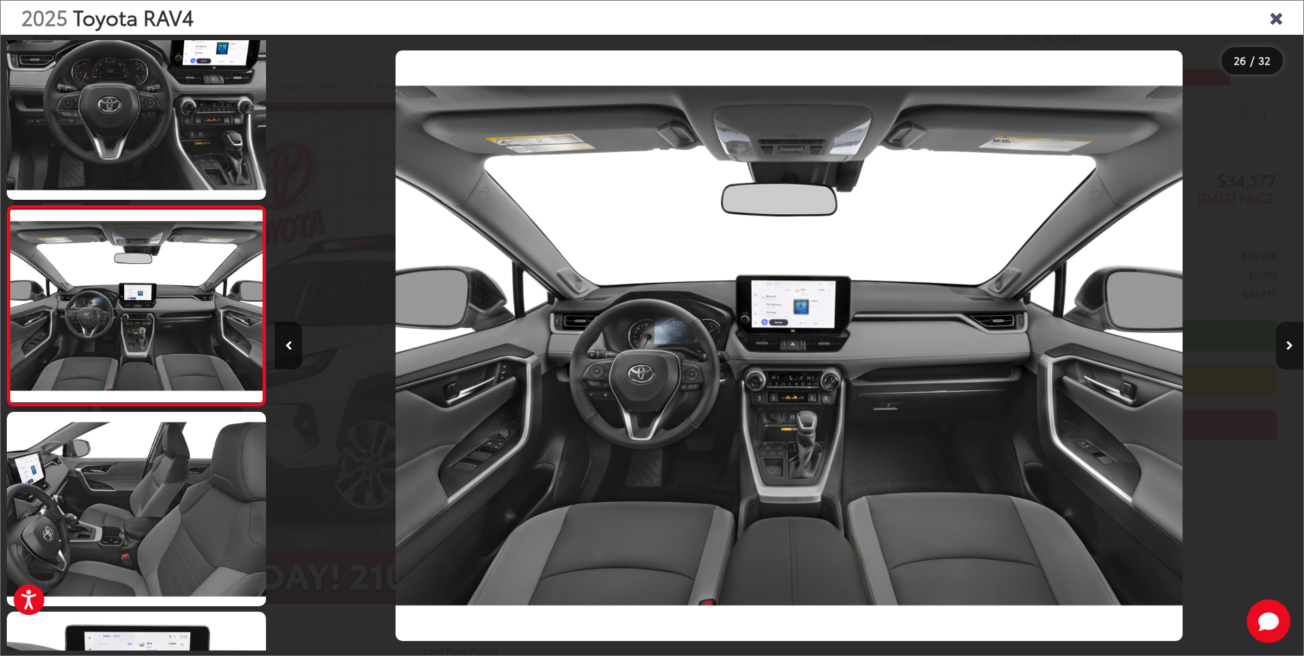
click at [1293, 339] on button "Next image" at bounding box center [1289, 346] width 27 height 48
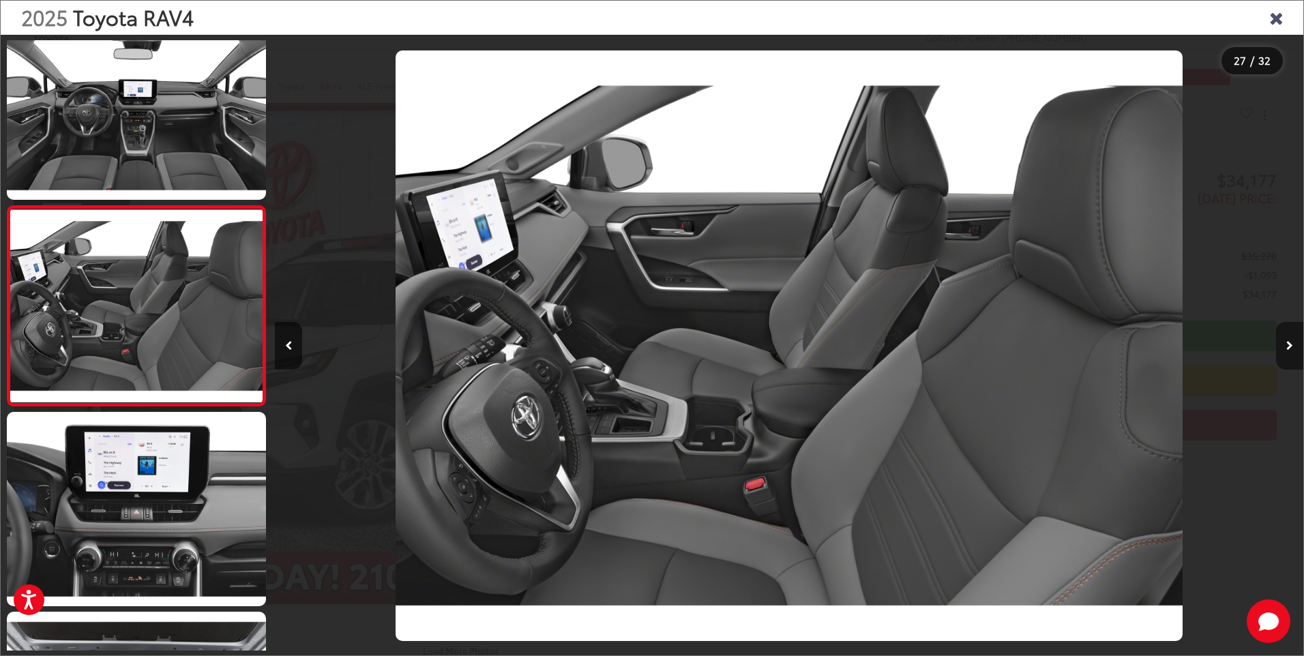
click at [1285, 341] on button "Next image" at bounding box center [1289, 346] width 27 height 48
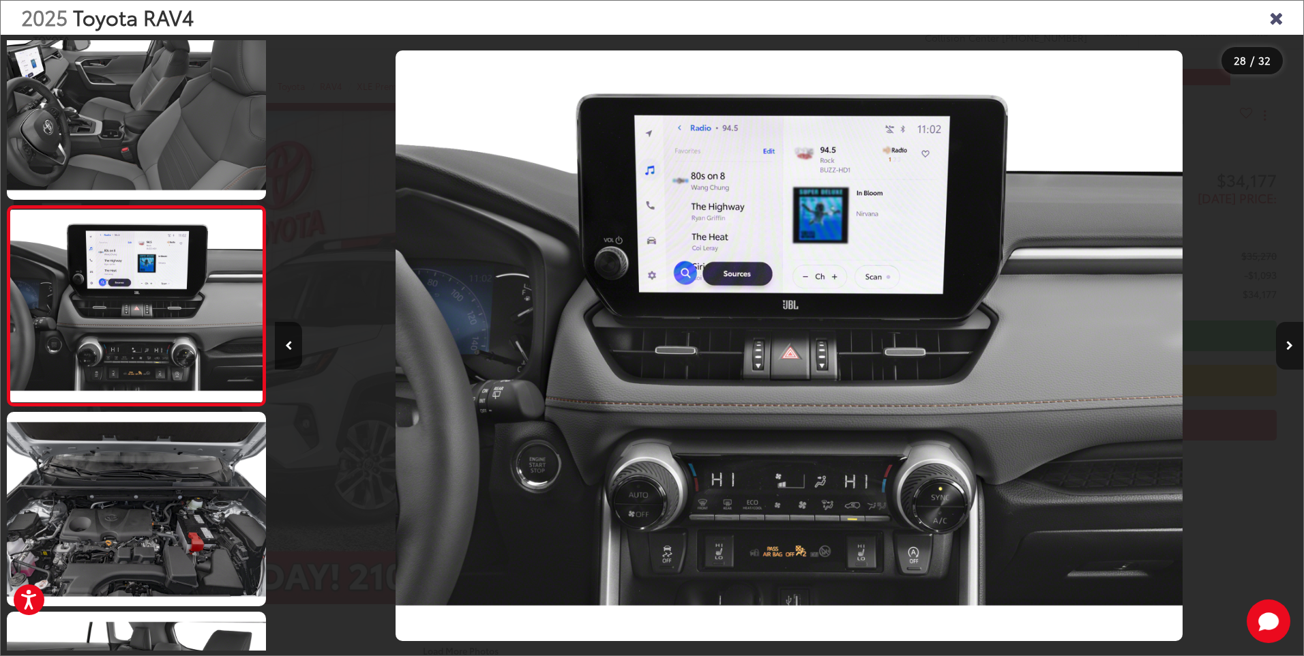
click at [1285, 341] on button "Next image" at bounding box center [1289, 346] width 27 height 48
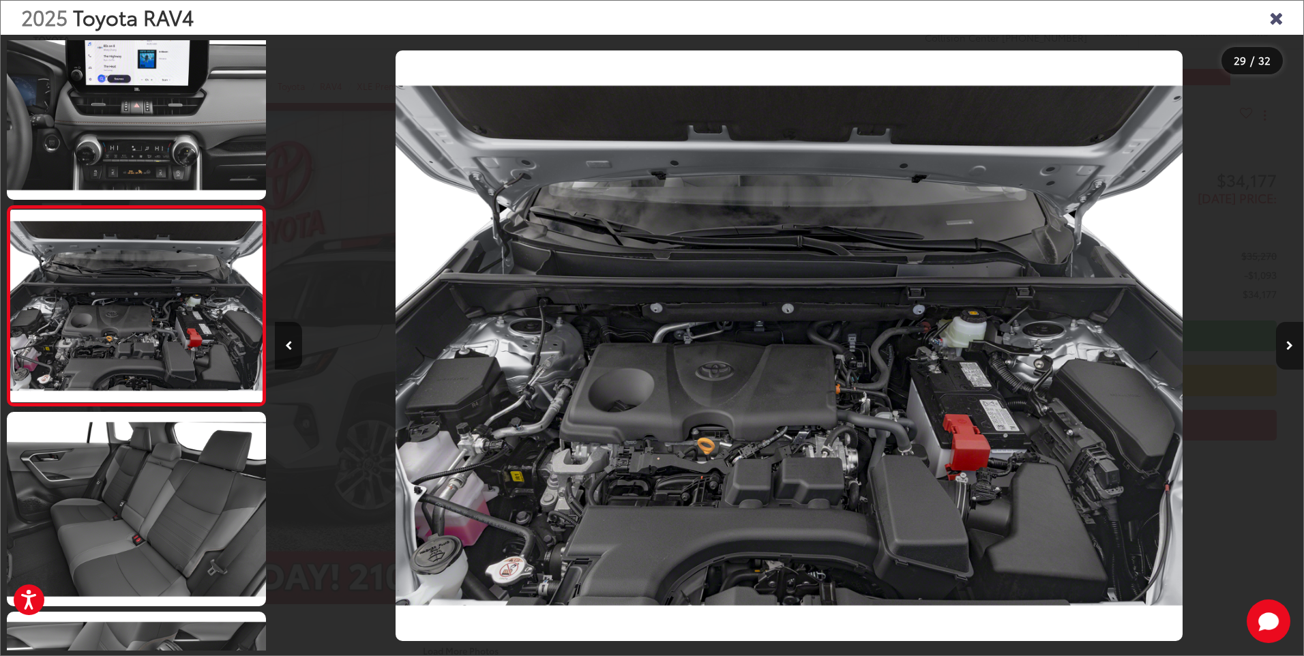
click at [1285, 341] on button "Next image" at bounding box center [1289, 346] width 27 height 48
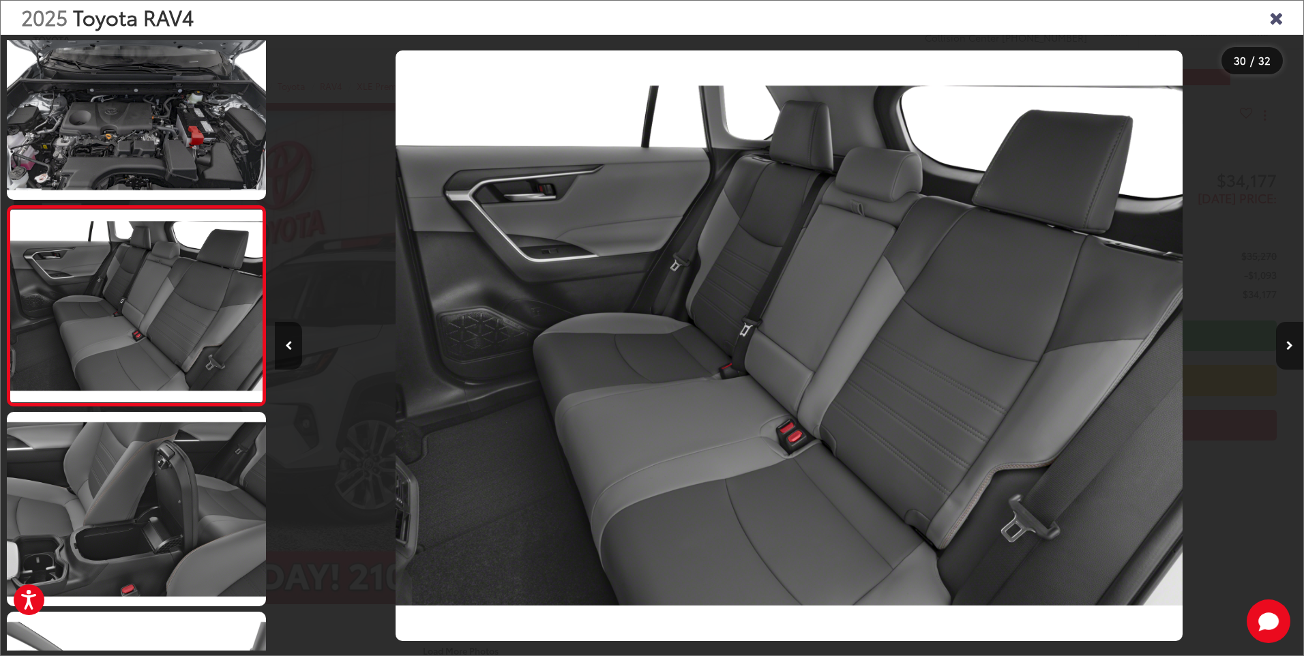
click at [1285, 341] on button "Next image" at bounding box center [1289, 346] width 27 height 48
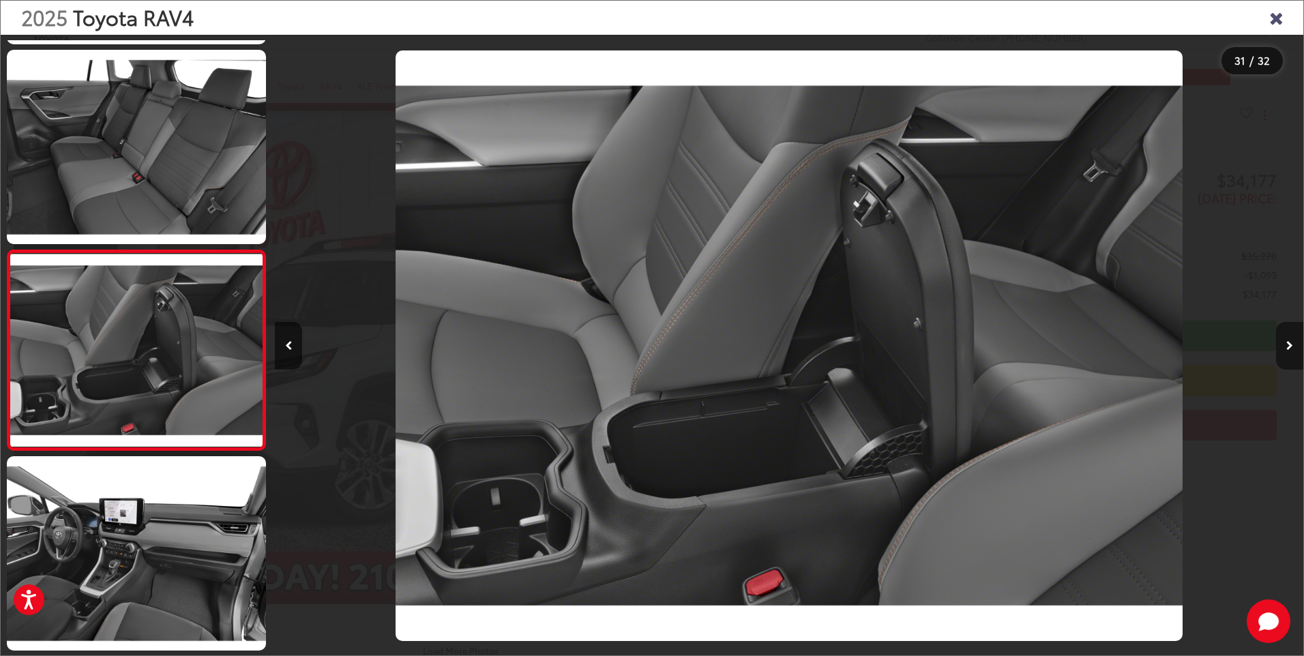
click at [1285, 341] on button "Next image" at bounding box center [1289, 346] width 27 height 48
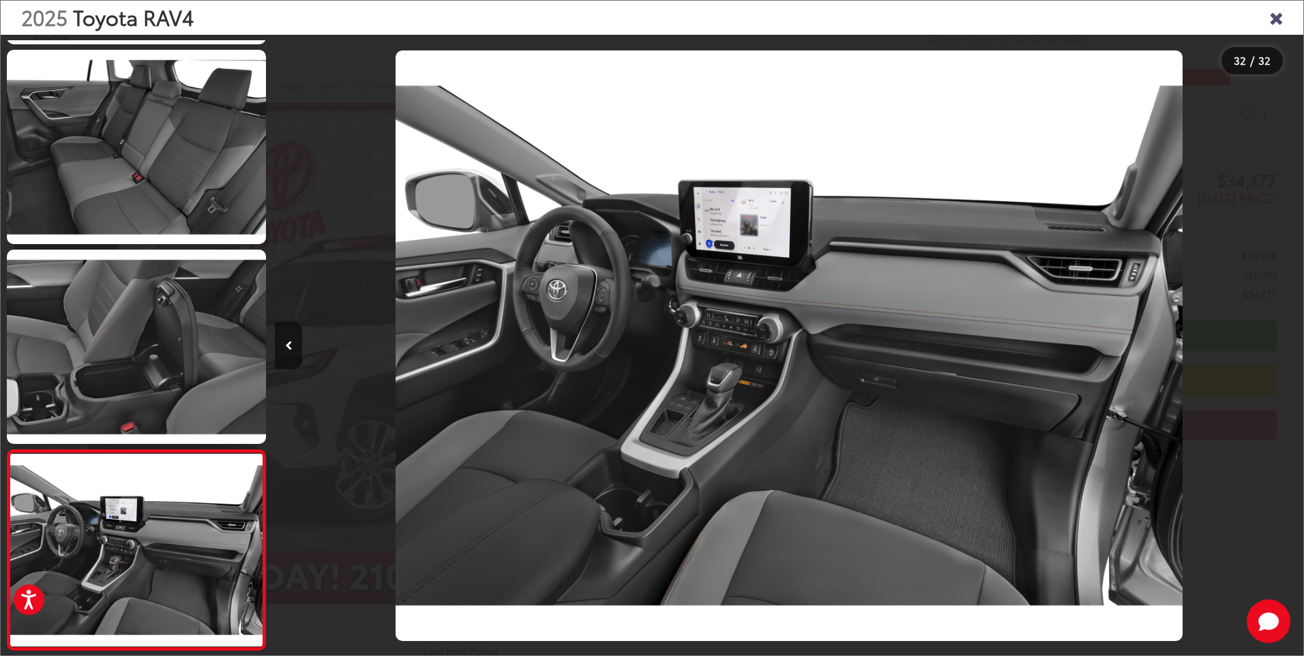
click at [290, 346] on icon "Previous image" at bounding box center [288, 346] width 7 height 10
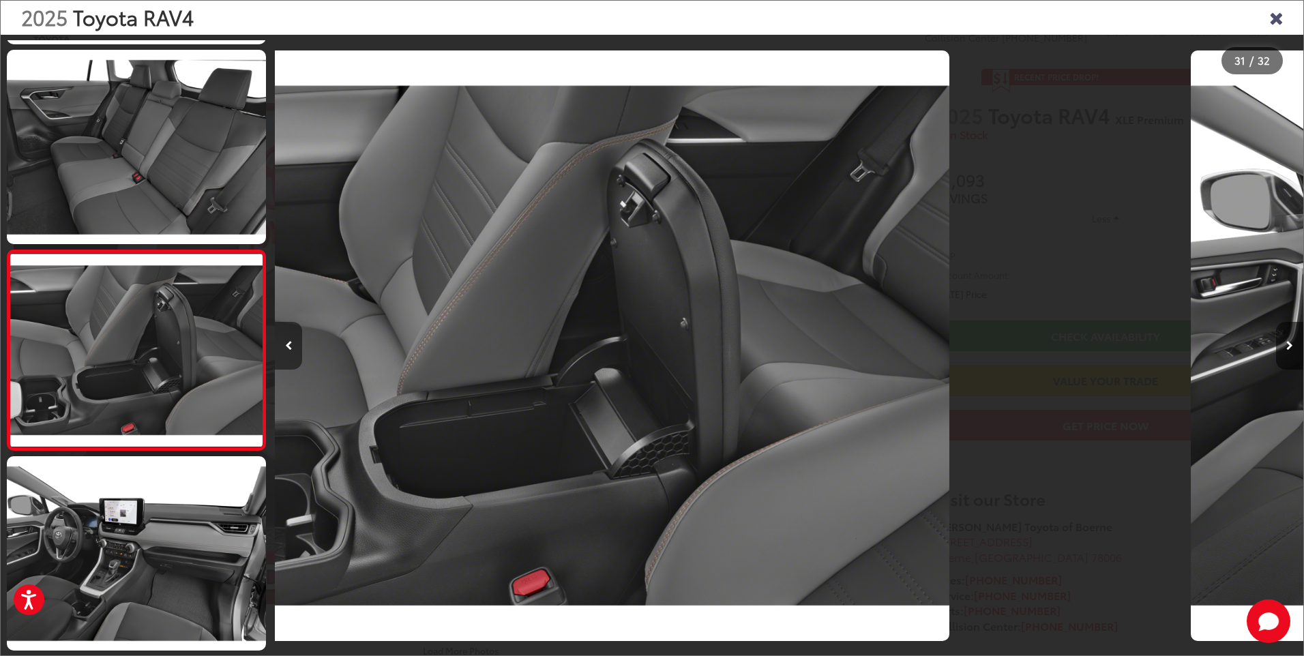
scroll to position [0, 30845]
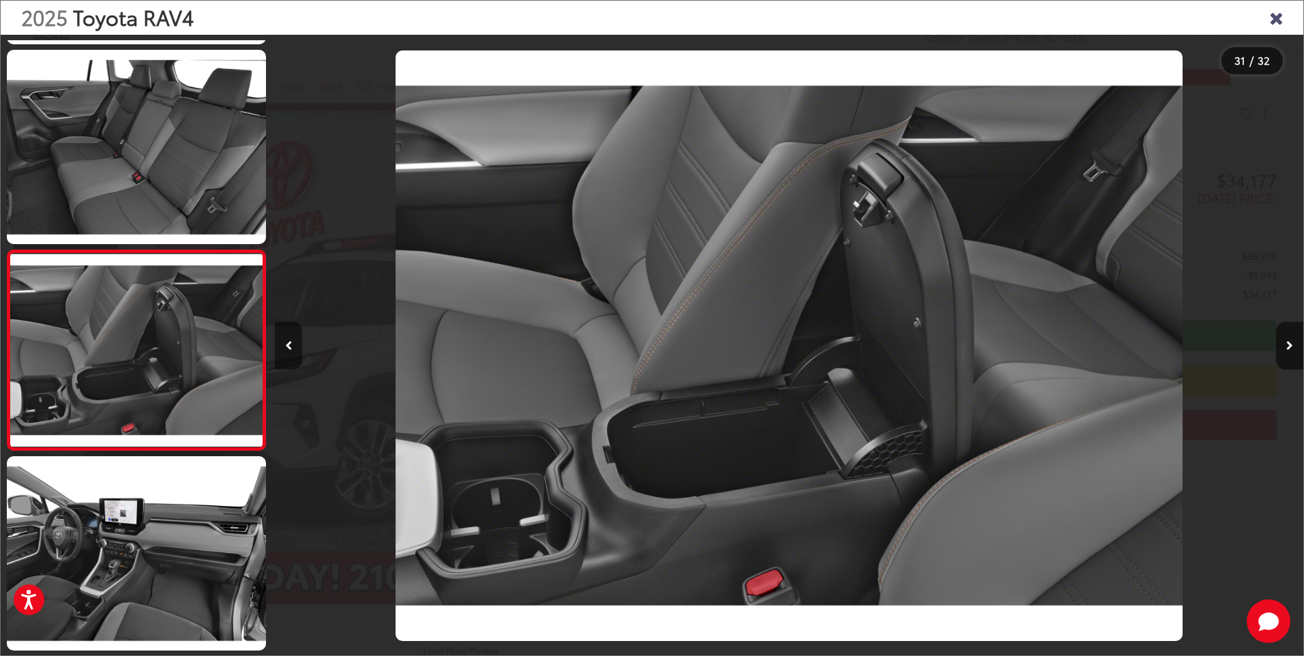
click at [290, 346] on icon "Previous image" at bounding box center [288, 346] width 7 height 10
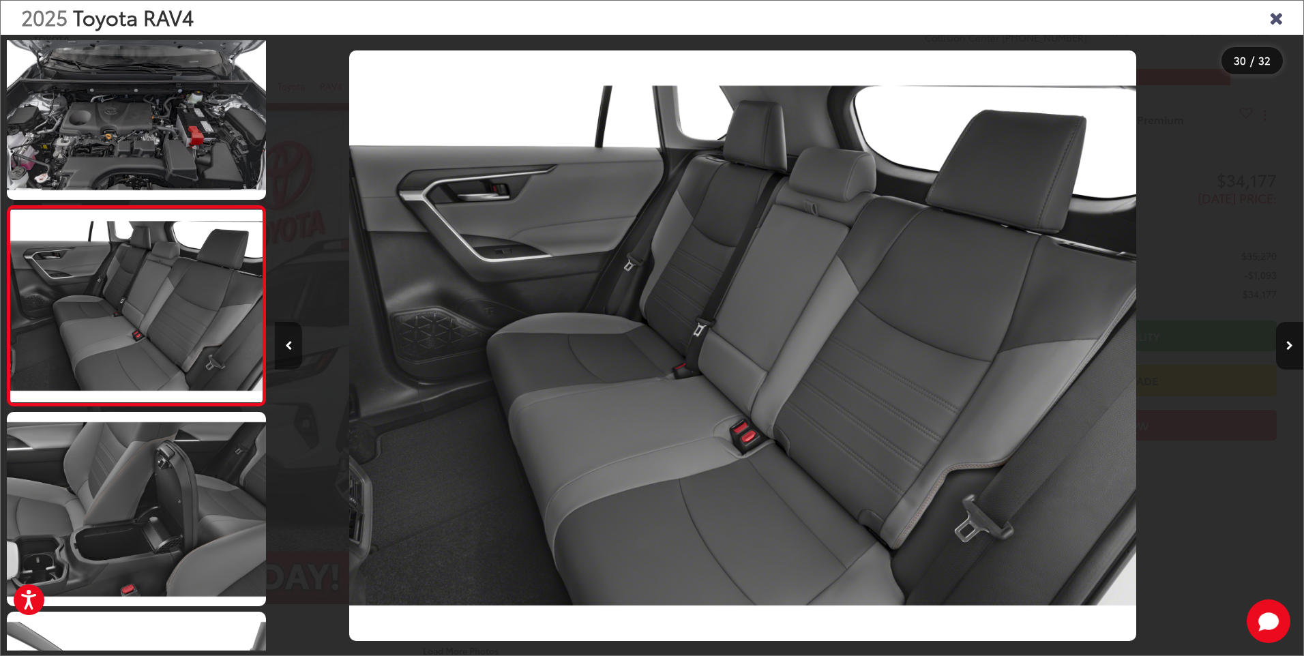
scroll to position [0, 29816]
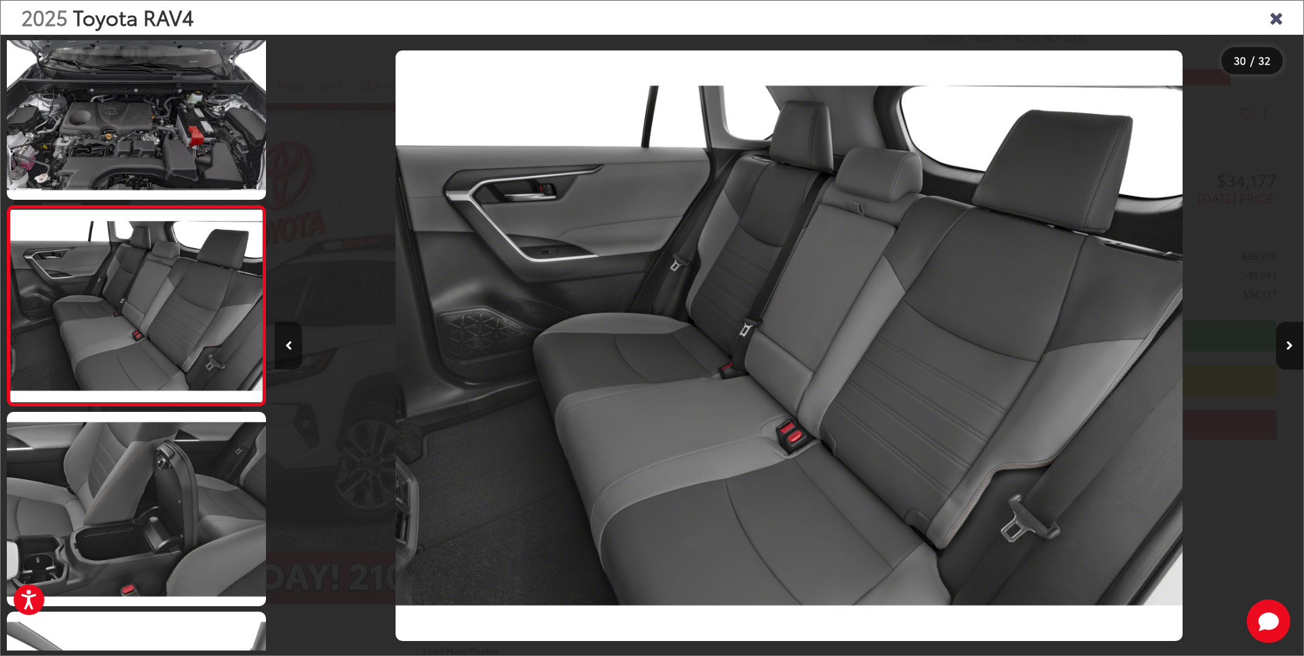
click at [288, 346] on icon "Previous image" at bounding box center [288, 346] width 7 height 10
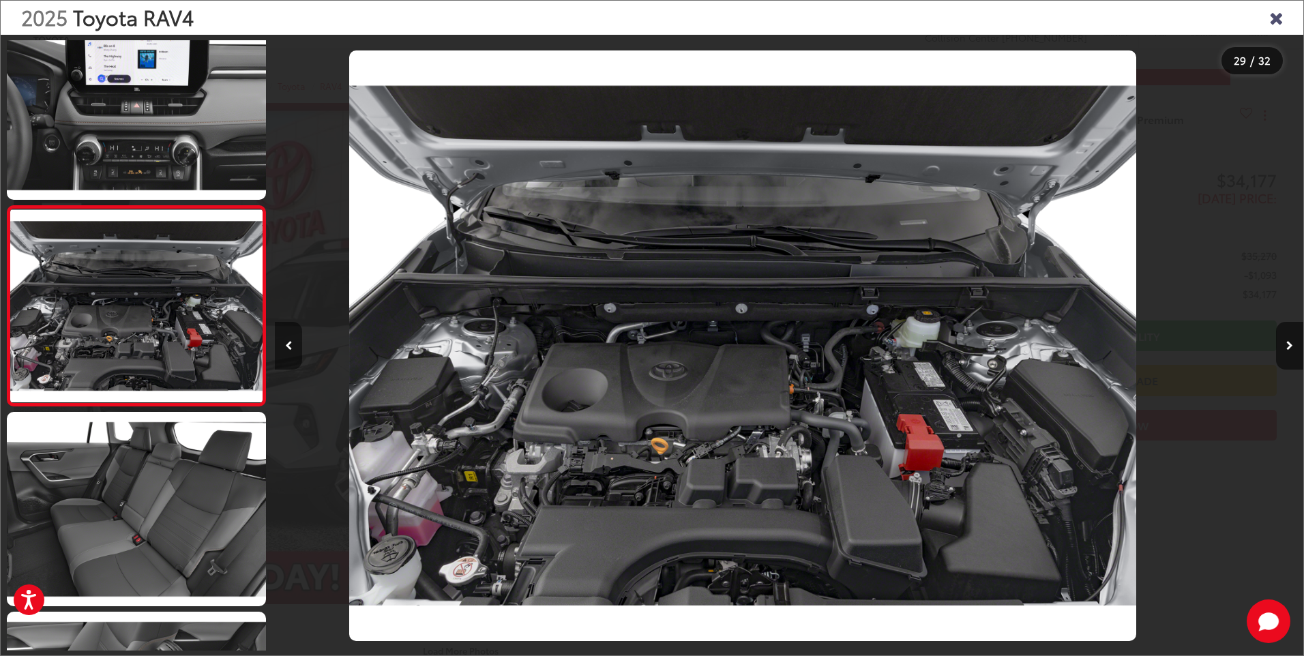
scroll to position [0, 28788]
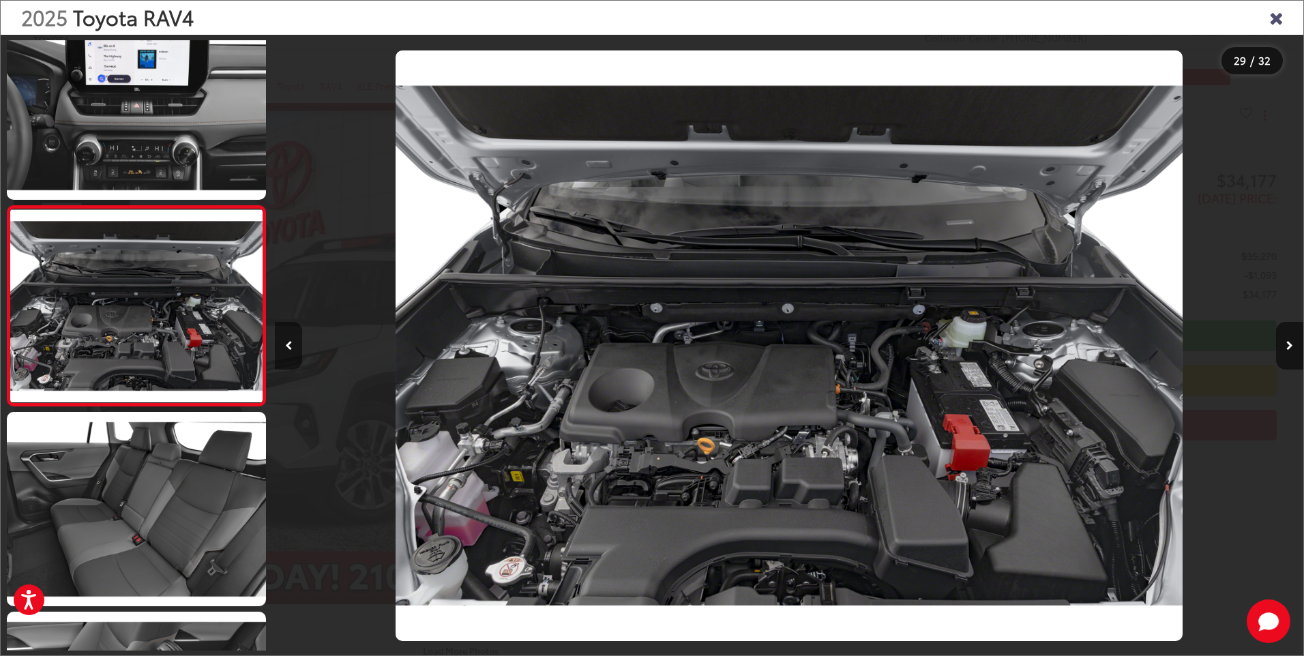
click at [284, 346] on button "Previous image" at bounding box center [288, 346] width 27 height 48
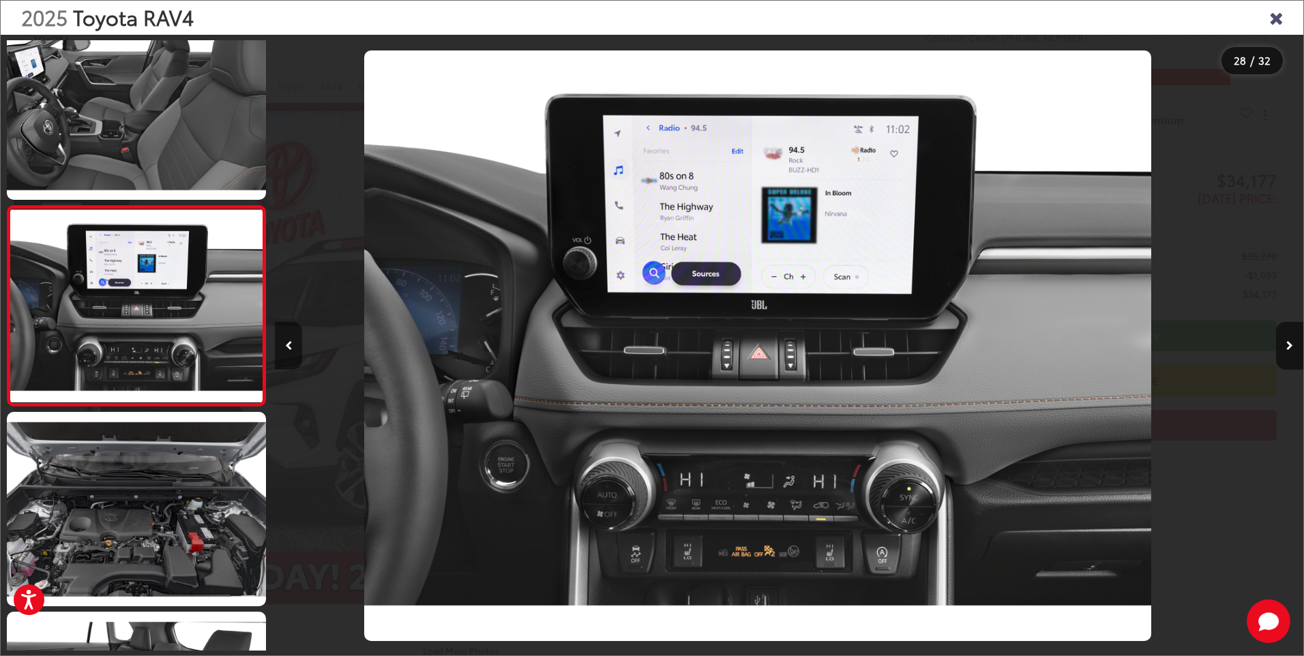
scroll to position [0, 27760]
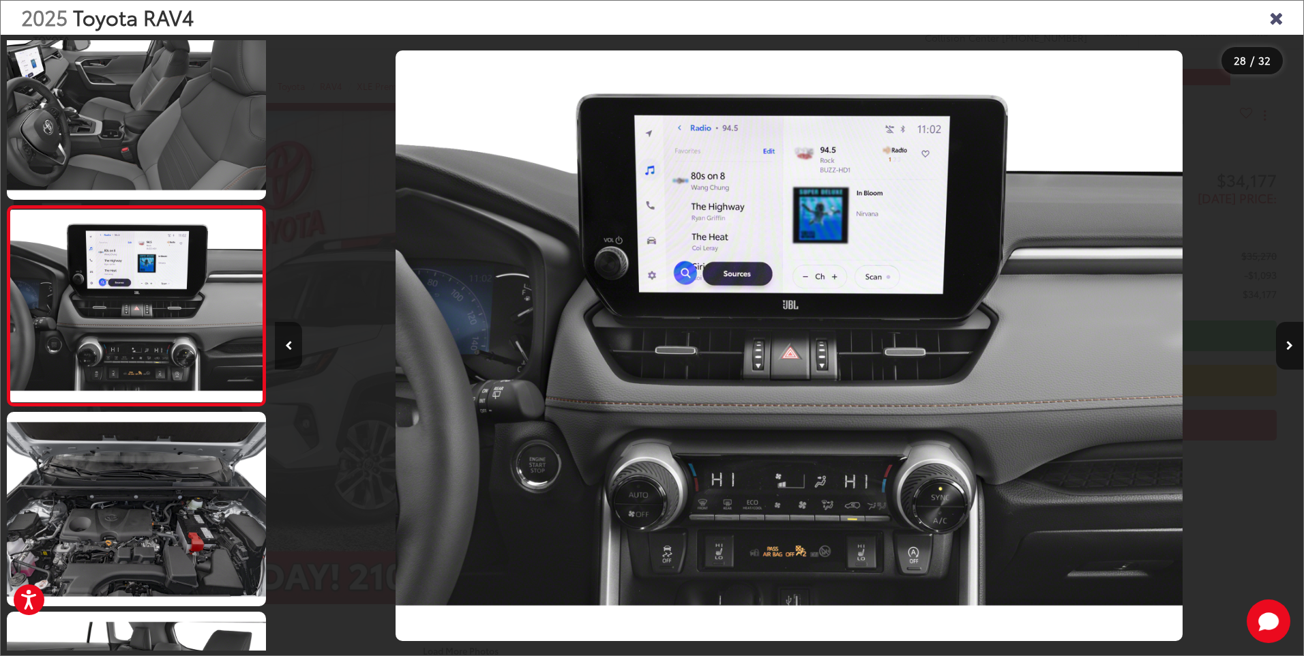
drag, startPoint x: 288, startPoint y: 351, endPoint x: 295, endPoint y: 356, distance: 8.9
click at [295, 355] on button "Previous image" at bounding box center [288, 346] width 27 height 48
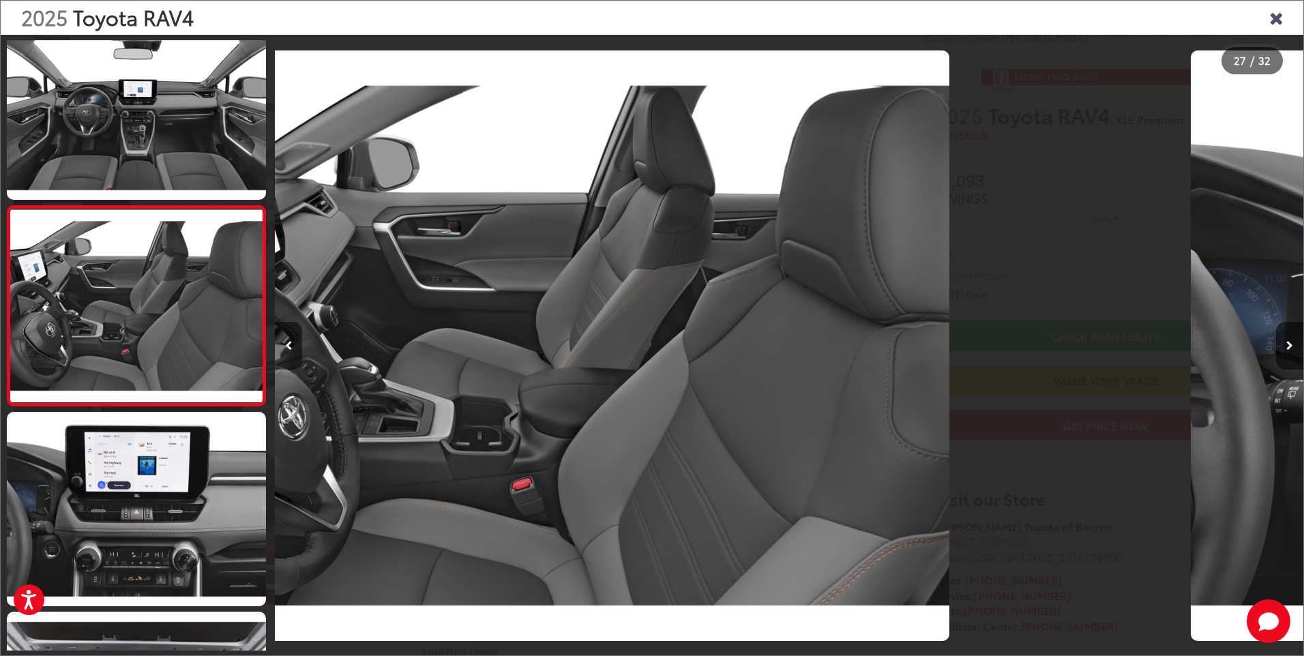
scroll to position [0, 26732]
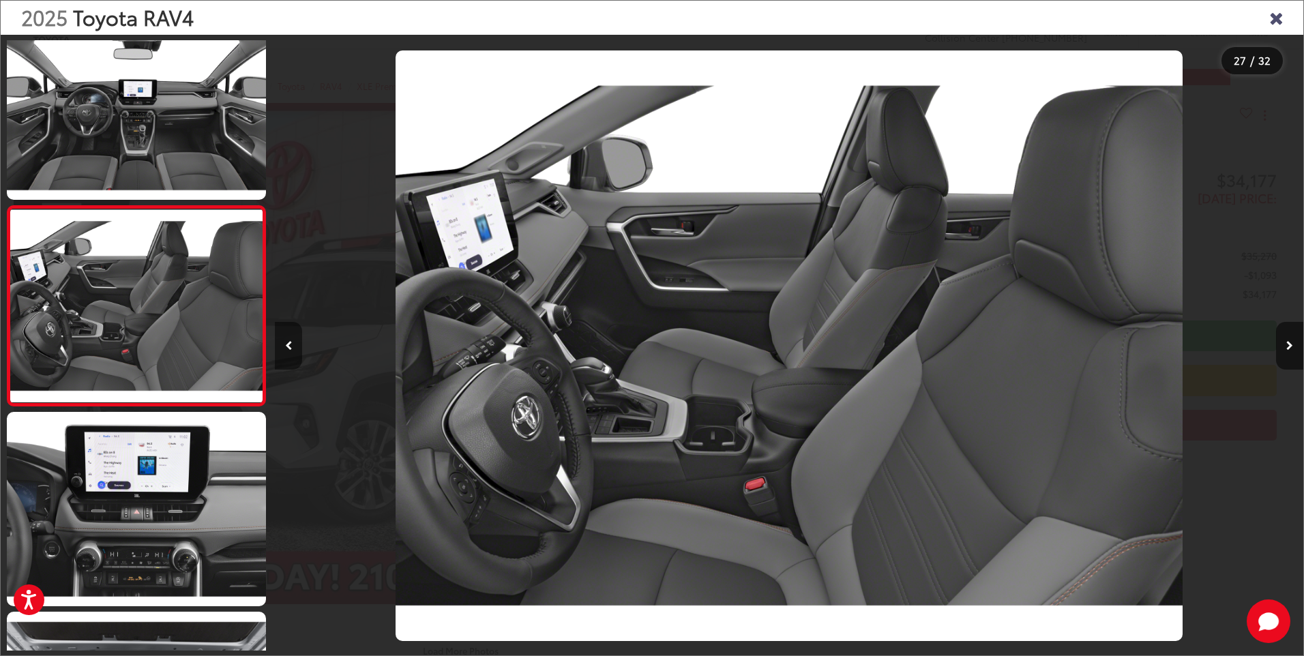
click at [287, 346] on icon "Previous image" at bounding box center [288, 346] width 7 height 10
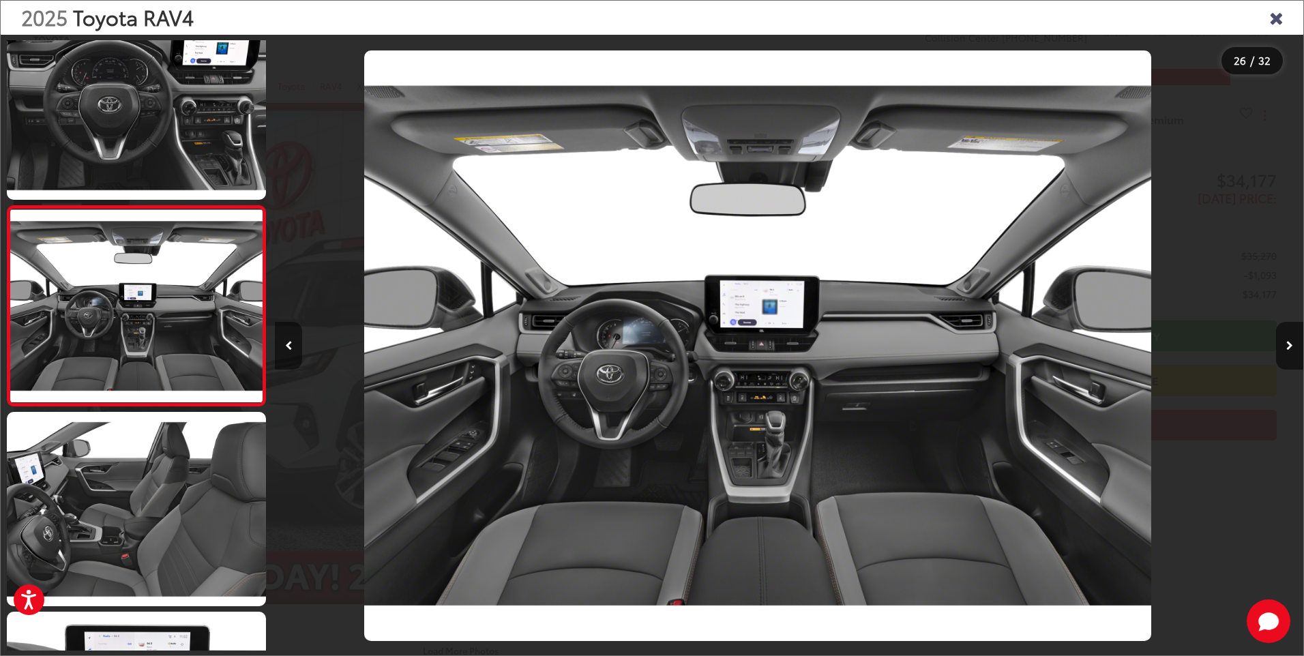
scroll to position [0, 25704]
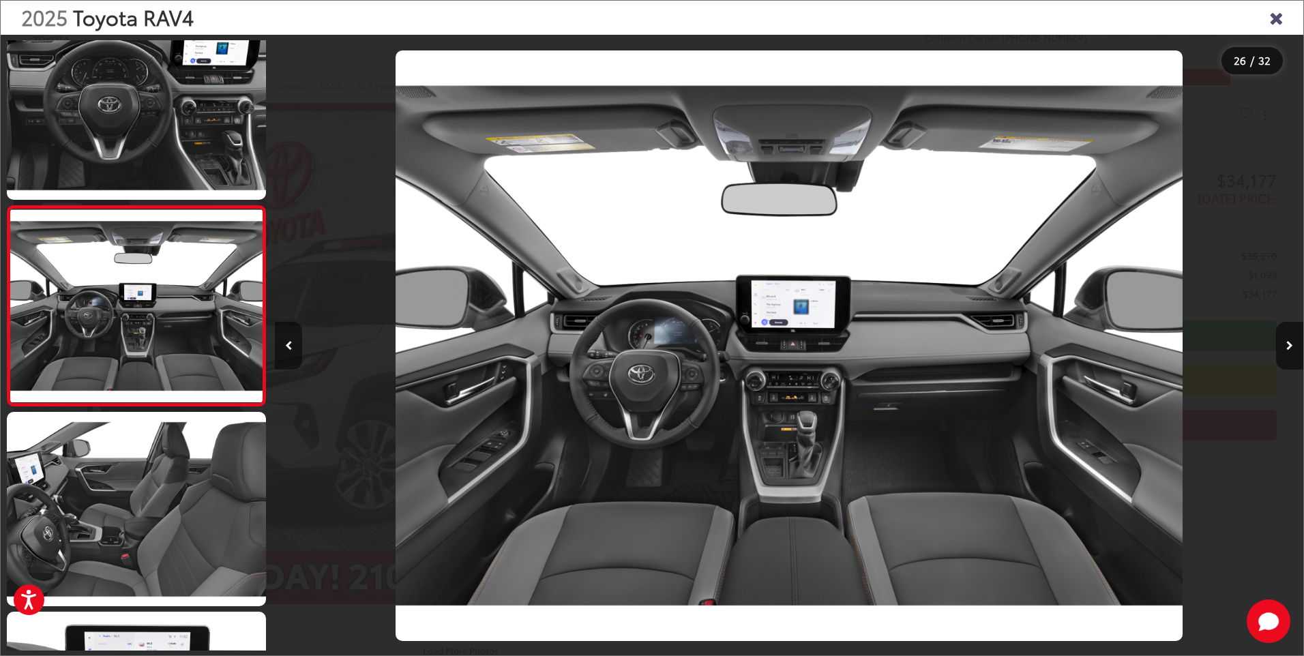
click at [287, 346] on icon "Previous image" at bounding box center [288, 346] width 7 height 10
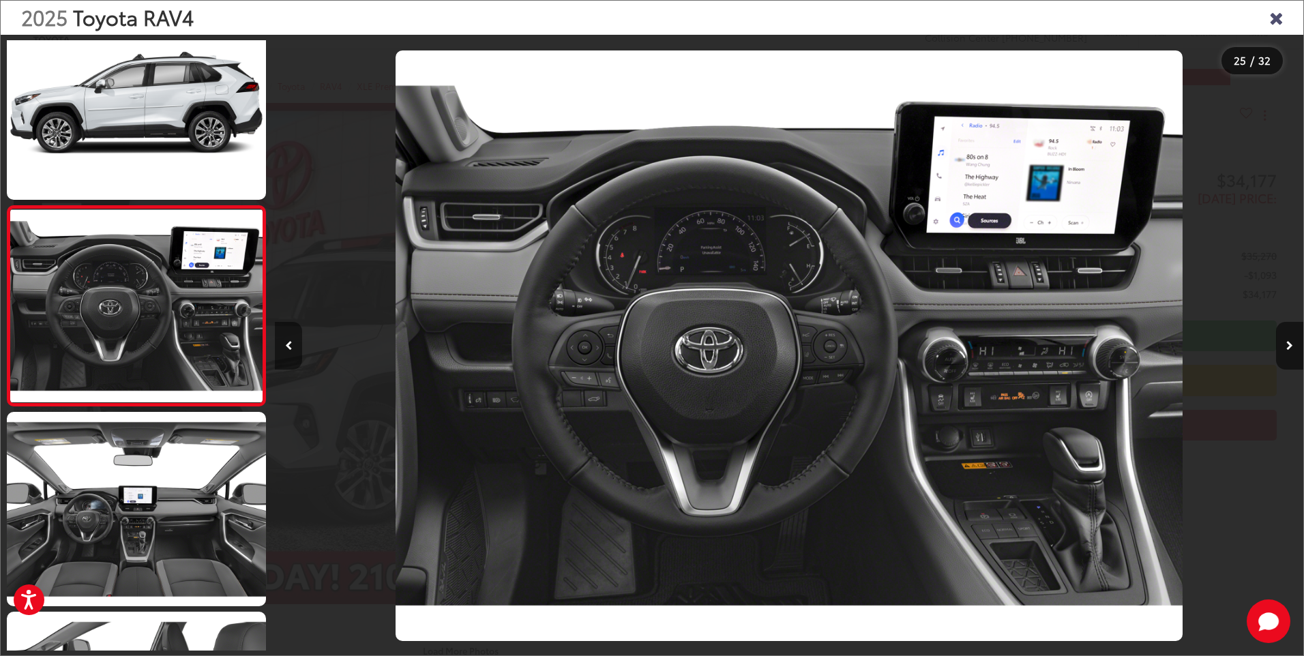
click at [287, 346] on icon "Previous image" at bounding box center [288, 346] width 7 height 10
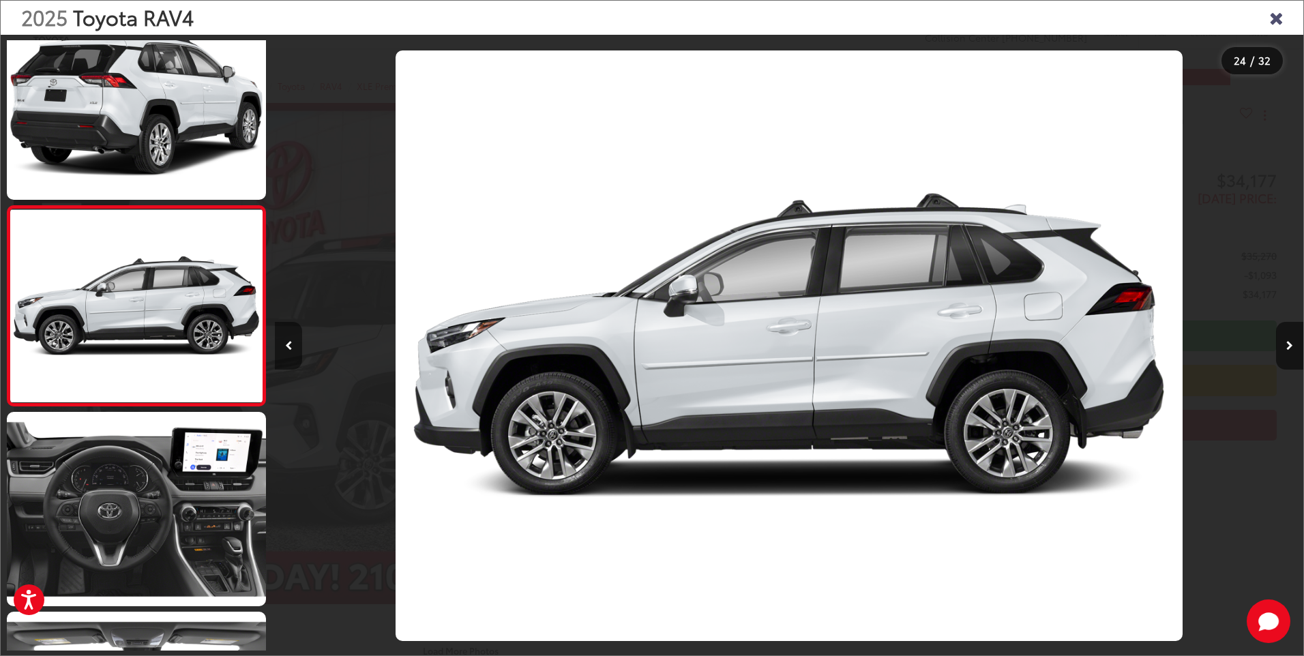
click at [287, 346] on icon "Previous image" at bounding box center [288, 346] width 7 height 10
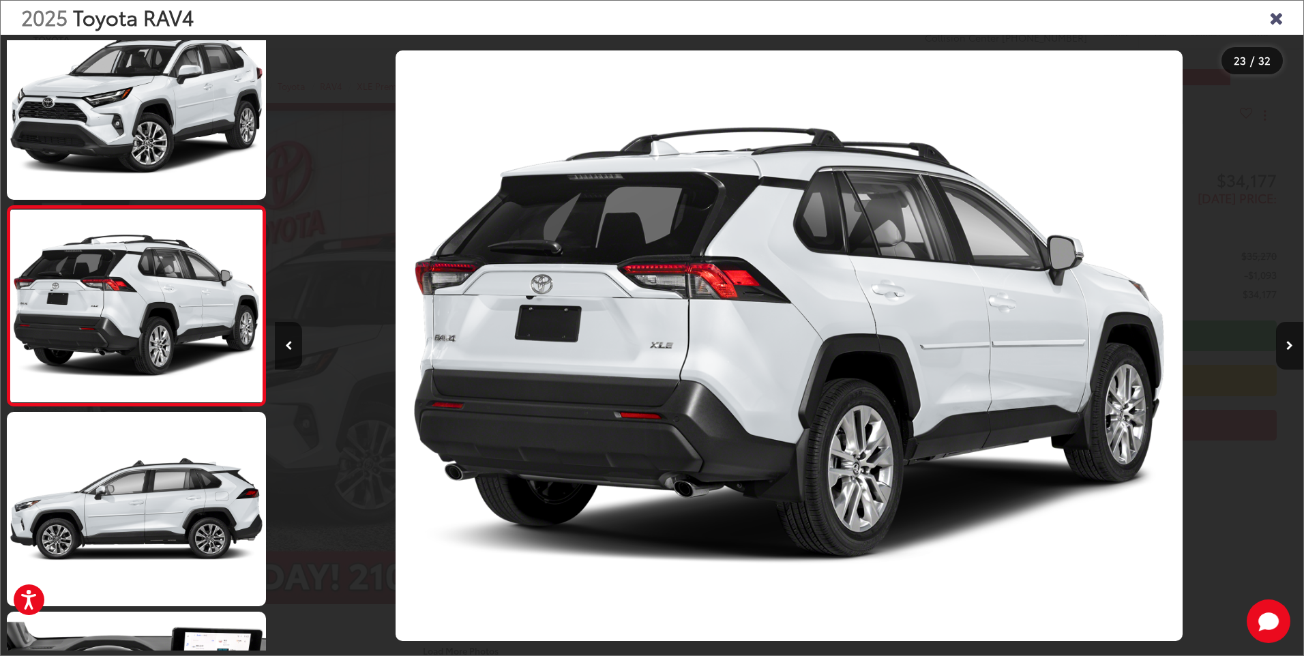
click at [1276, 22] on icon "Close gallery" at bounding box center [1276, 17] width 14 height 18
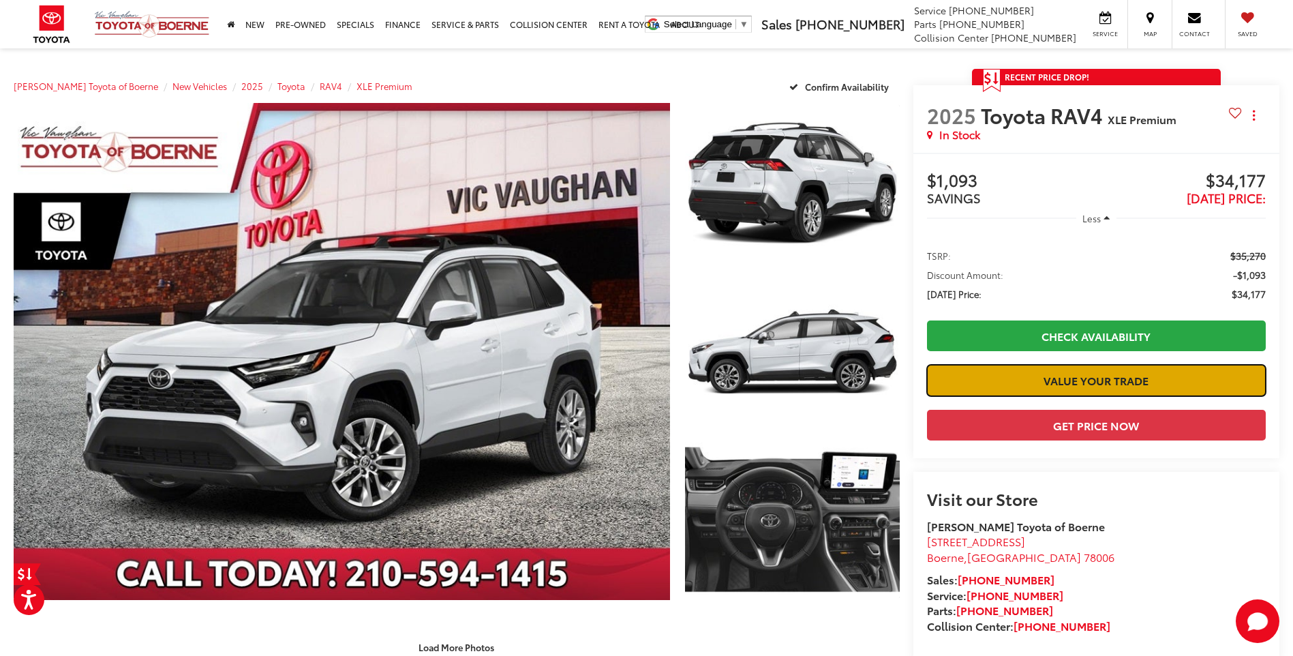
click at [1123, 366] on link "Value Your Trade" at bounding box center [1096, 380] width 339 height 31
